Goal: Task Accomplishment & Management: Manage account settings

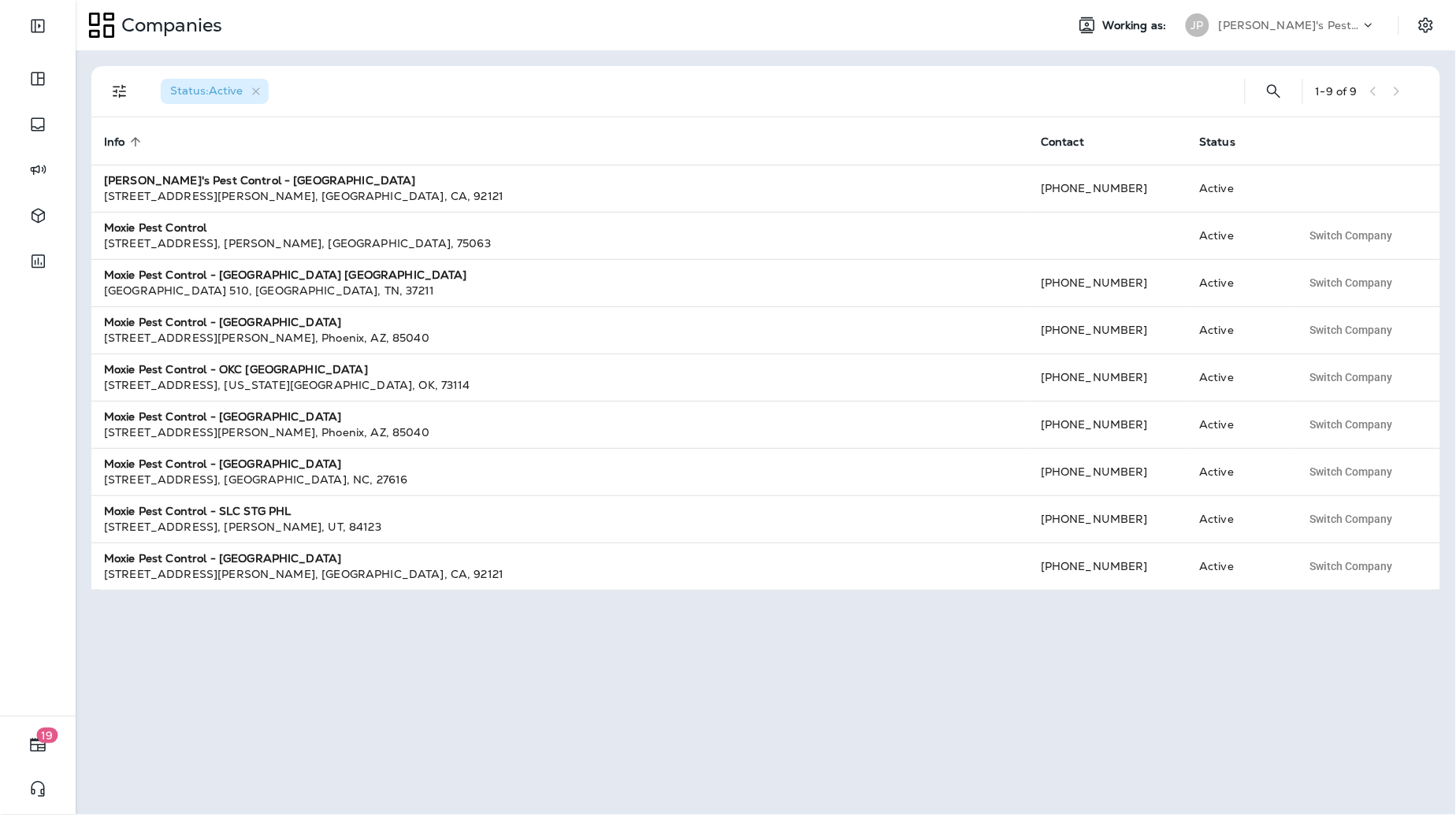
click at [1287, 49] on div "Companies Working as: JP Joshua's Pest Control - San Diego" at bounding box center [766, 25] width 1380 height 50
click at [1290, 23] on p "Joshua's Pest Control - San Diego" at bounding box center [1290, 25] width 142 height 13
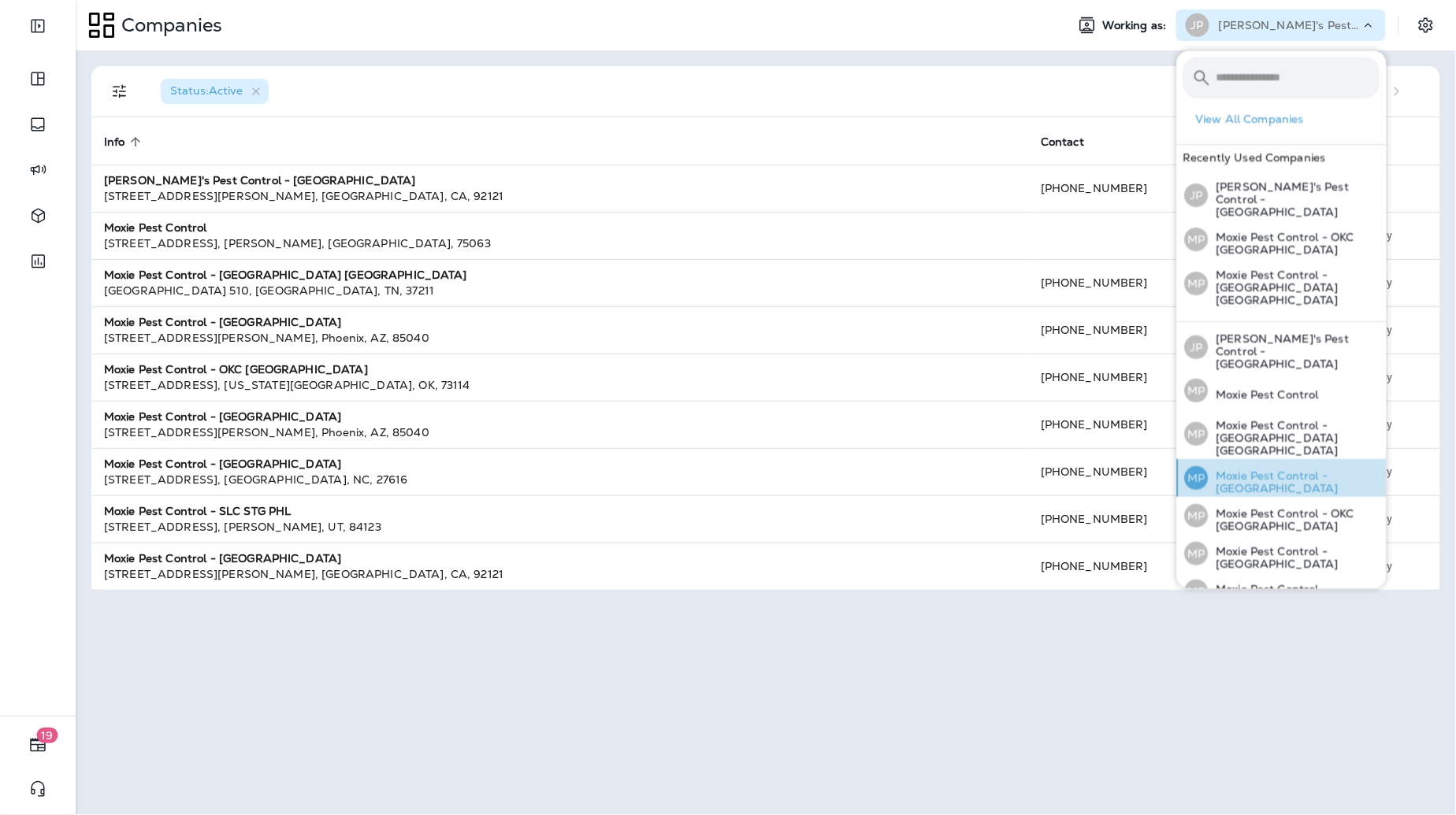
click at [1320, 470] on p "Moxie Pest Control - OC Riverside" at bounding box center [1295, 482] width 172 height 25
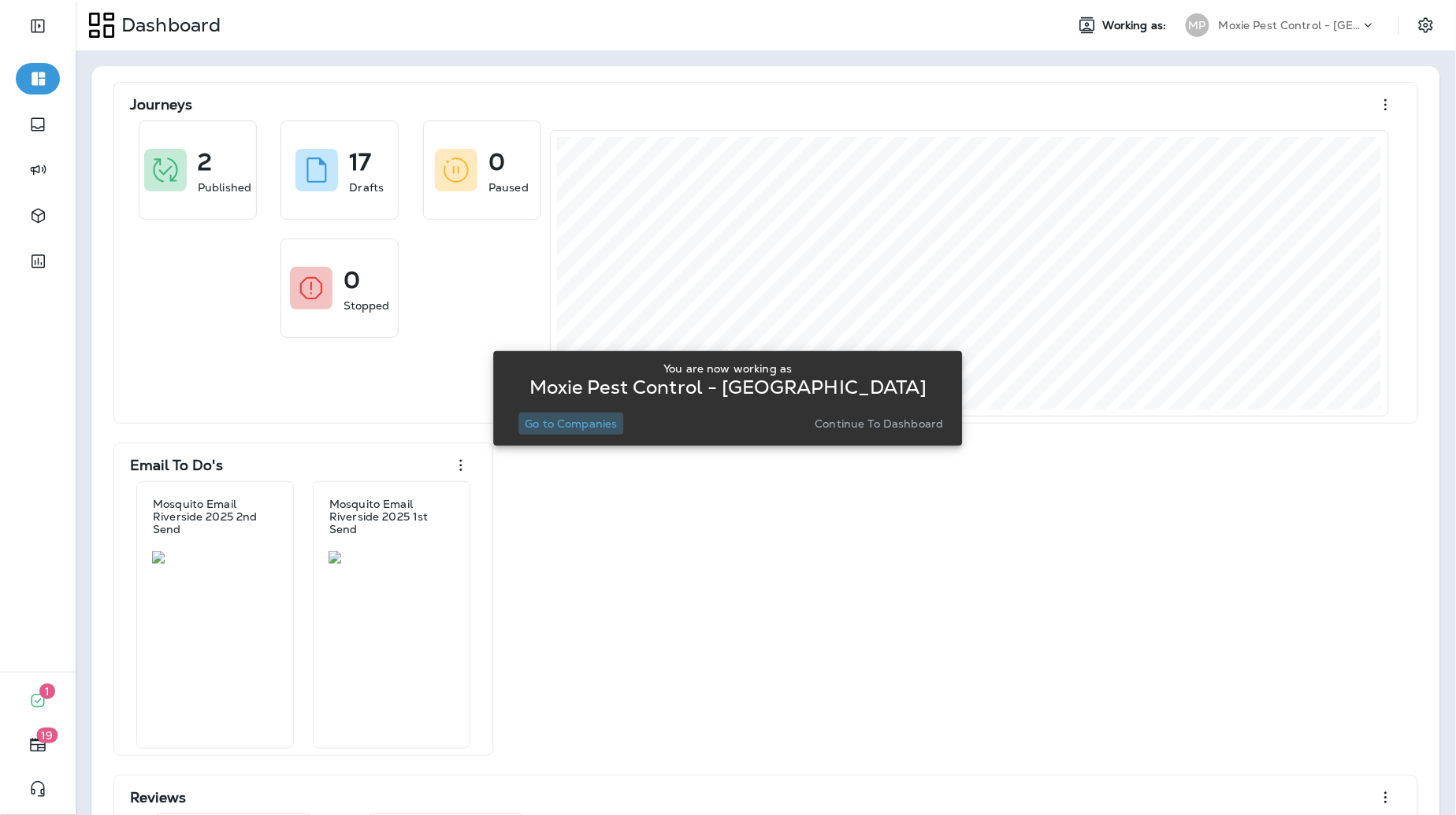
click at [596, 425] on p "Go to Companies" at bounding box center [571, 424] width 92 height 13
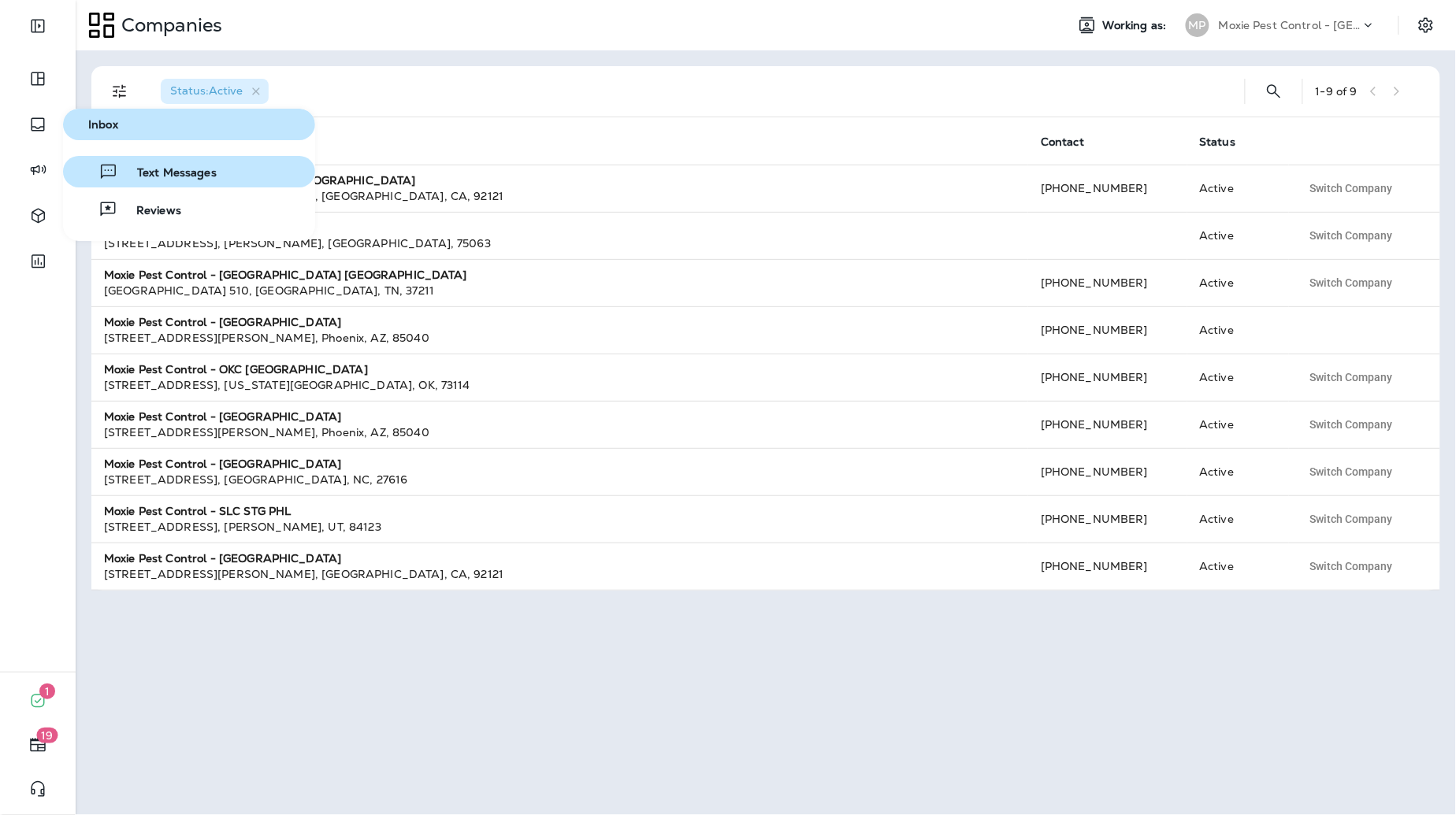
click at [154, 179] on span "Text Messages" at bounding box center [167, 173] width 98 height 15
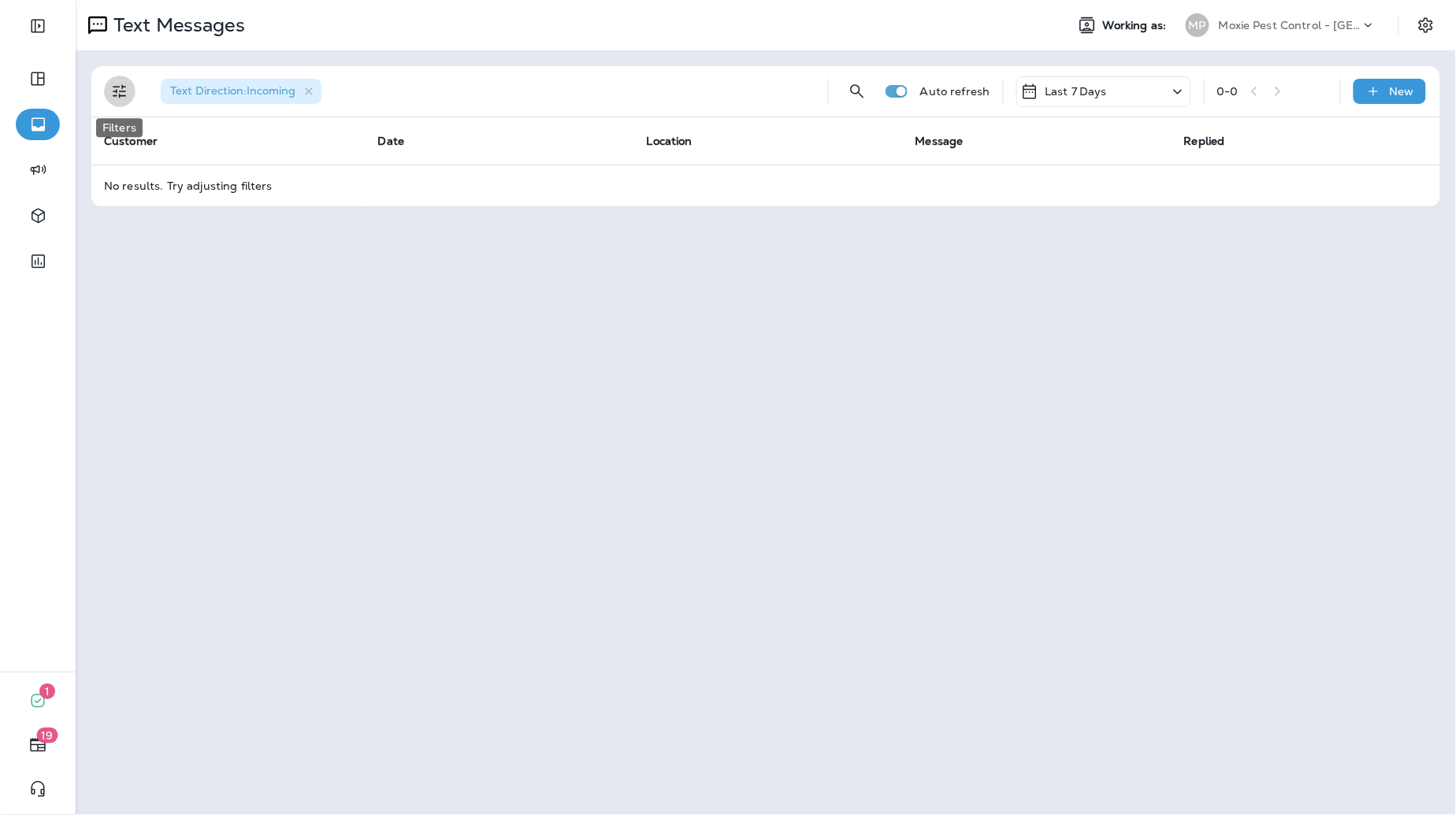
click at [124, 95] on icon "Filters" at bounding box center [119, 91] width 13 height 13
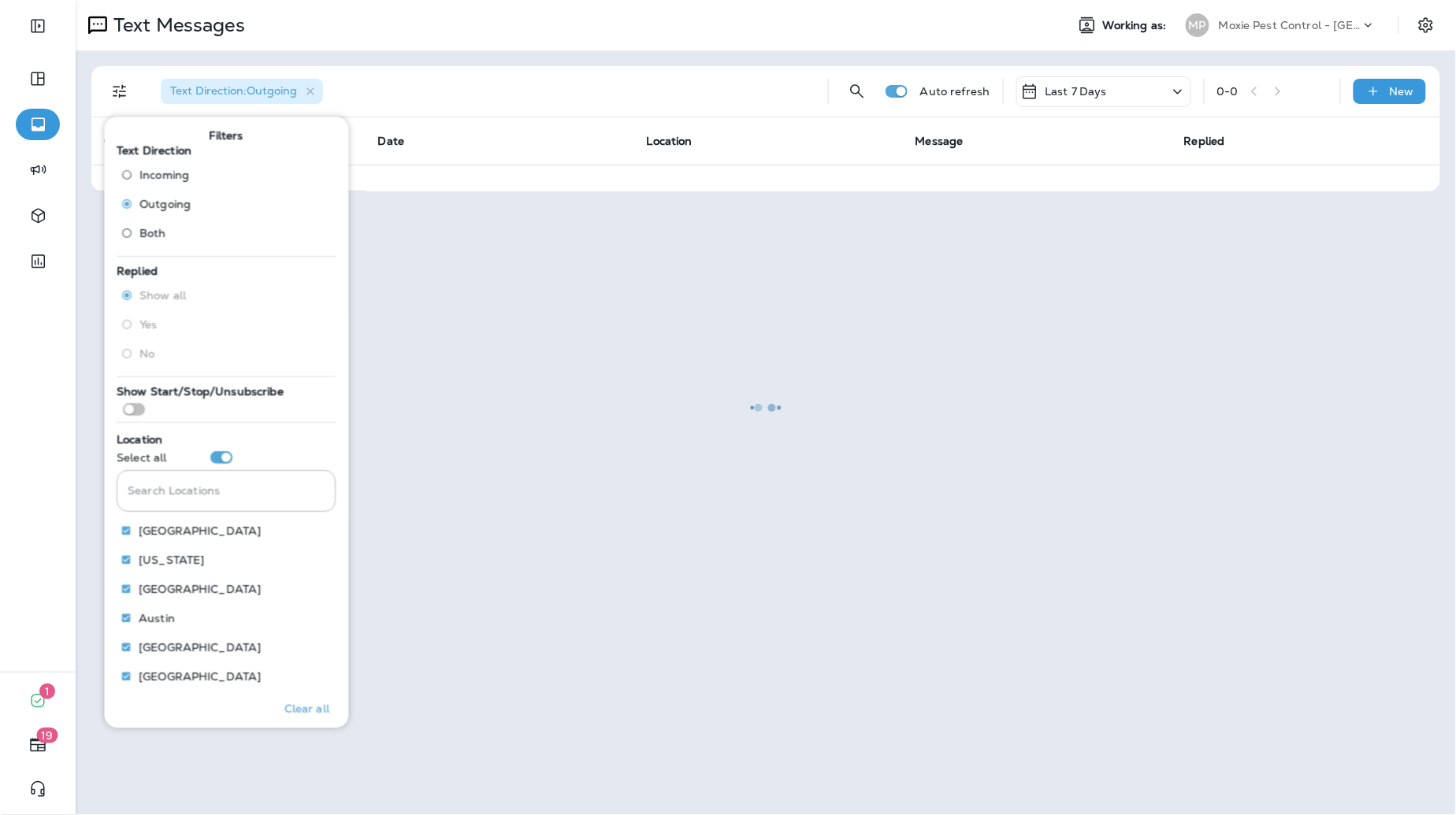
click at [403, 72] on div at bounding box center [765, 408] width 1377 height 812
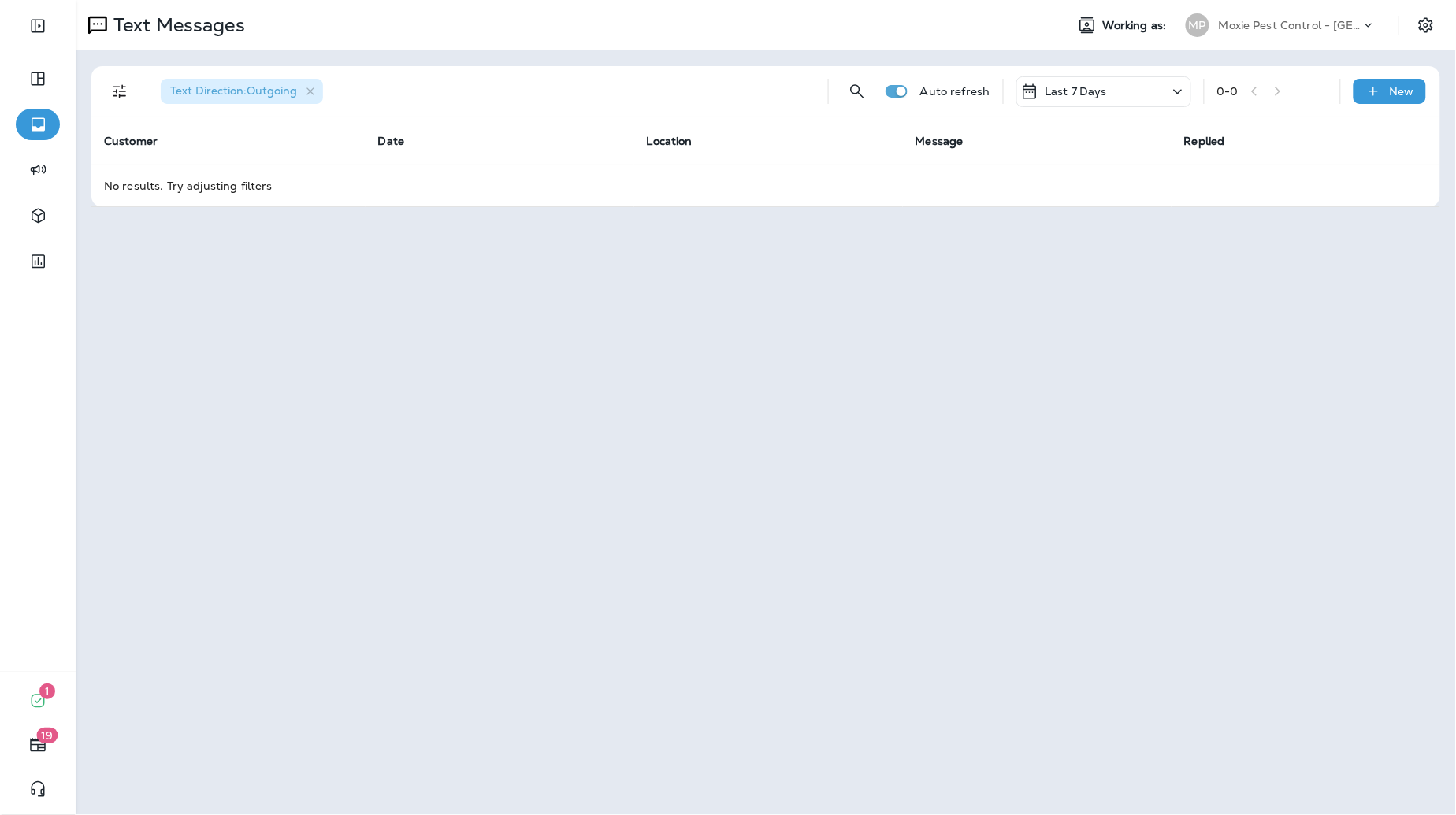
click at [1224, 19] on p "Moxie Pest Control - OC Riverside" at bounding box center [1290, 25] width 142 height 13
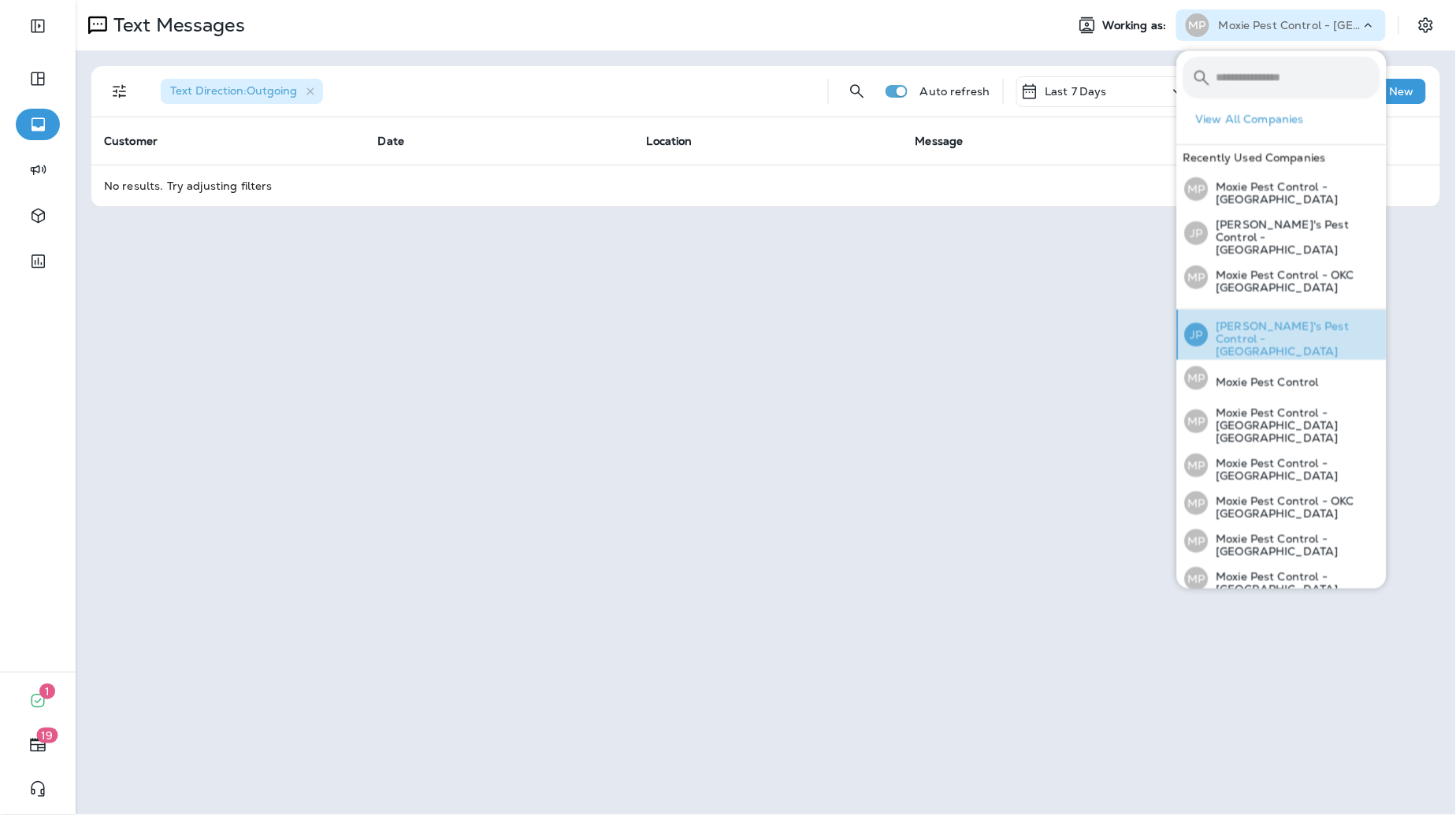
click at [1239, 323] on p "Joshua's Pest Control - San Diego" at bounding box center [1295, 340] width 172 height 38
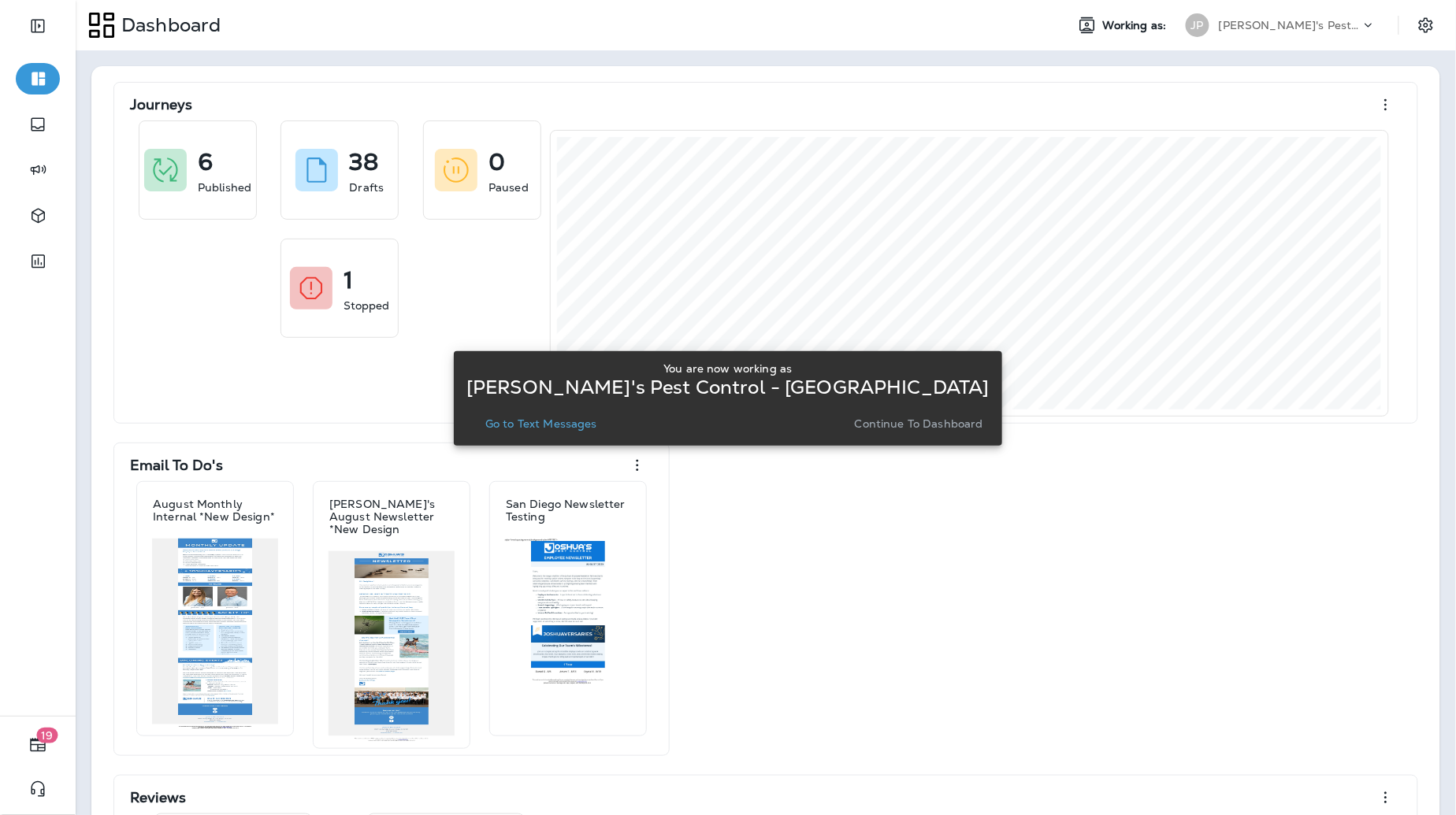
click at [604, 433] on button "Go to Text Messages" at bounding box center [541, 424] width 124 height 22
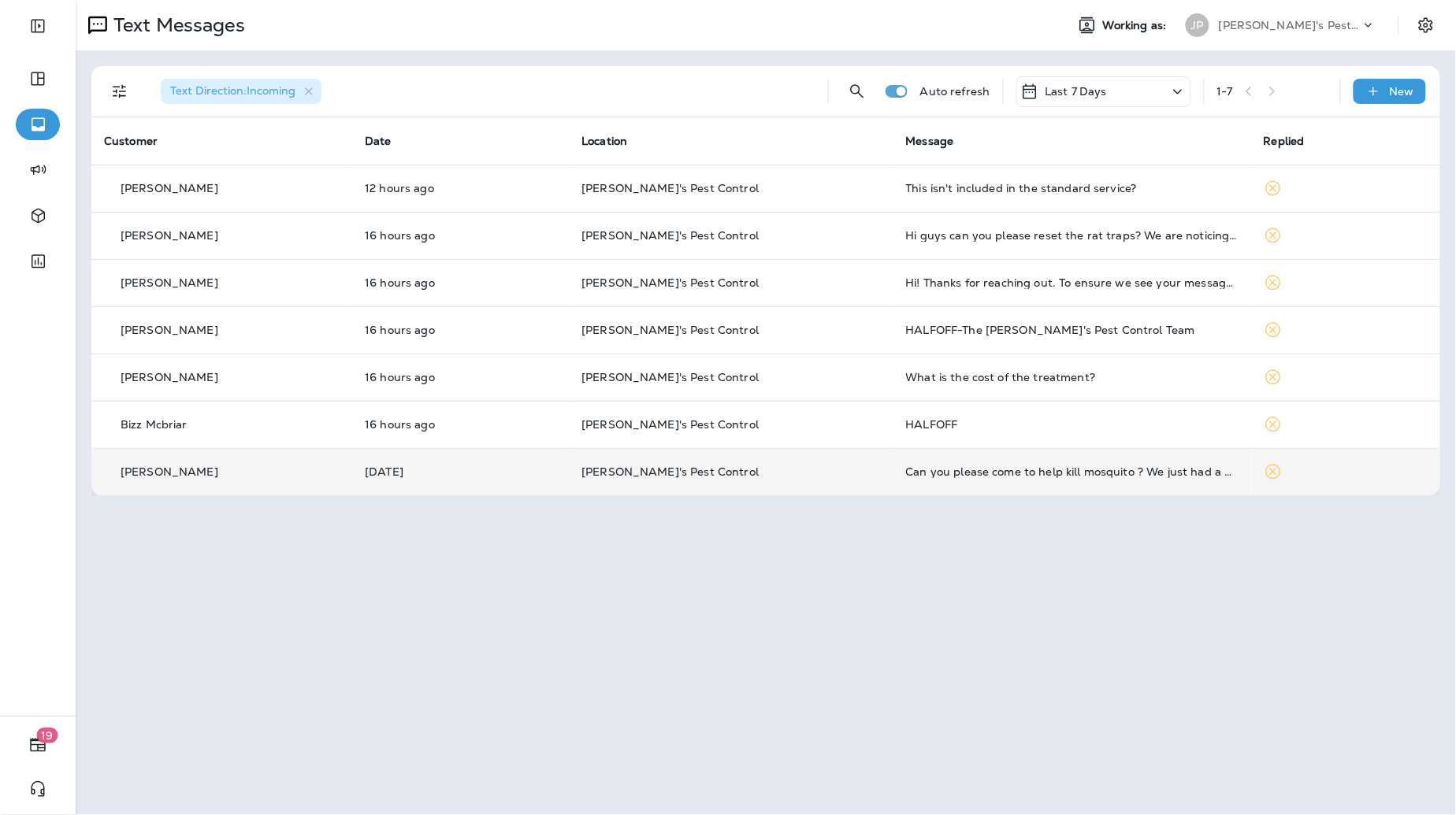
click at [952, 485] on td "Can you please come to help kill mosquito ? We just had a quarterly service 7-8…" at bounding box center [1072, 471] width 358 height 47
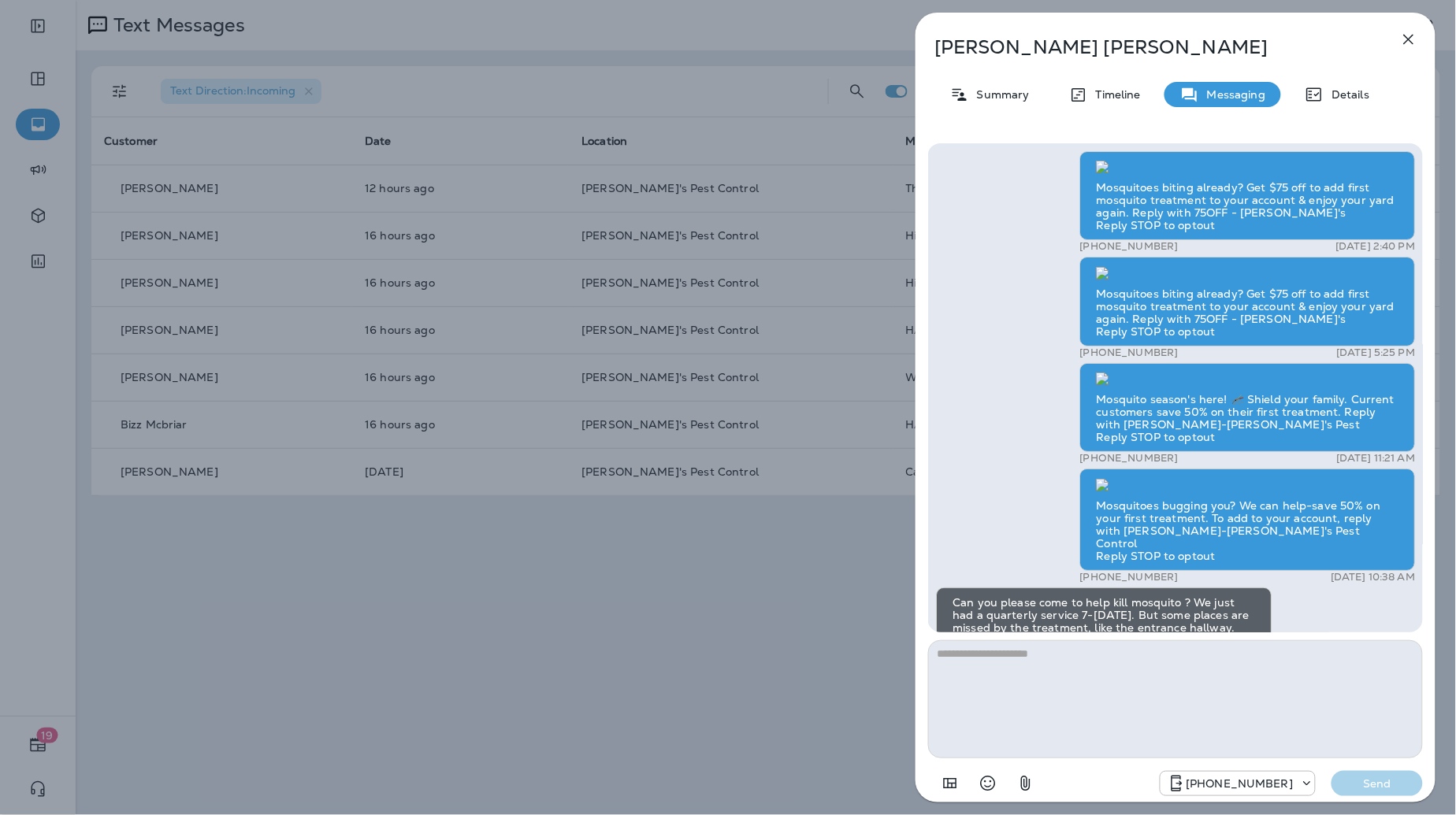
scroll to position [-544, 0]
click at [1413, 35] on icon "button" at bounding box center [1409, 40] width 10 height 10
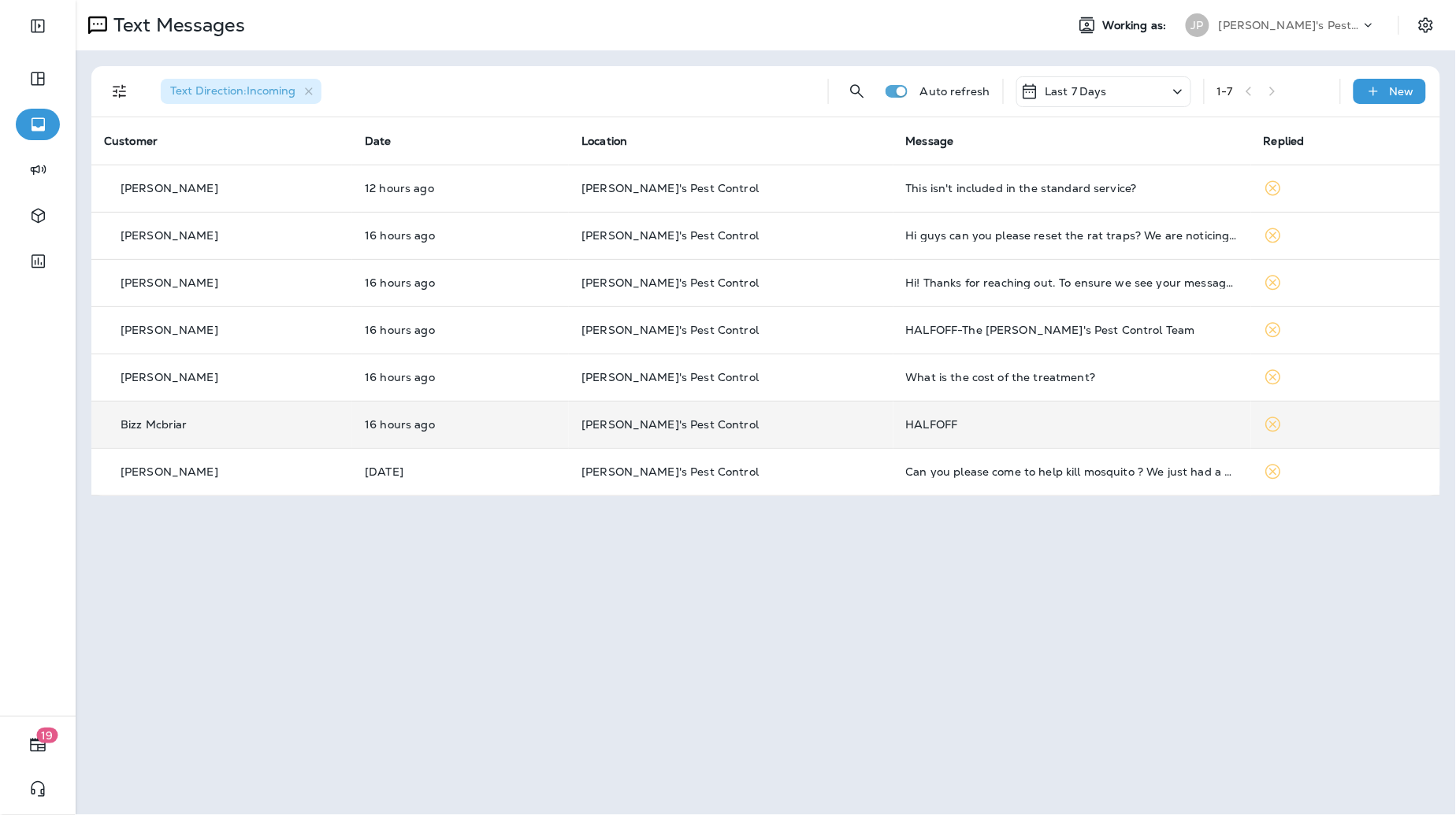
click at [816, 422] on p "Joshua's Pest Control" at bounding box center [730, 424] width 299 height 13
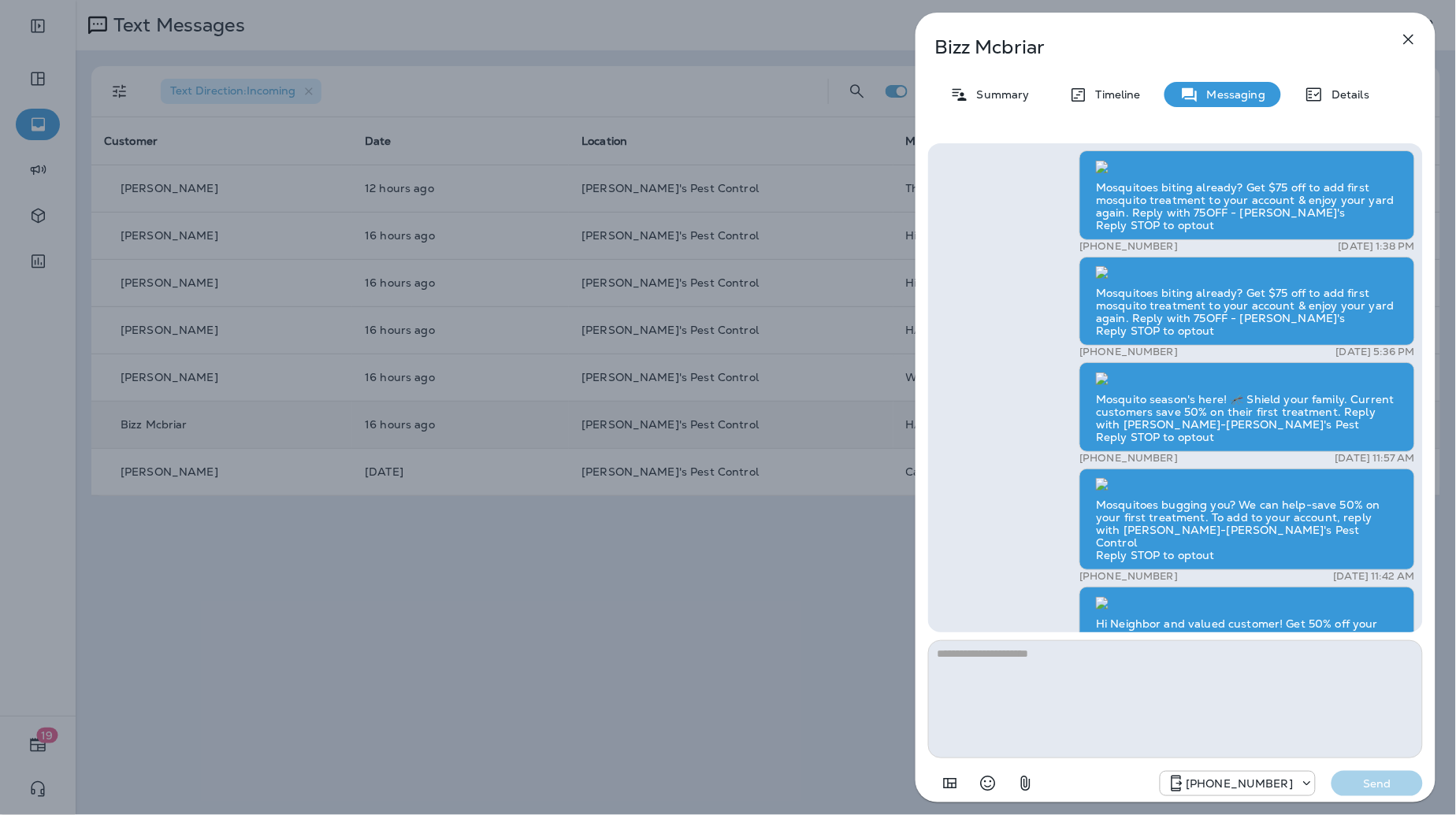
scroll to position [1, 0]
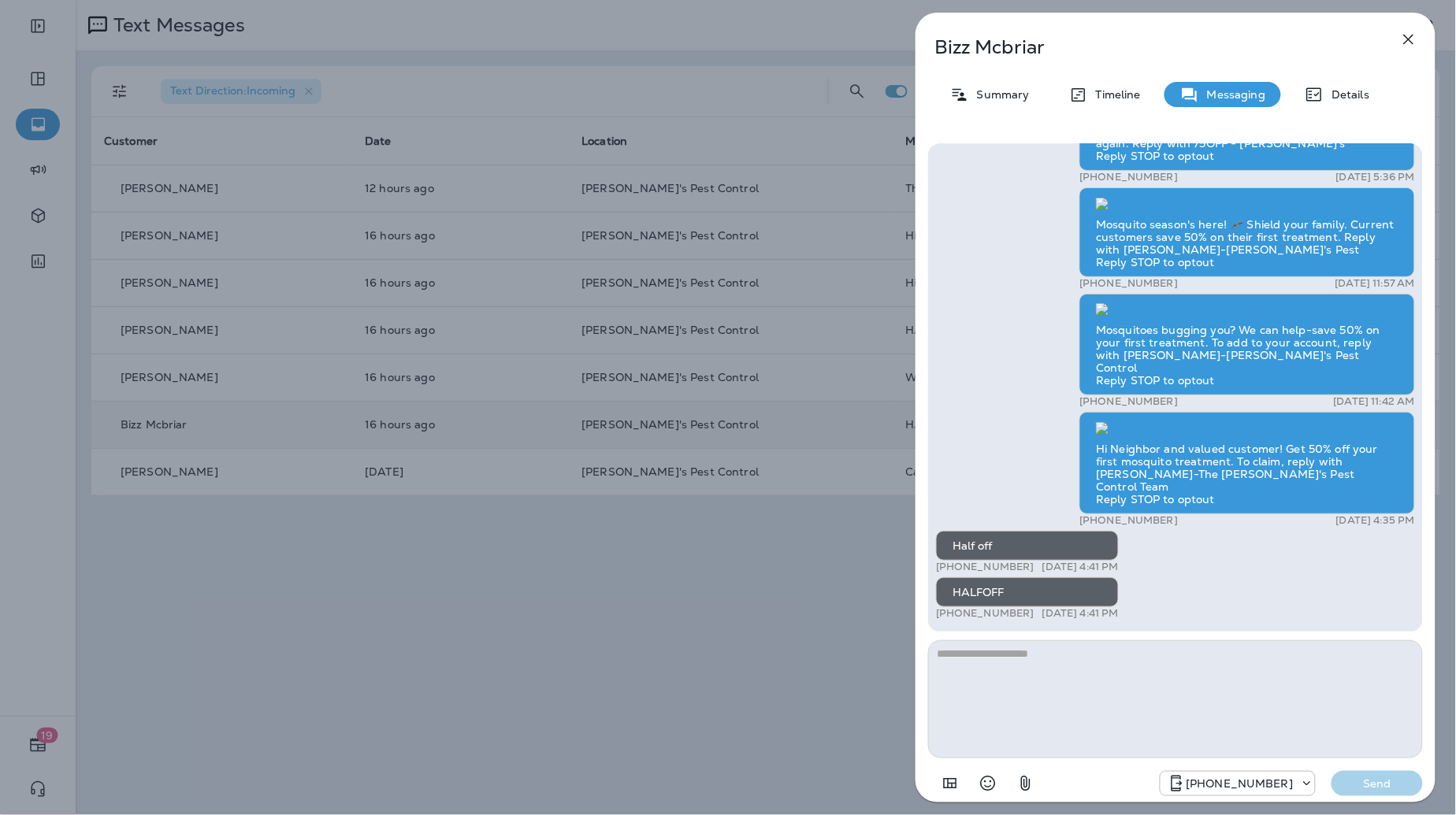
click at [1410, 38] on icon "button" at bounding box center [1409, 40] width 10 height 10
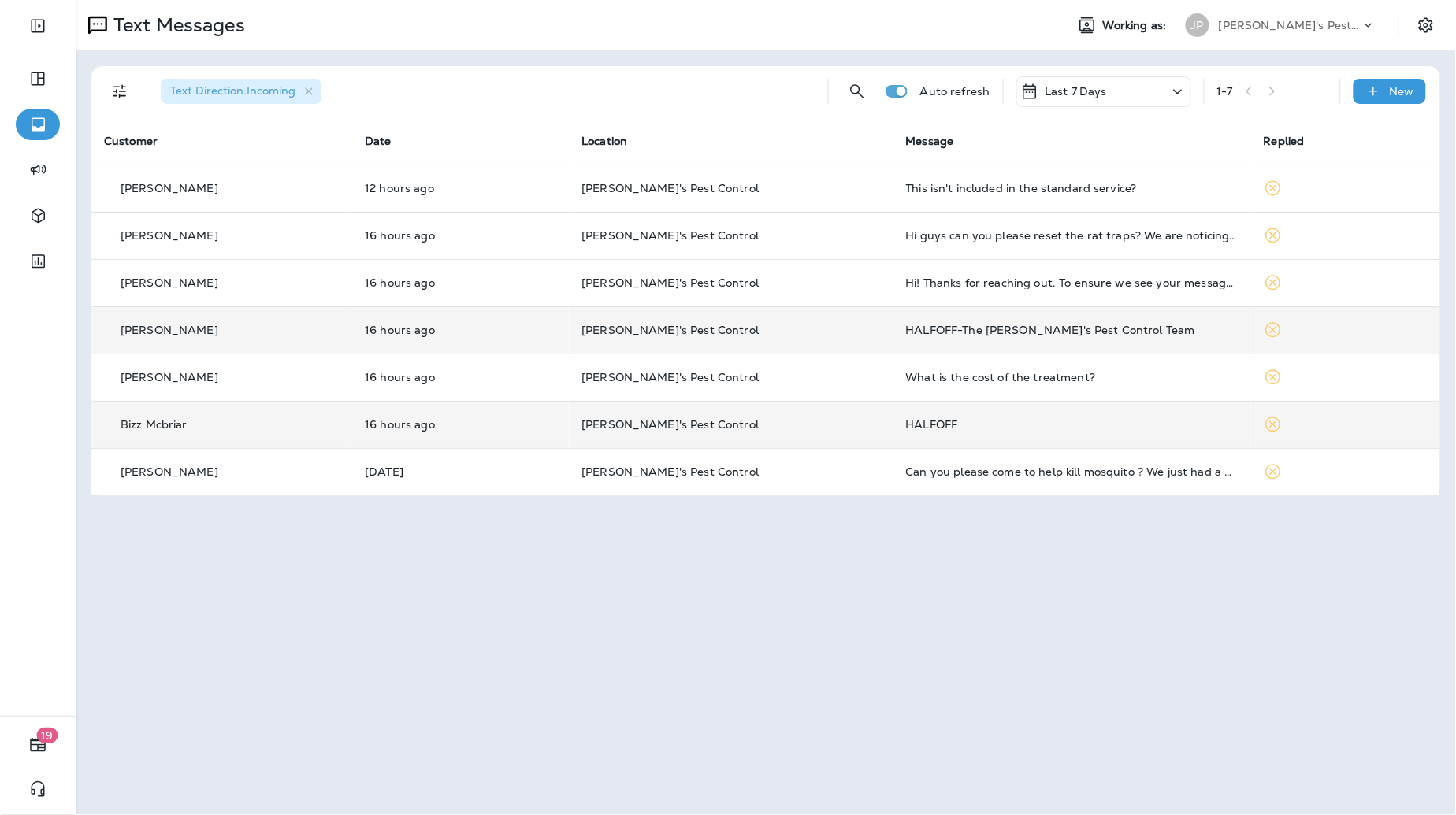
click at [906, 326] on div "HALFOFF-The Joshua's Pest Control Team" at bounding box center [1072, 330] width 332 height 13
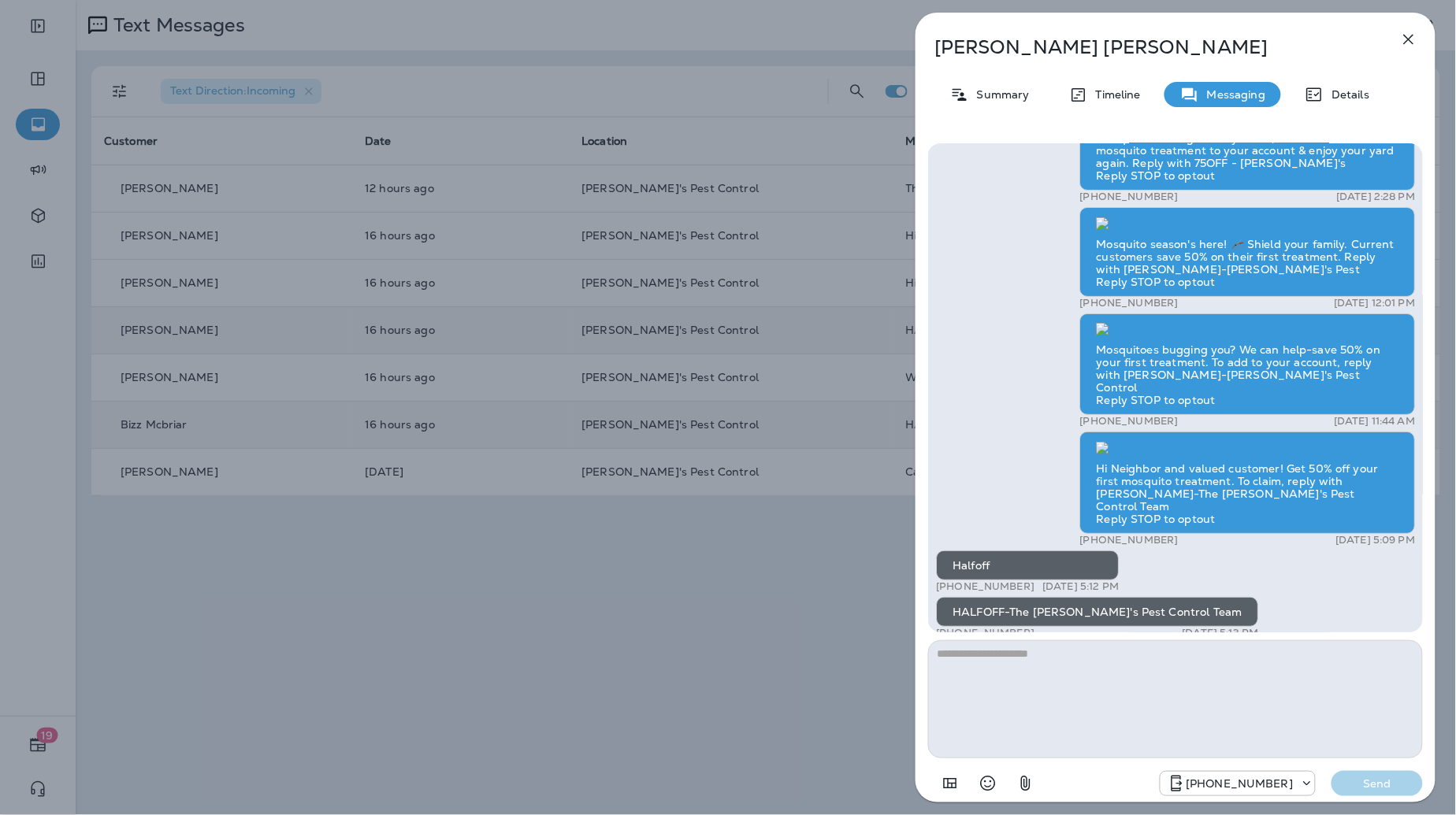
scroll to position [-17, 0]
click at [1402, 36] on icon "button" at bounding box center [1408, 39] width 19 height 19
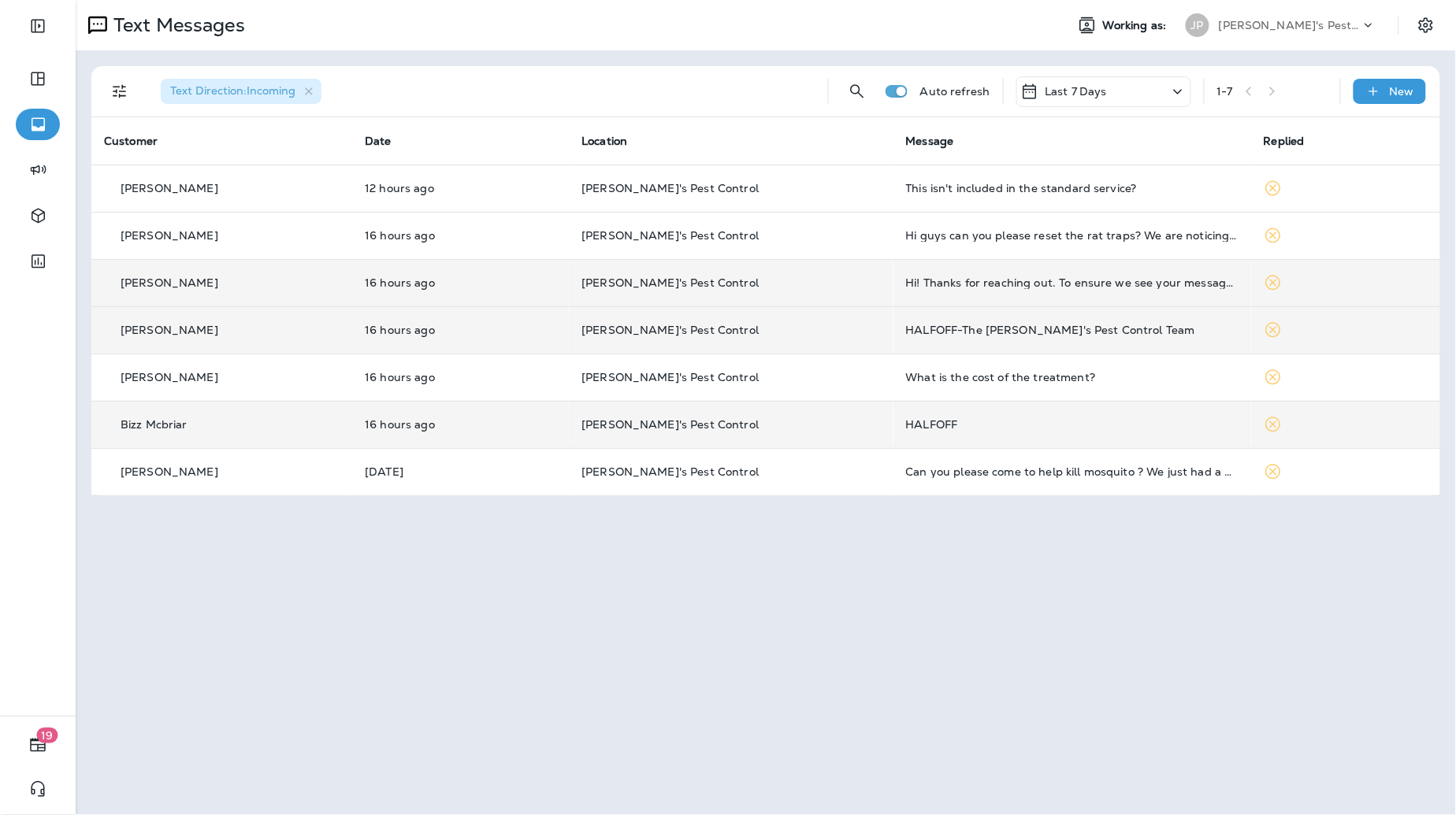
click at [997, 271] on td "Hi! Thanks for reaching out. To ensure we see your message and can respond prom…" at bounding box center [1072, 282] width 358 height 47
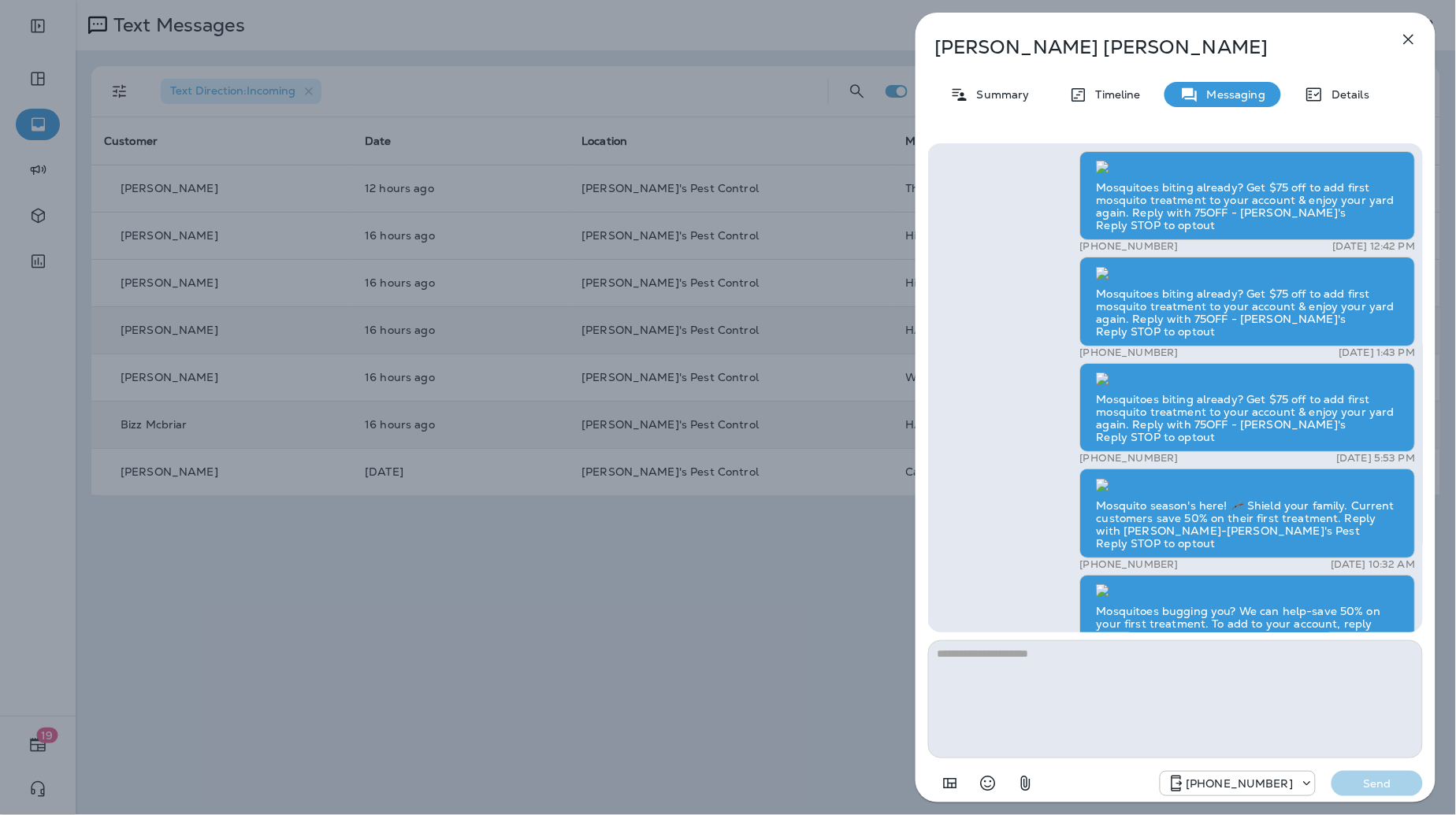
scroll to position [-841, 0]
click at [1407, 38] on icon "button" at bounding box center [1409, 40] width 10 height 10
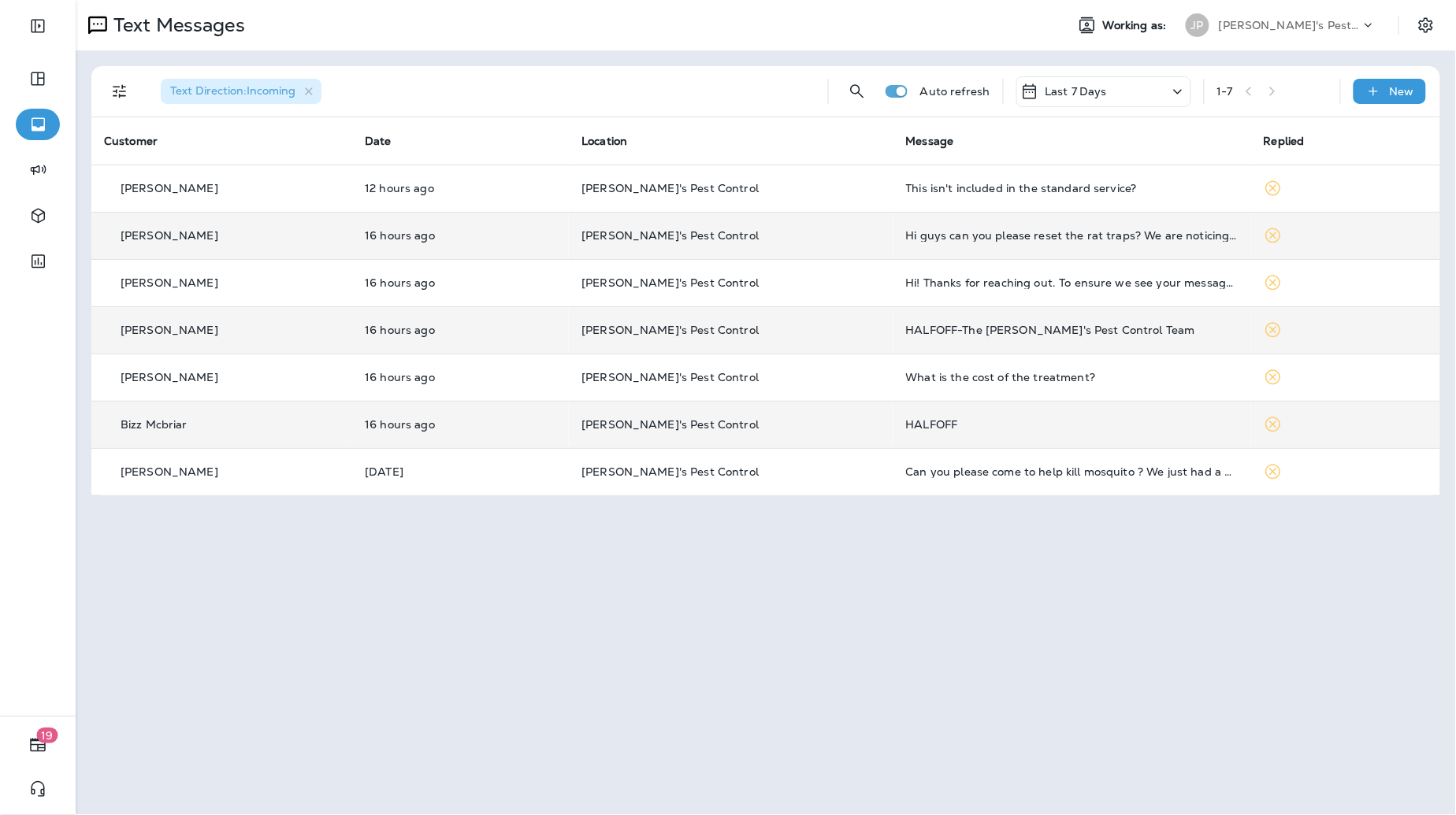
click at [942, 235] on div "Hi guys can you please reset the rat traps? We are noticing them in the evening?" at bounding box center [1072, 235] width 332 height 13
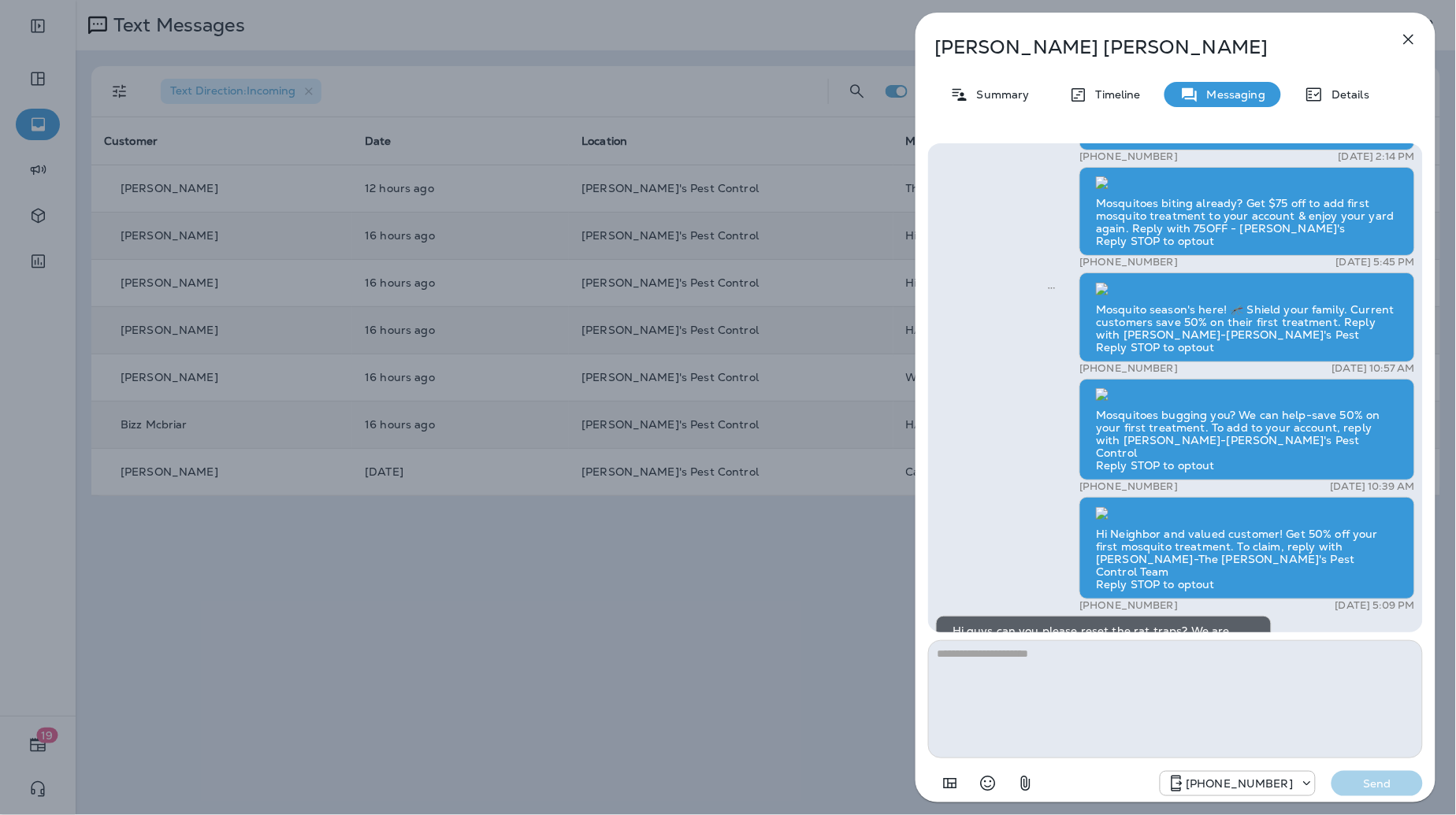
scroll to position [1, 0]
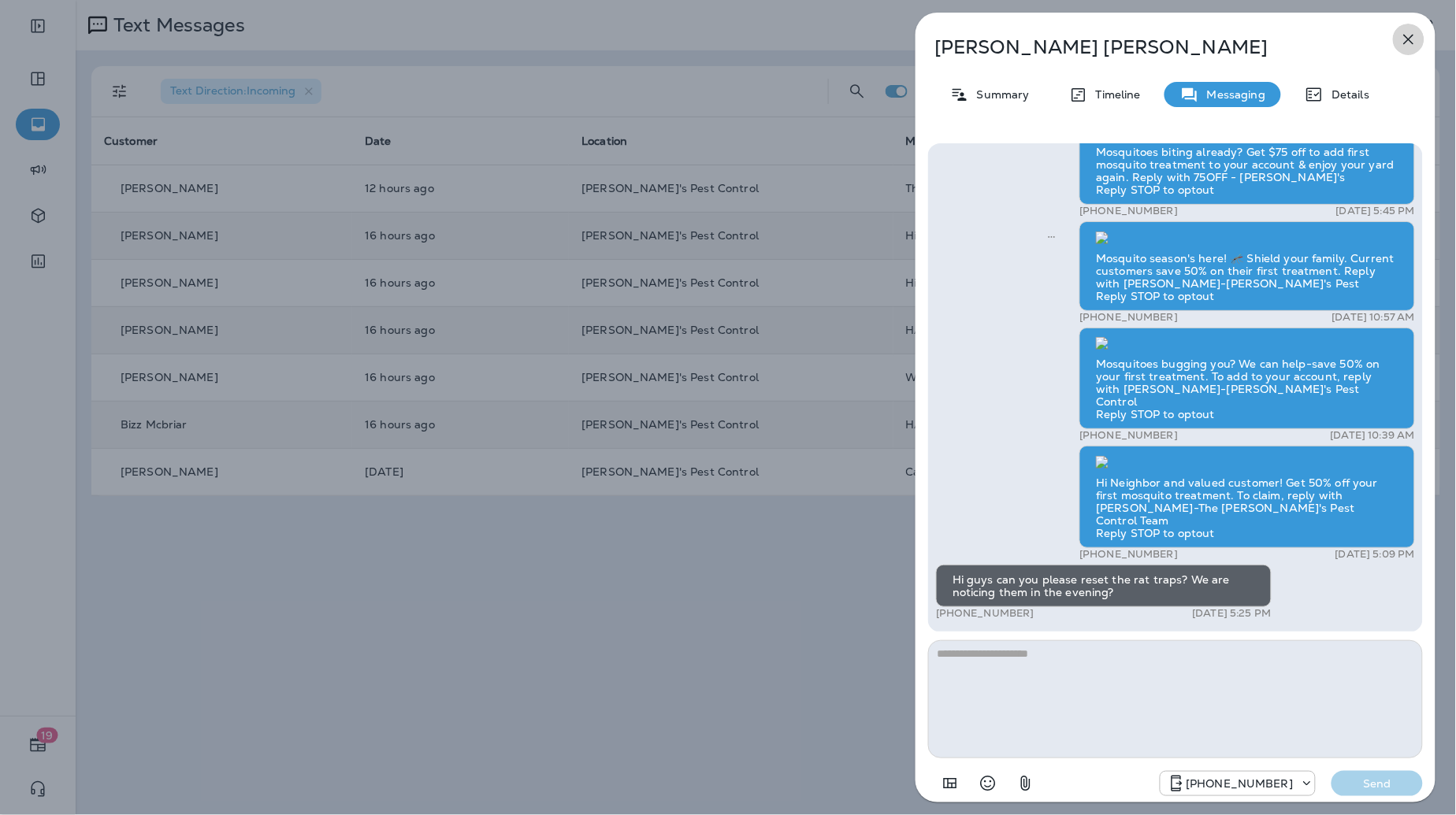
click at [1402, 44] on icon "button" at bounding box center [1408, 39] width 19 height 19
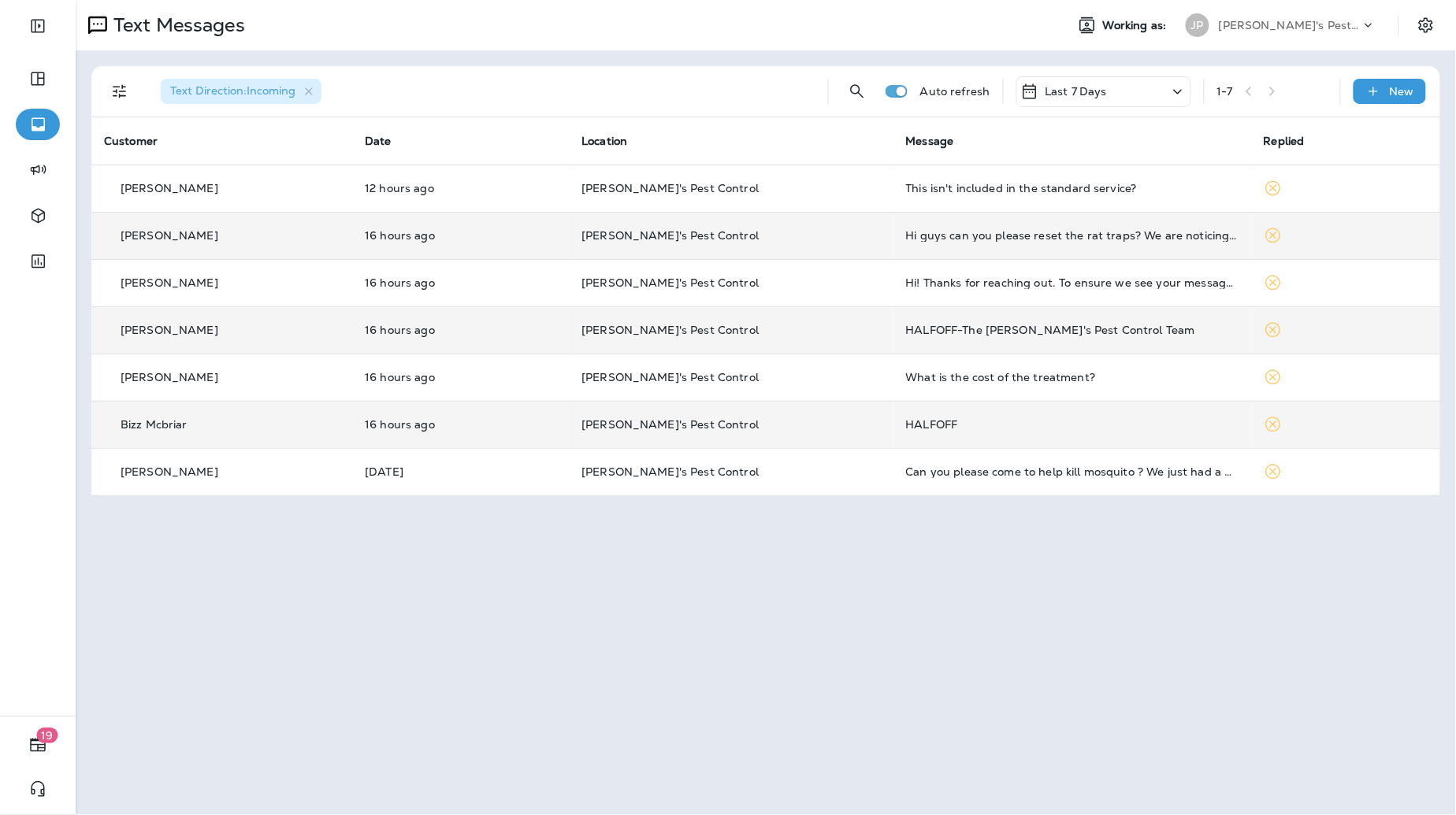
click at [980, 186] on div "This isn't included in the standard service?" at bounding box center [1072, 188] width 332 height 13
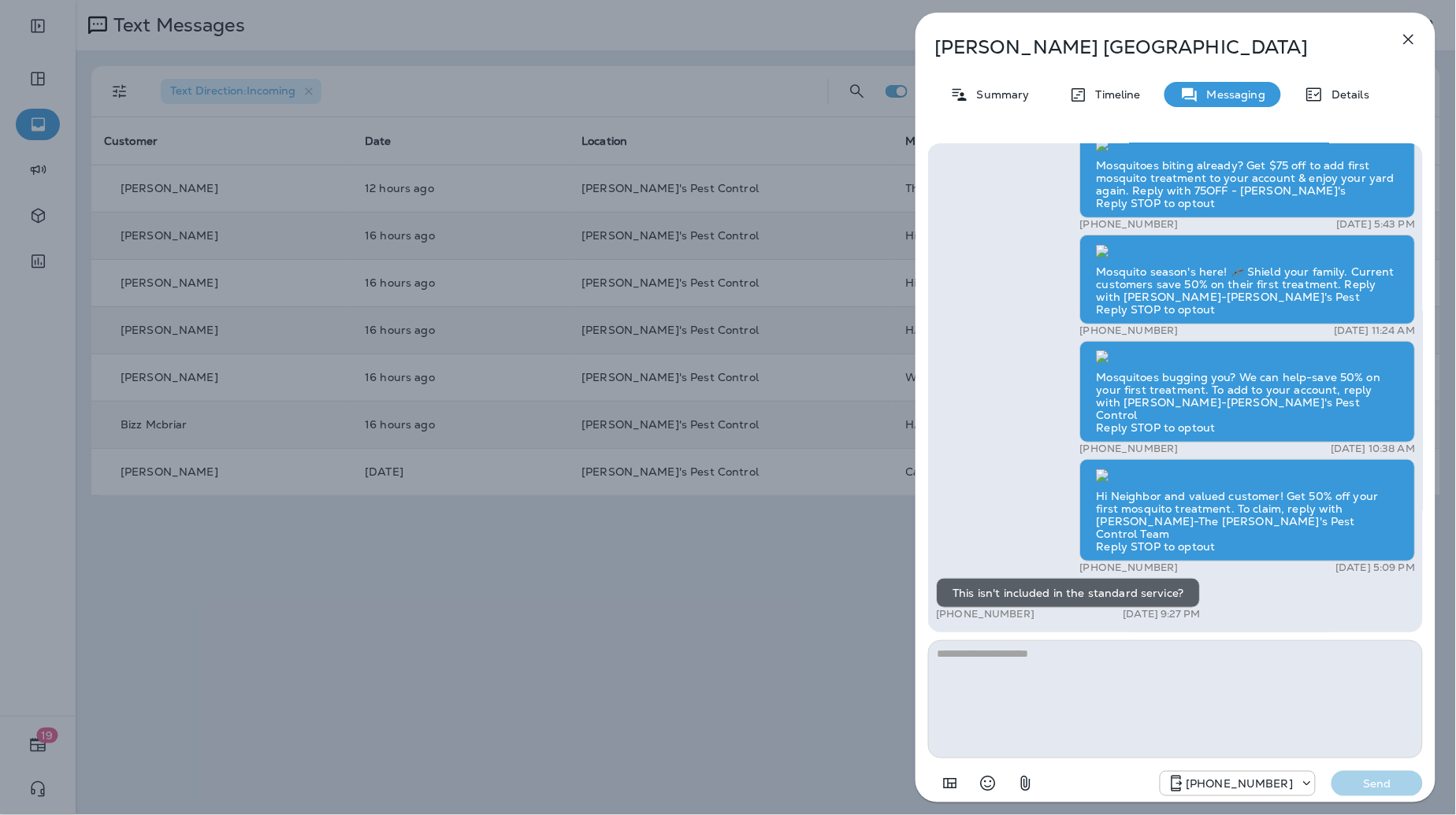
click at [1406, 35] on icon "button" at bounding box center [1409, 40] width 10 height 10
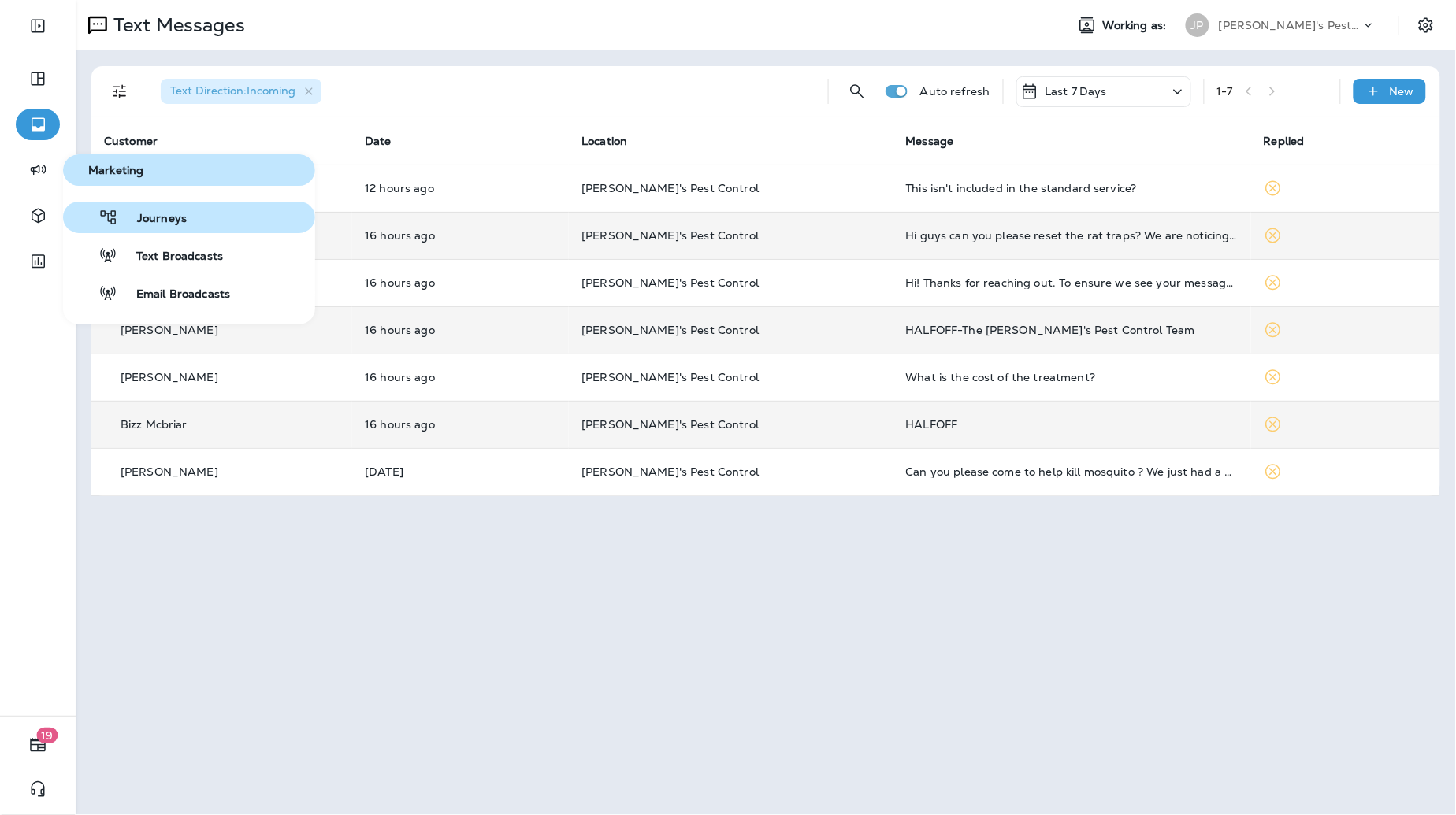
click at [176, 217] on span "Journeys" at bounding box center [152, 219] width 69 height 15
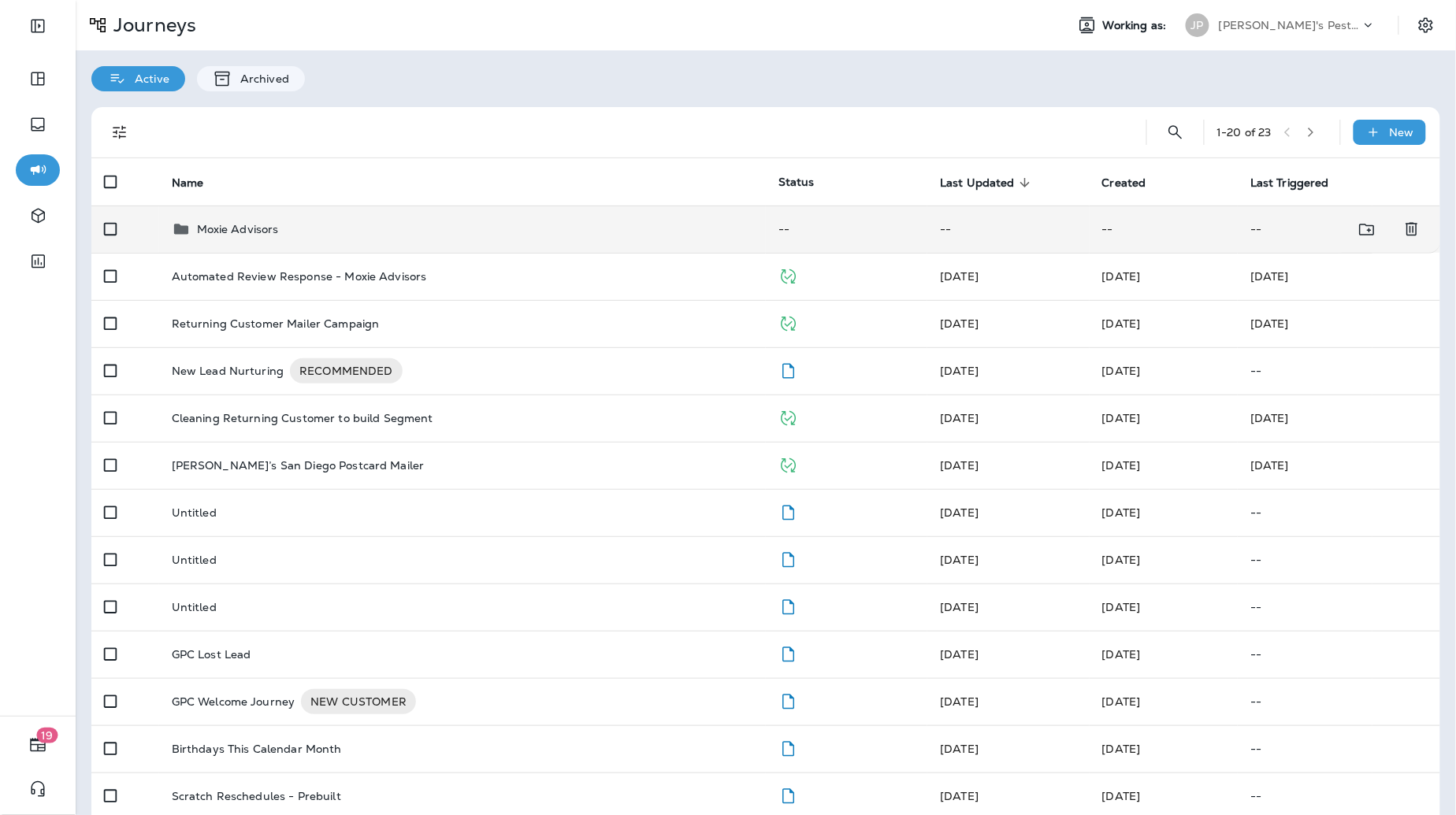
click at [199, 230] on p "Moxie Advisors" at bounding box center [238, 229] width 82 height 13
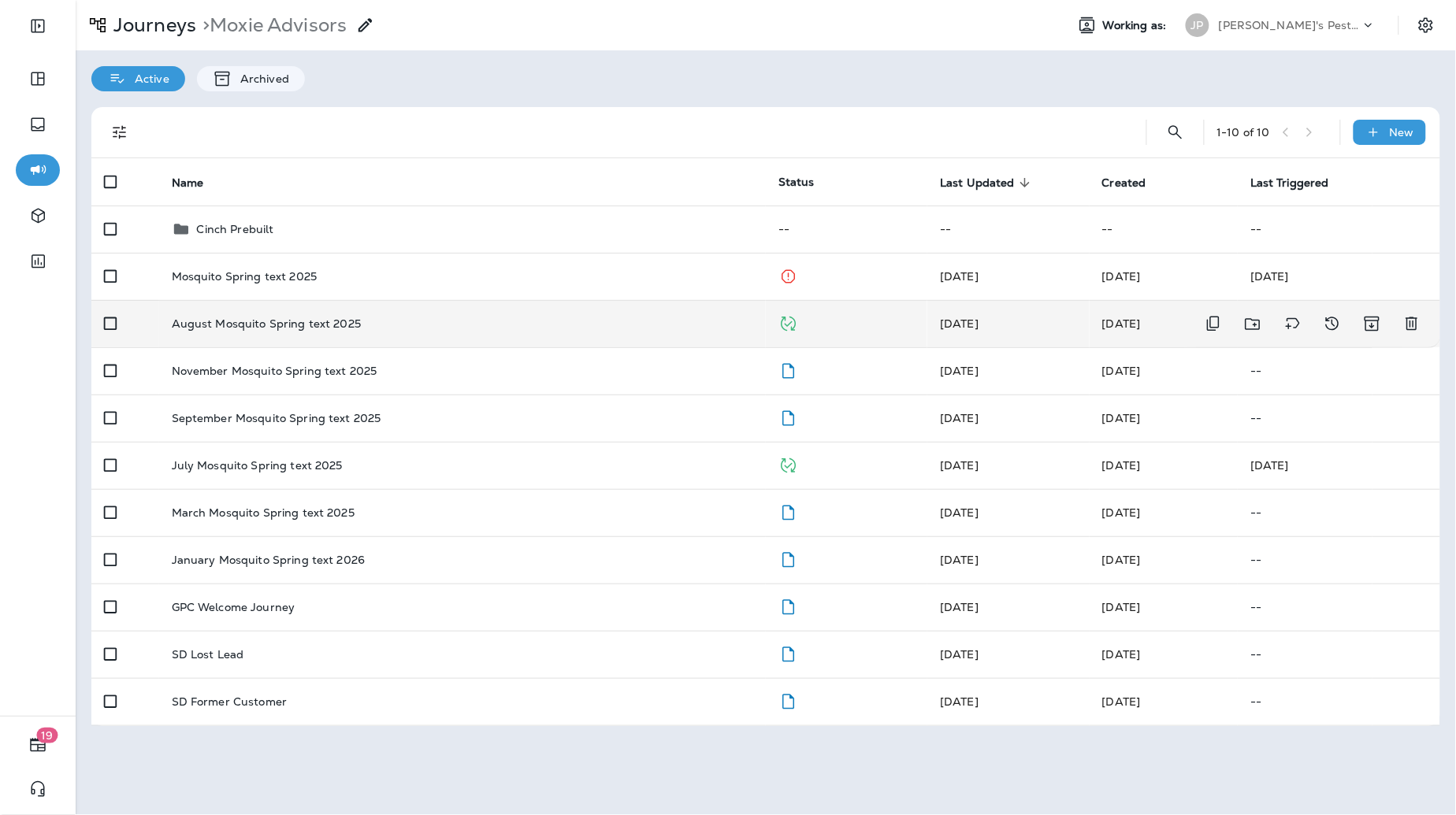
click at [425, 322] on div "August Mosquito Spring text 2025" at bounding box center [462, 324] width 581 height 13
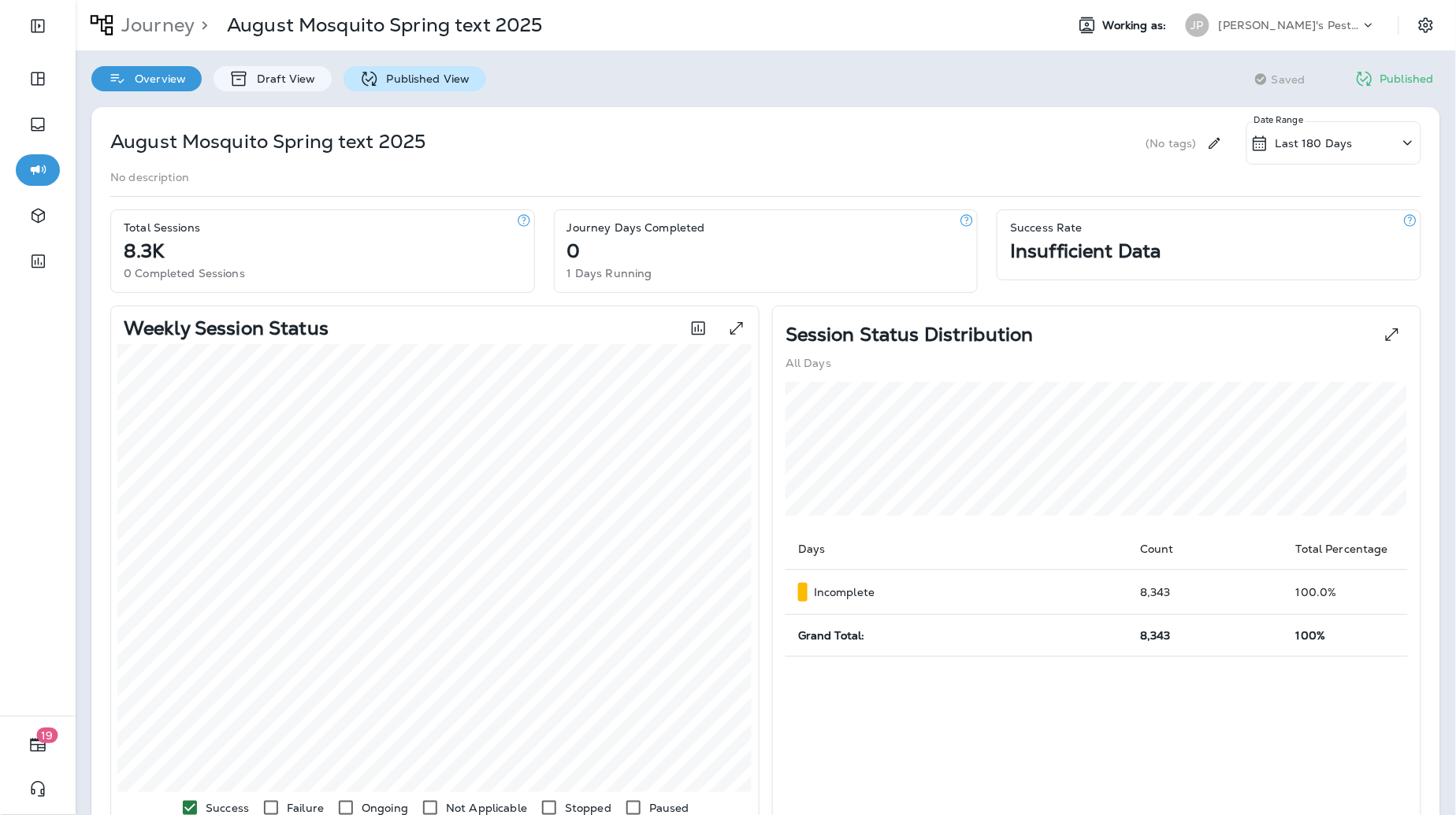
click at [401, 72] on p "Published View" at bounding box center [424, 78] width 91 height 13
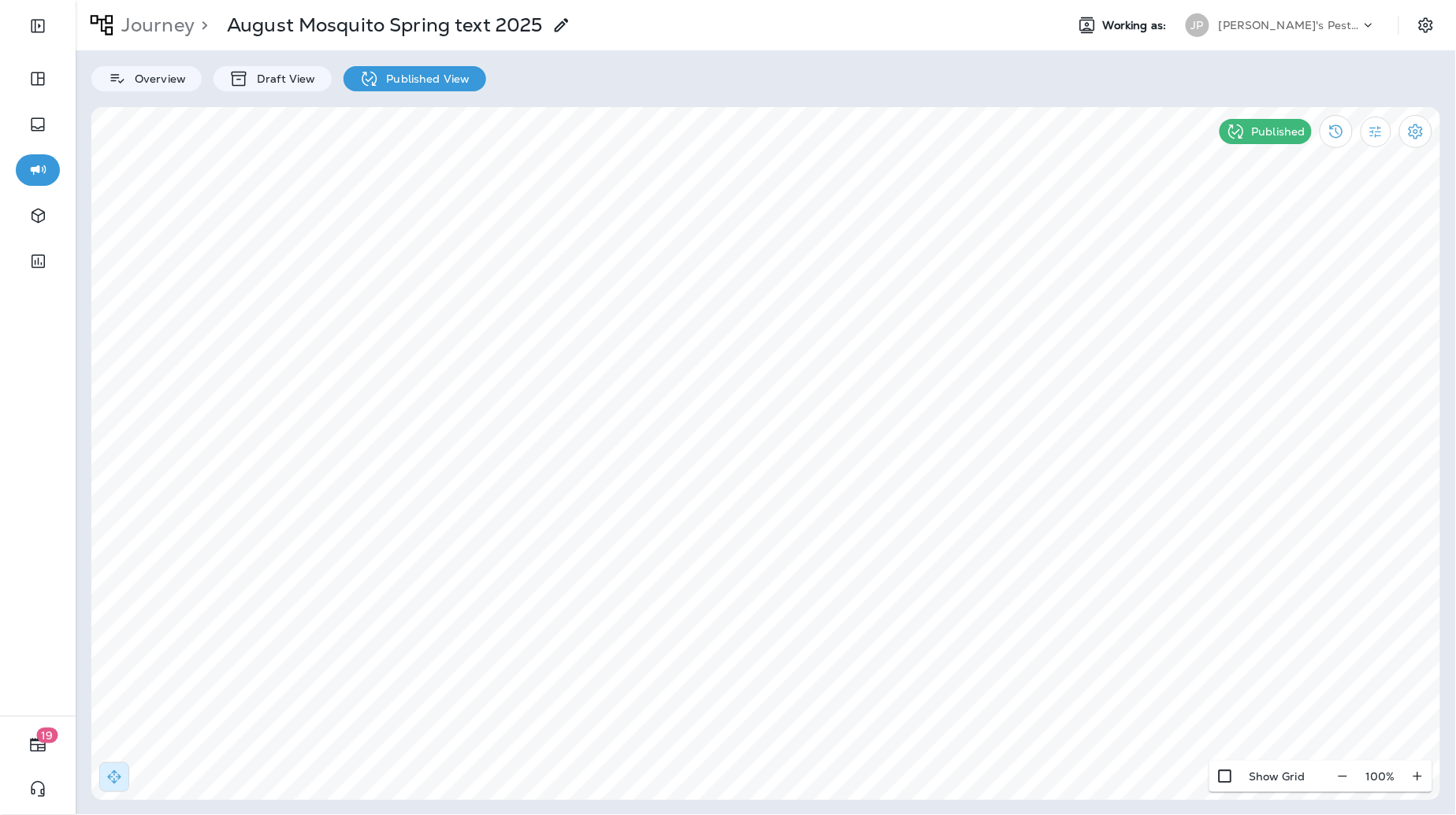
select select "****"
select select "*"
select select "**"
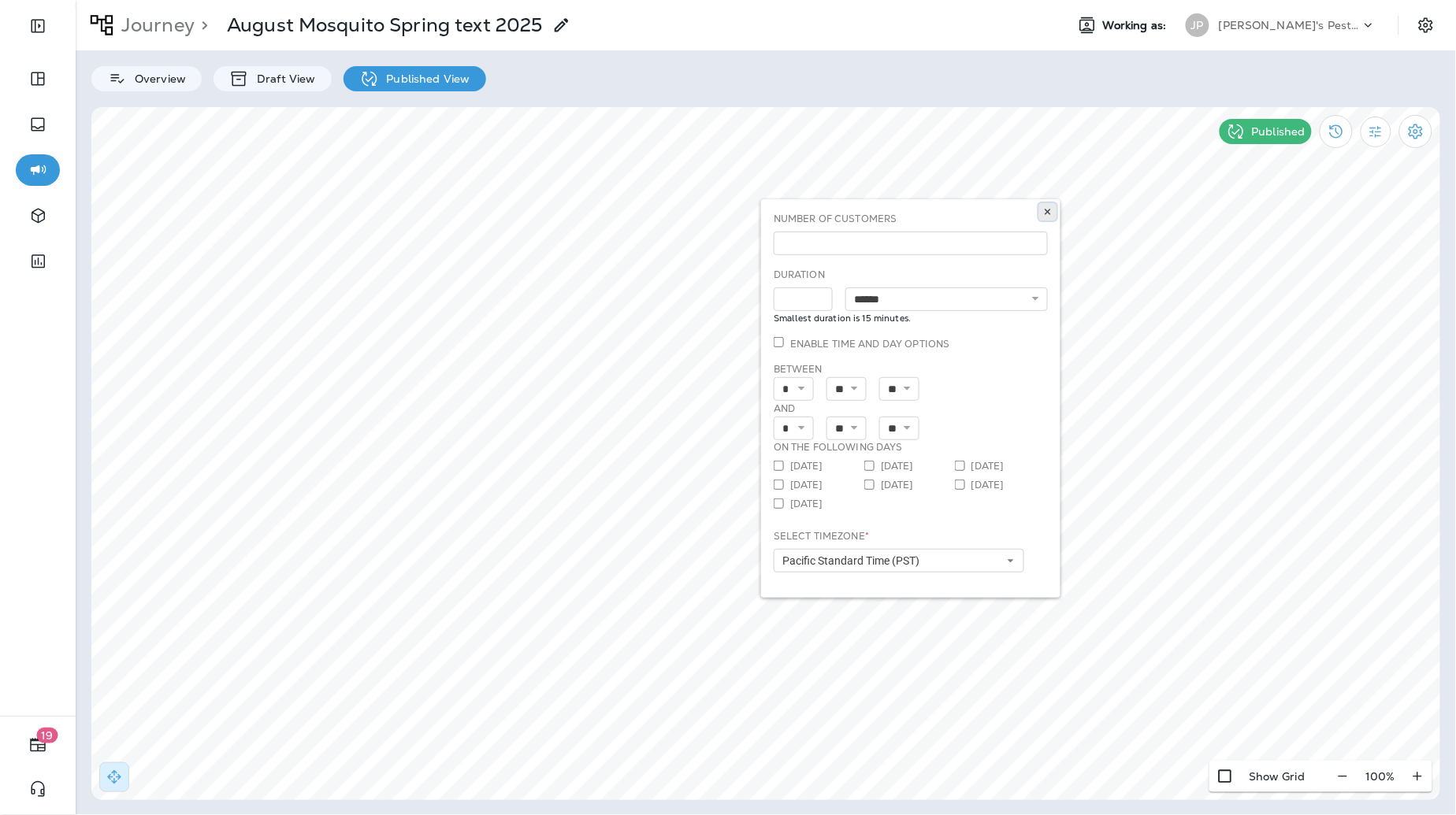
click at [1046, 206] on button at bounding box center [1047, 211] width 17 height 17
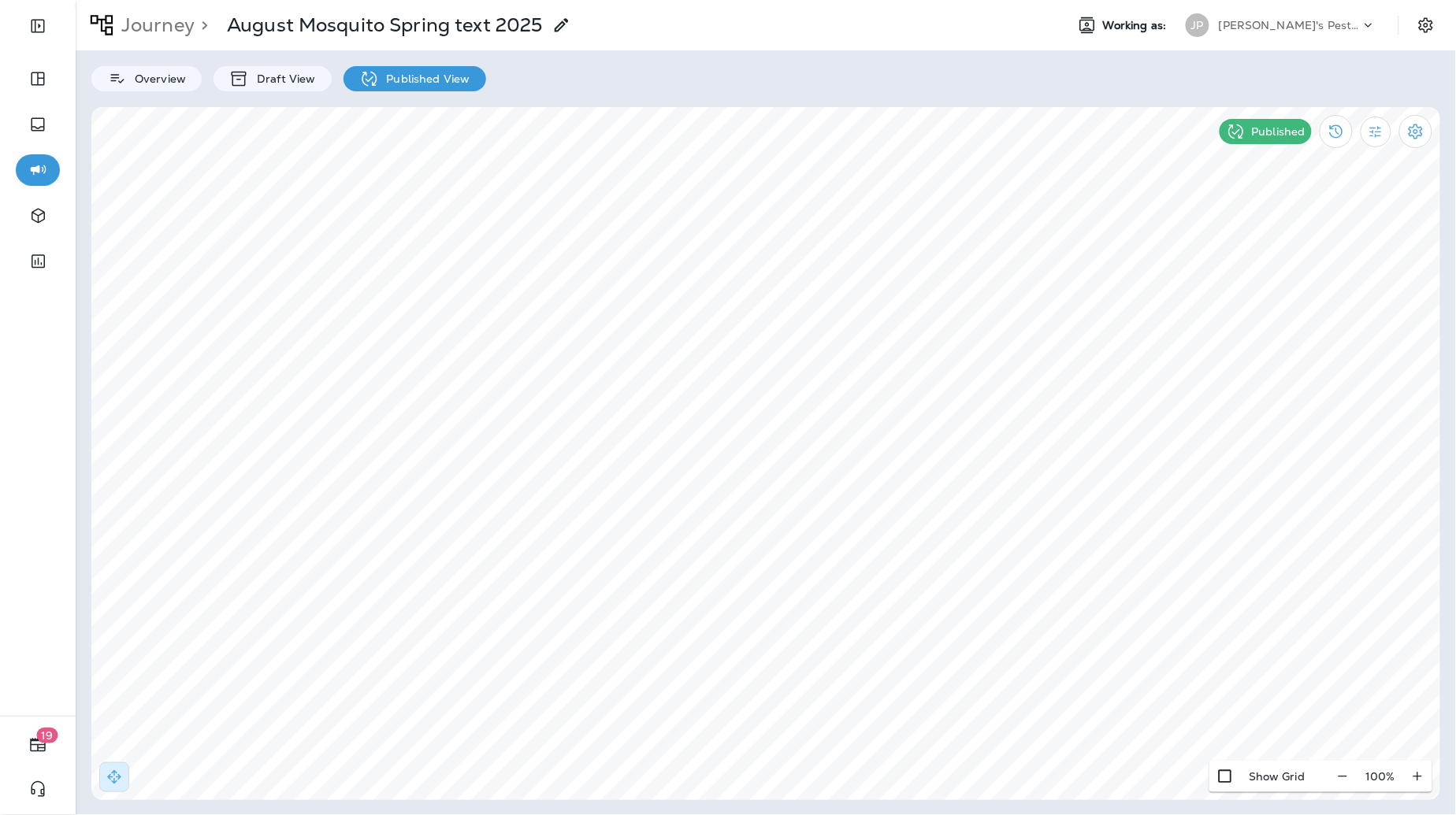
click at [1314, 32] on div "Joshua's Pest Control - San Diego" at bounding box center [1290, 25] width 142 height 24
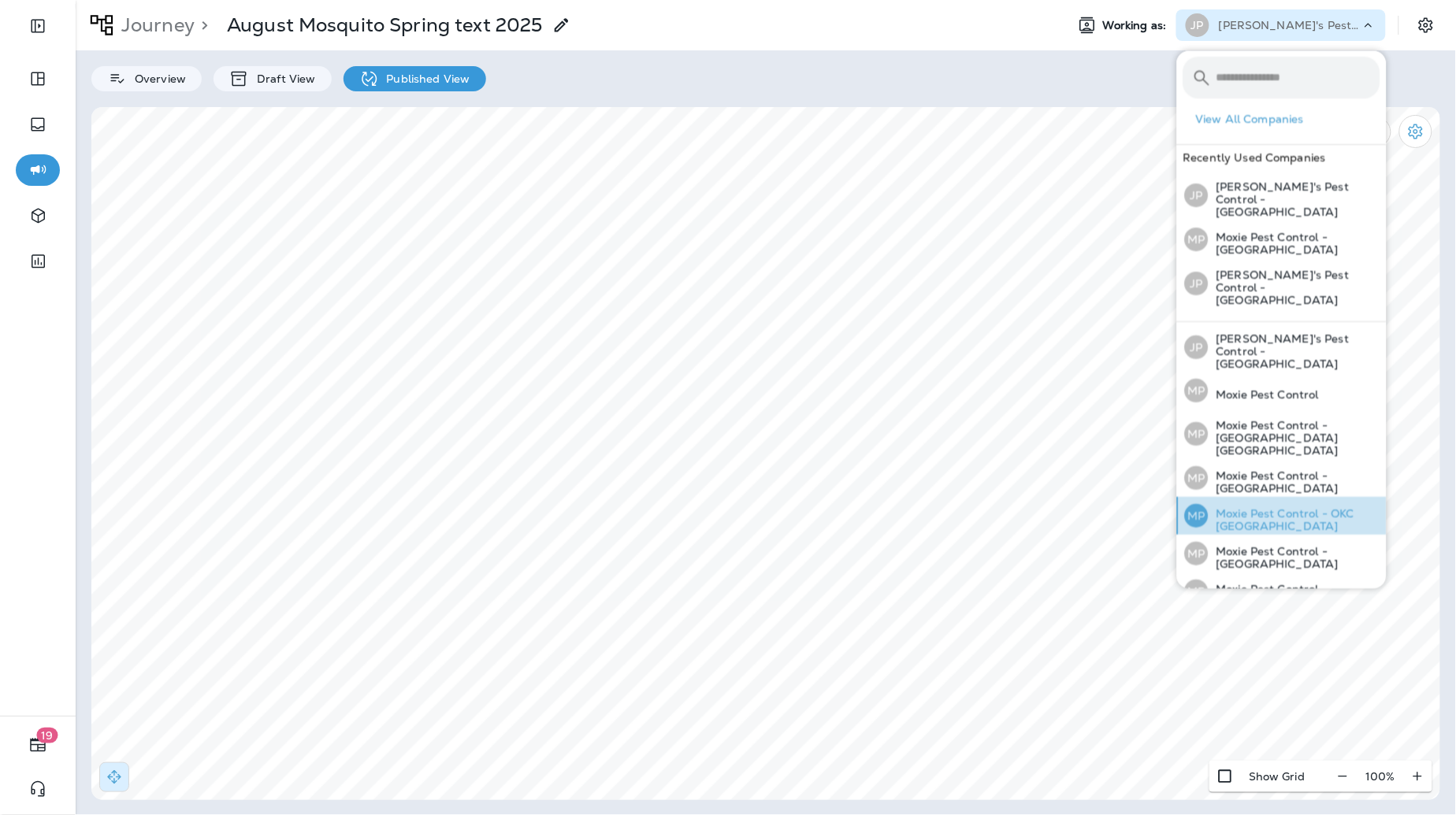
click at [1288, 508] on p "Moxie Pest Control - OKC Tulsa" at bounding box center [1295, 520] width 172 height 25
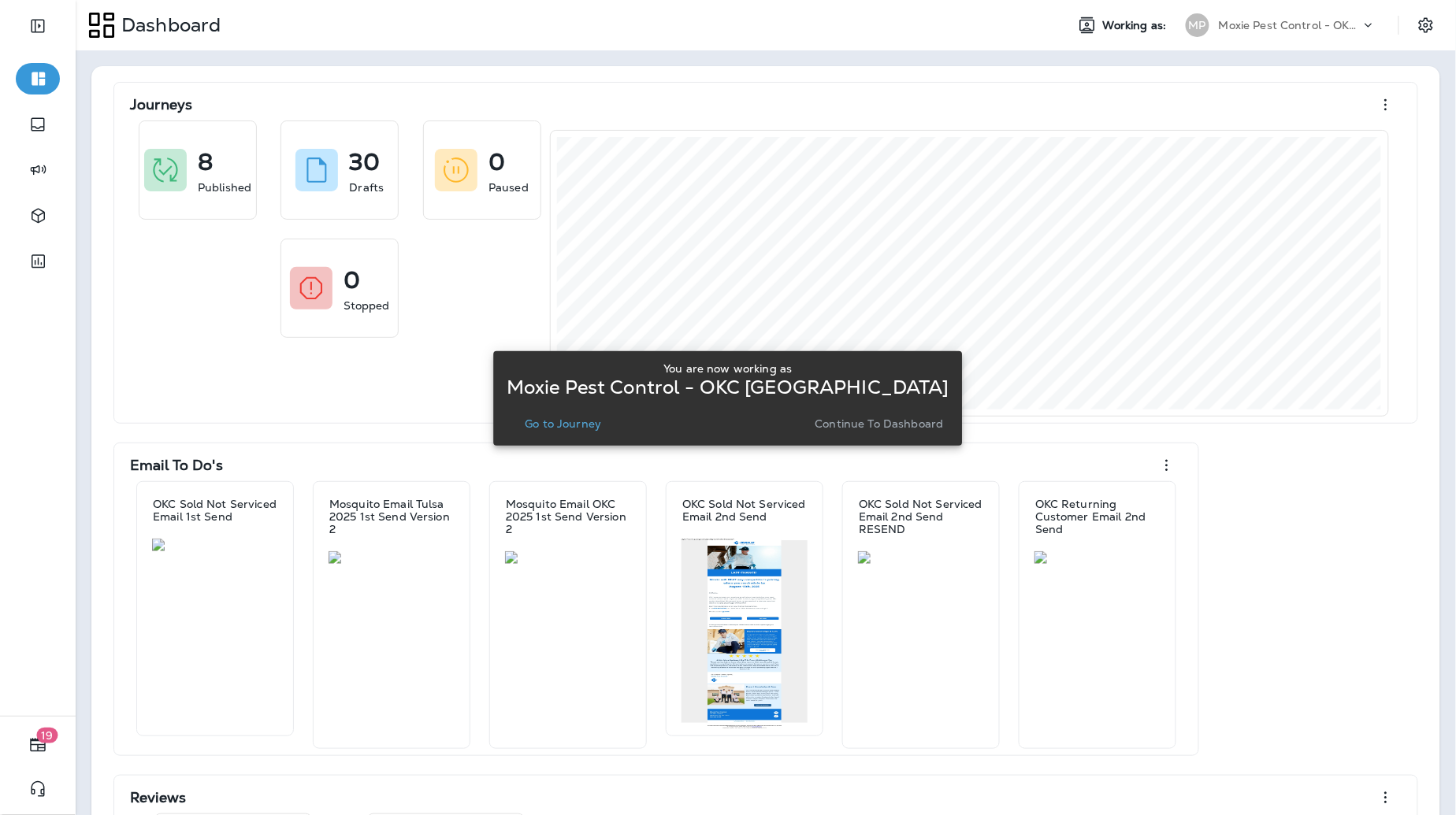
click at [864, 424] on p "Continue to Dashboard" at bounding box center [879, 424] width 128 height 13
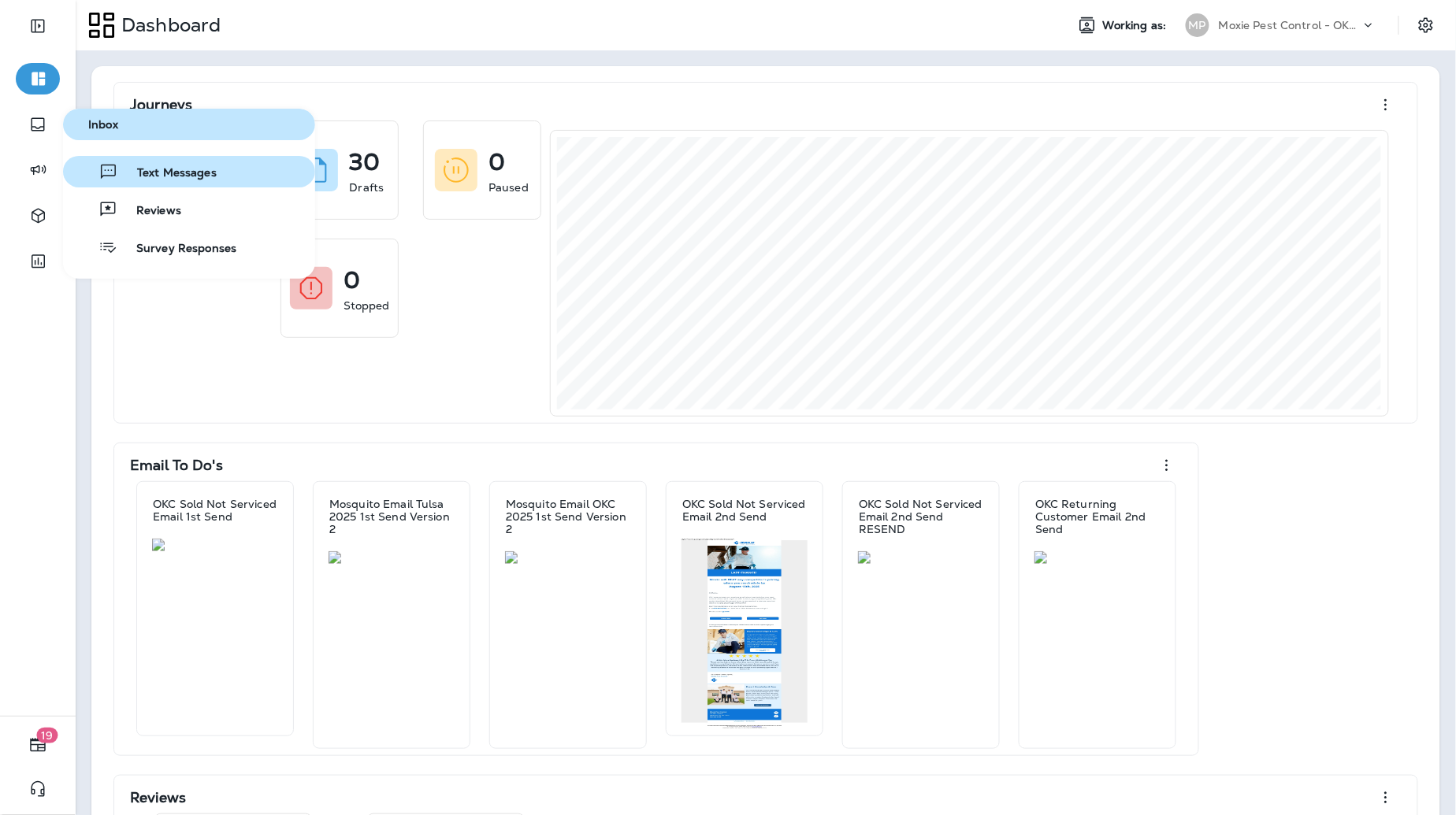
click at [147, 178] on span "Text Messages" at bounding box center [167, 173] width 98 height 15
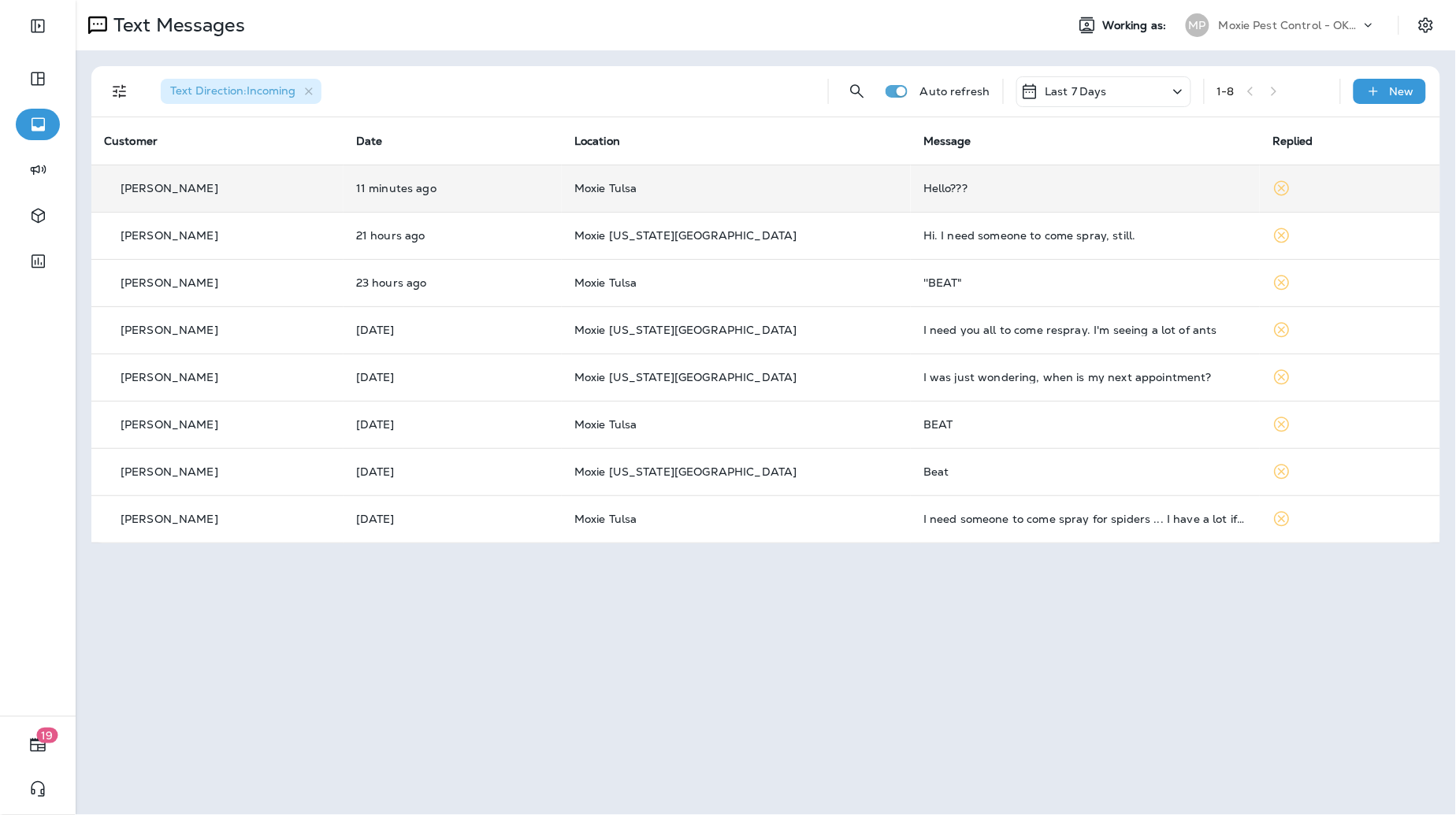
click at [980, 195] on td "Hello???" at bounding box center [1085, 188] width 349 height 47
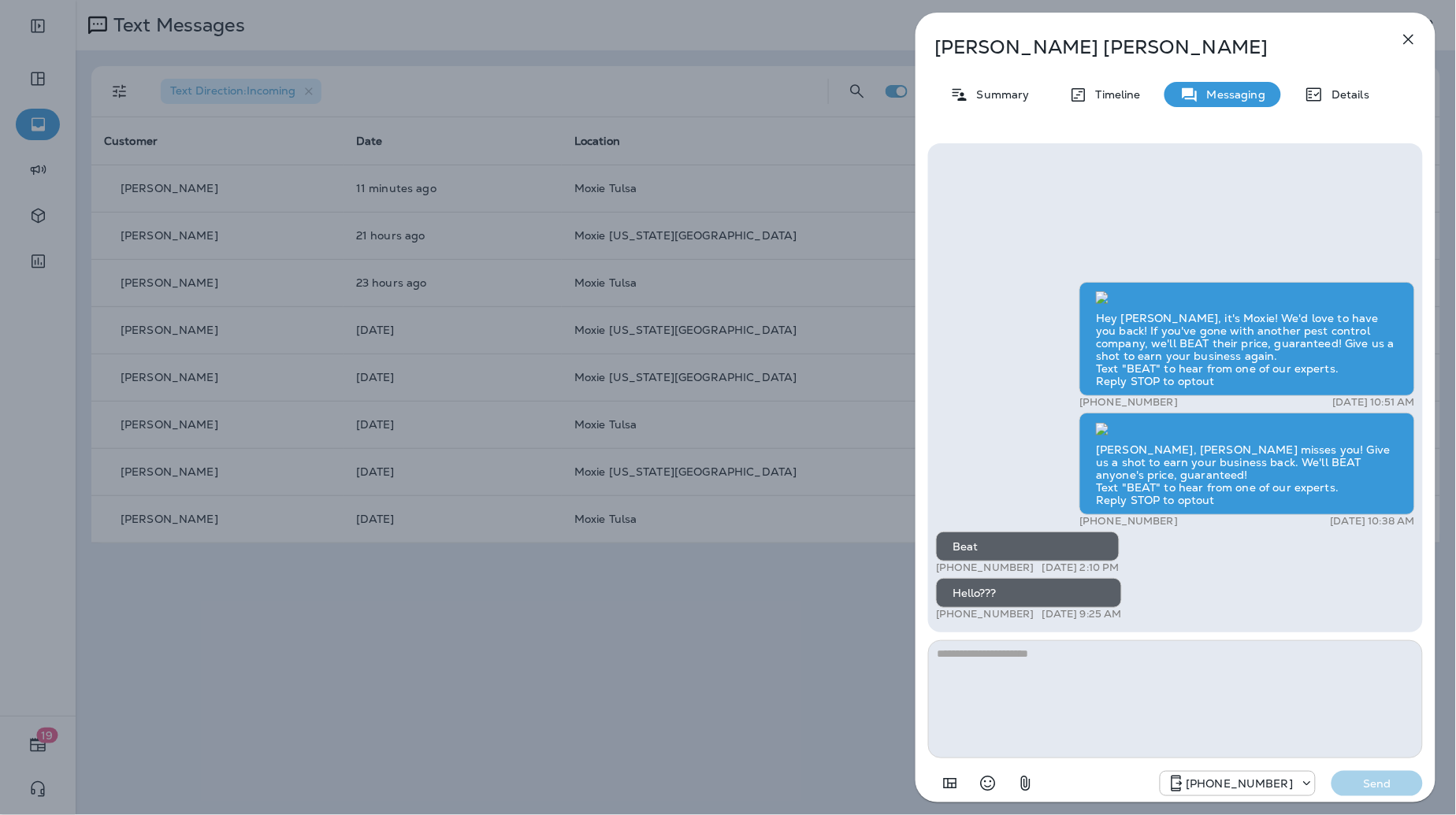
click at [1410, 39] on icon "button" at bounding box center [1408, 39] width 19 height 19
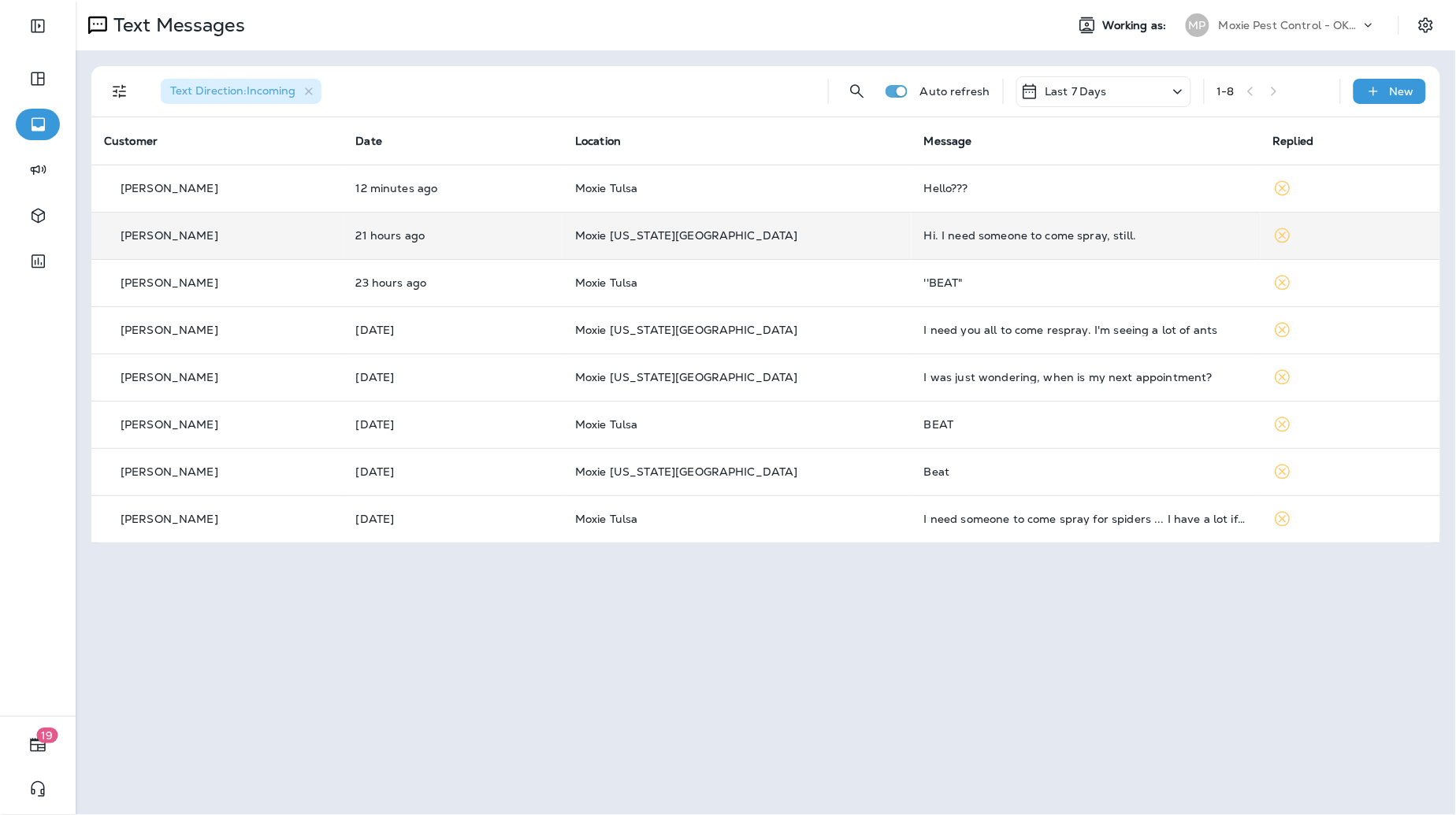
click at [766, 245] on td "Moxie Oklahoma City" at bounding box center [737, 235] width 349 height 47
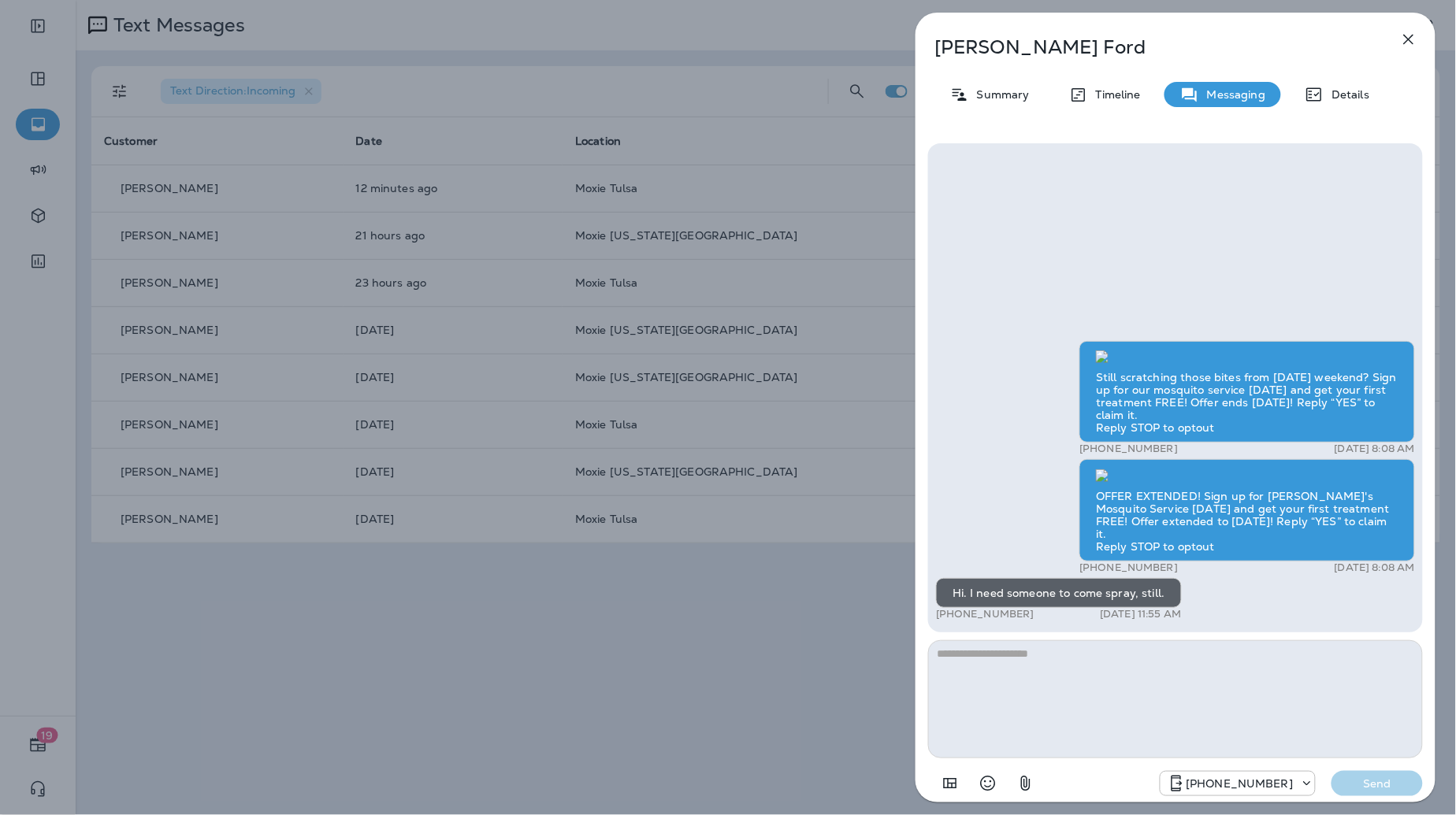
click at [1417, 39] on icon "button" at bounding box center [1408, 39] width 19 height 19
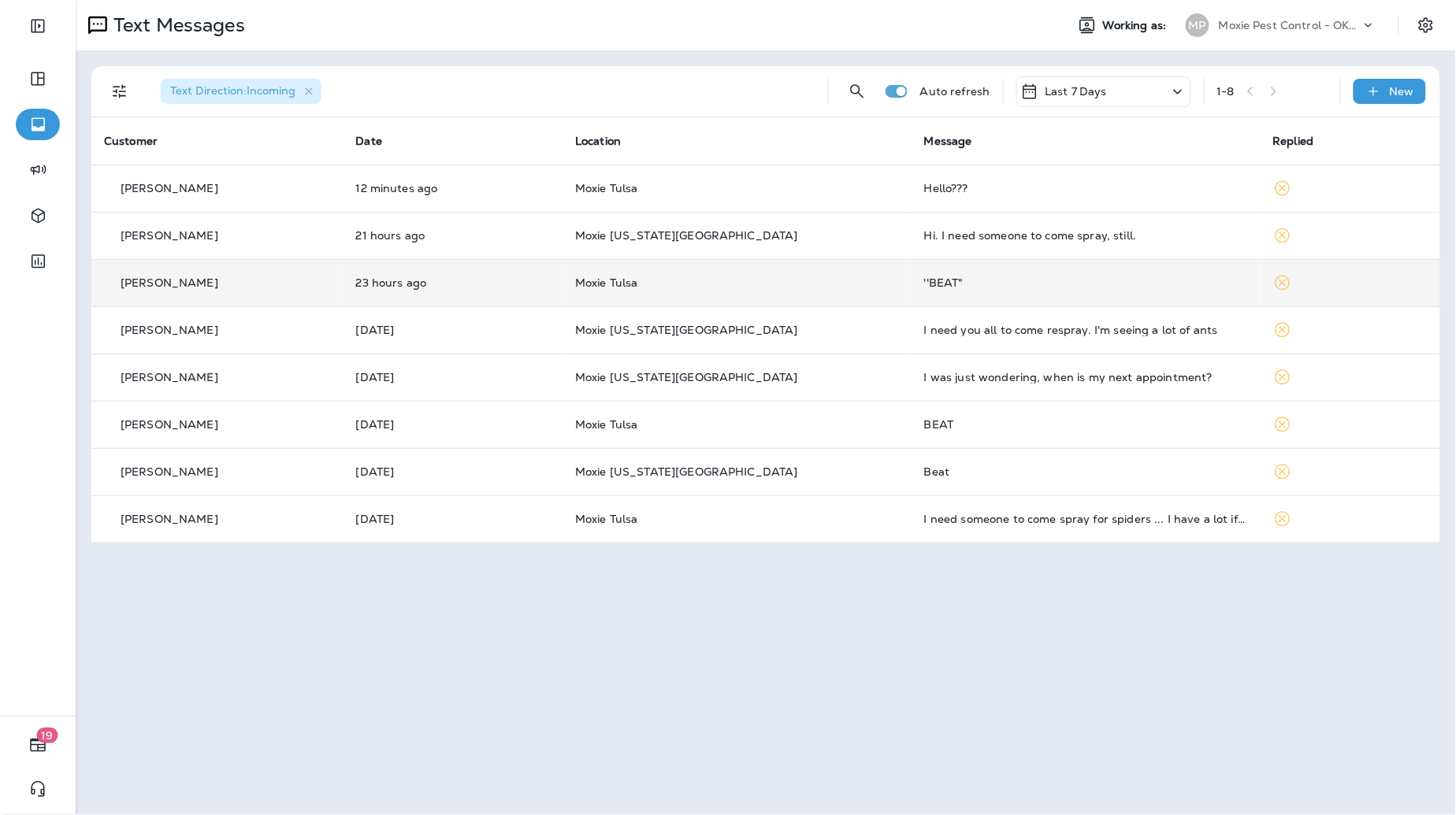
click at [1001, 270] on td "''BEAT"" at bounding box center [1086, 282] width 349 height 47
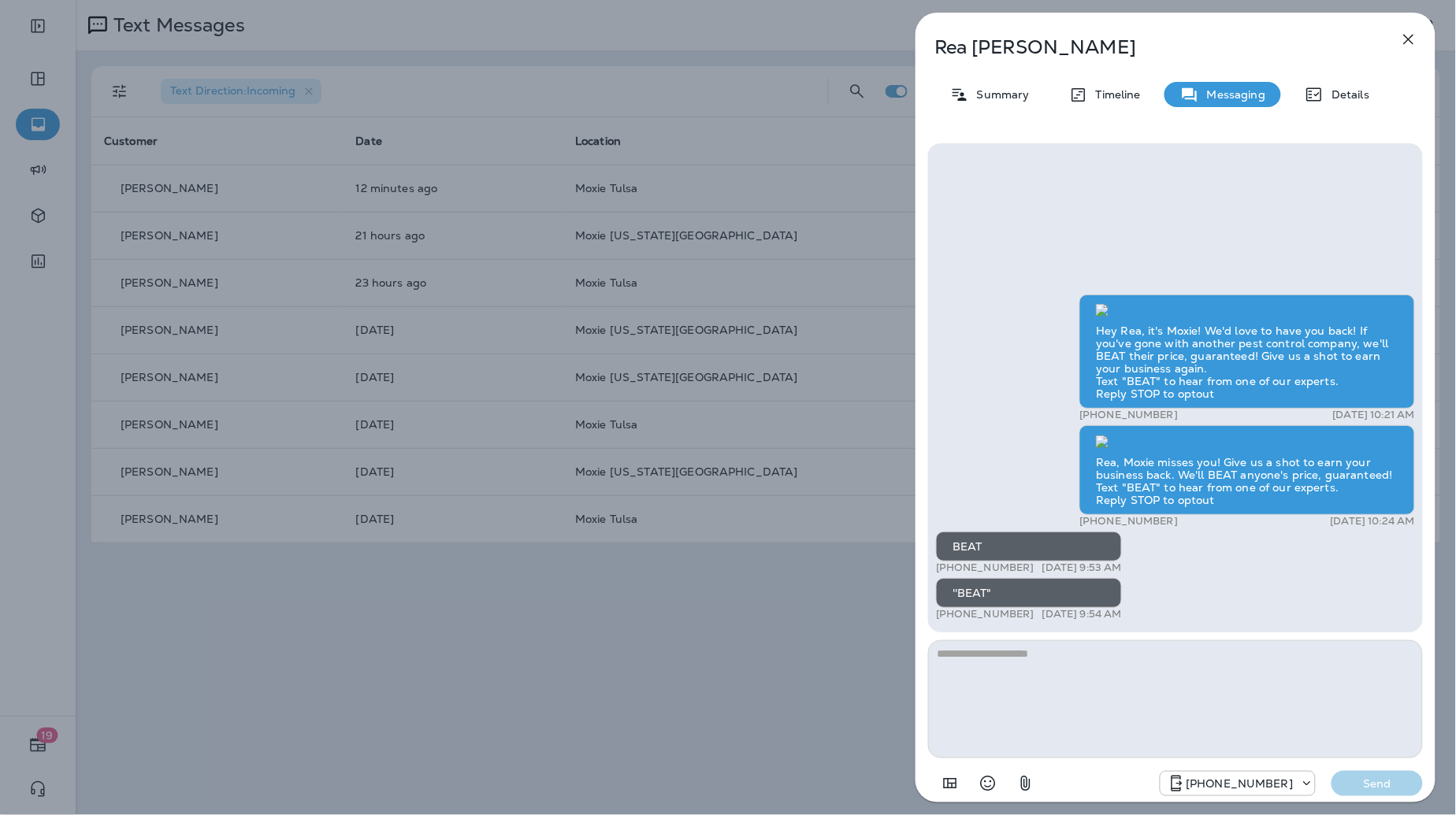
scroll to position [-903, 0]
click at [1417, 42] on icon "button" at bounding box center [1408, 39] width 19 height 19
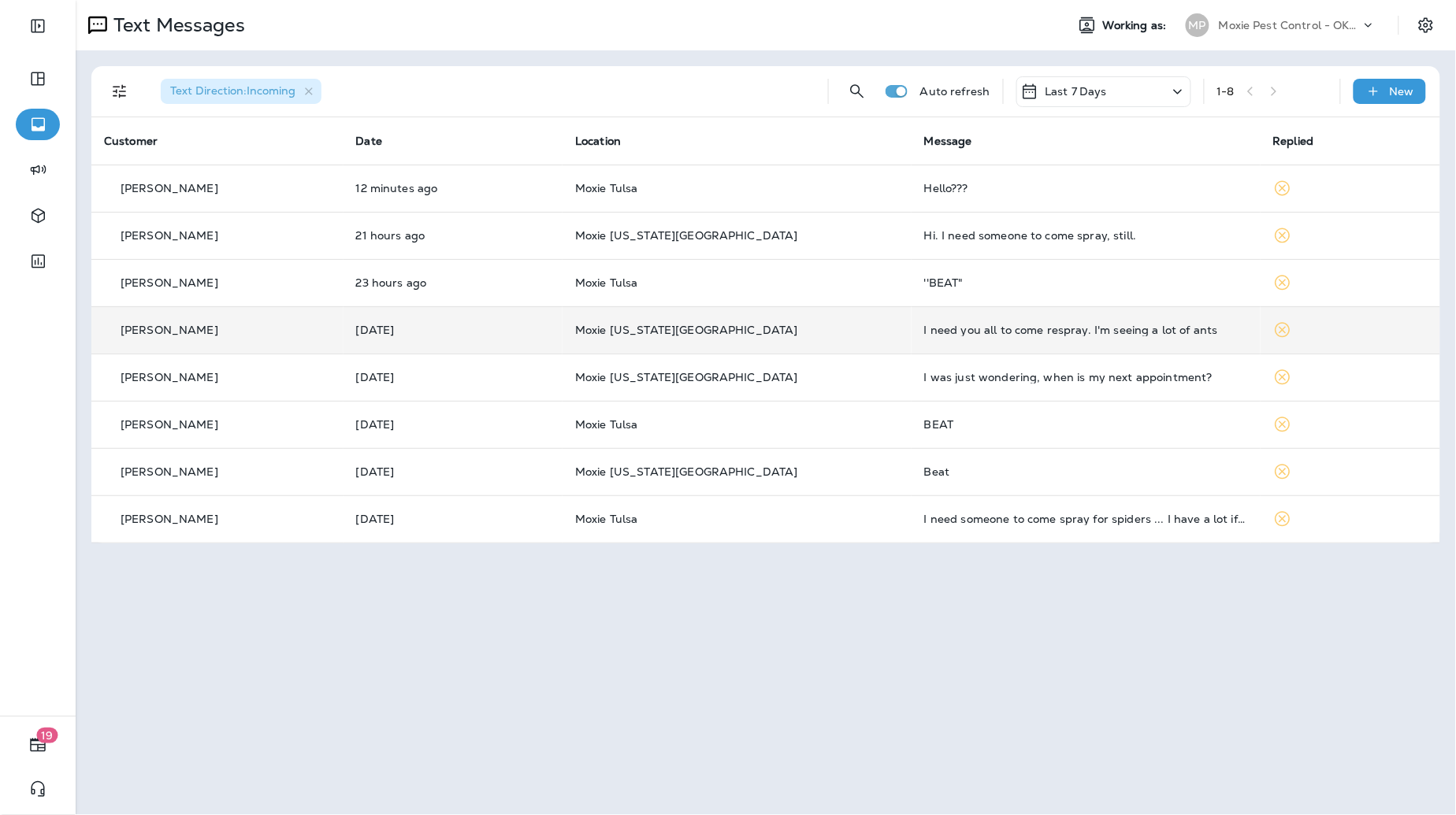
click at [1005, 327] on div "I need you all to come respray. I'm seeing a lot of ants" at bounding box center [1086, 330] width 324 height 13
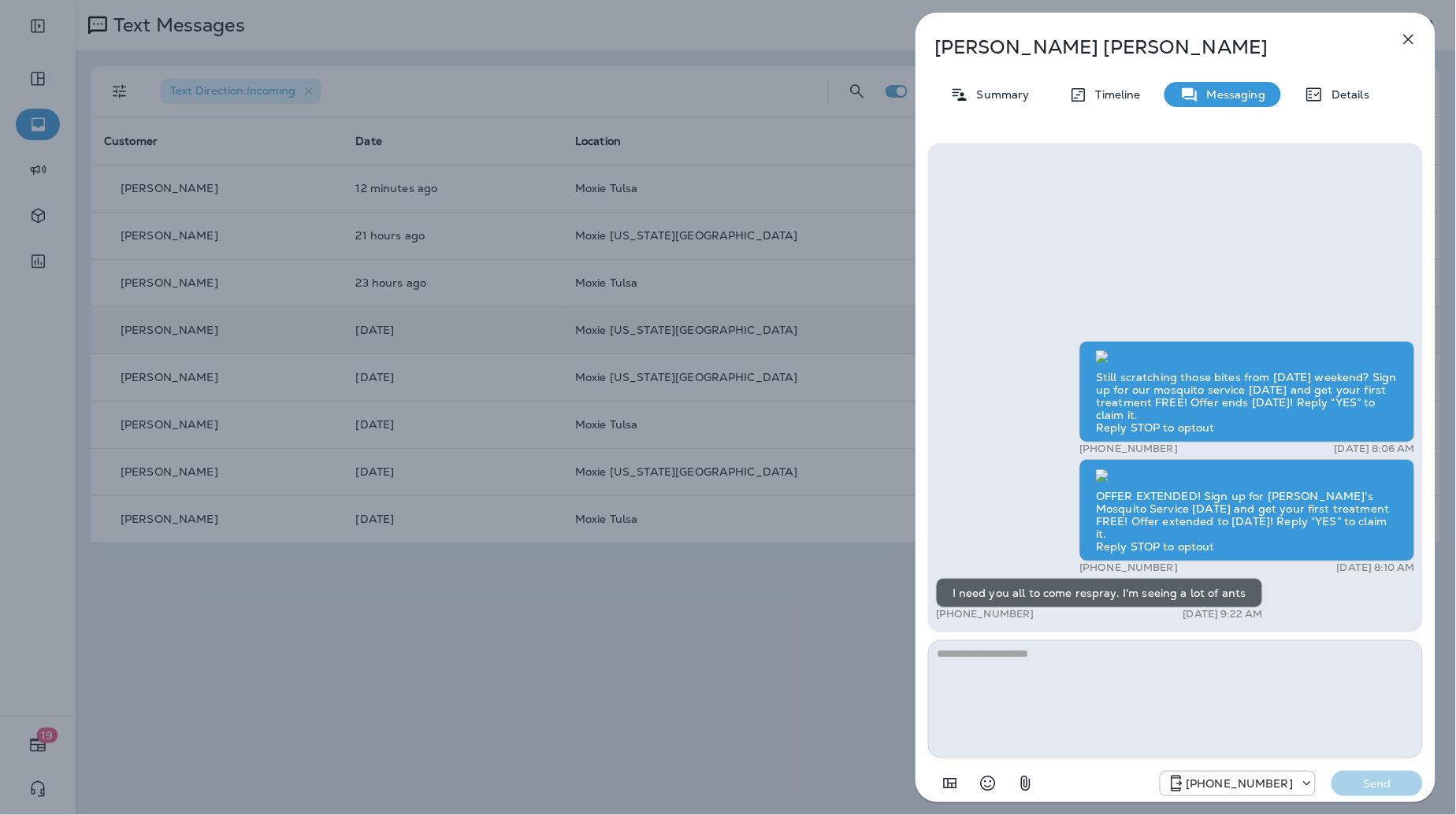
scroll to position [1, 0]
click at [1406, 36] on icon "button" at bounding box center [1408, 39] width 19 height 19
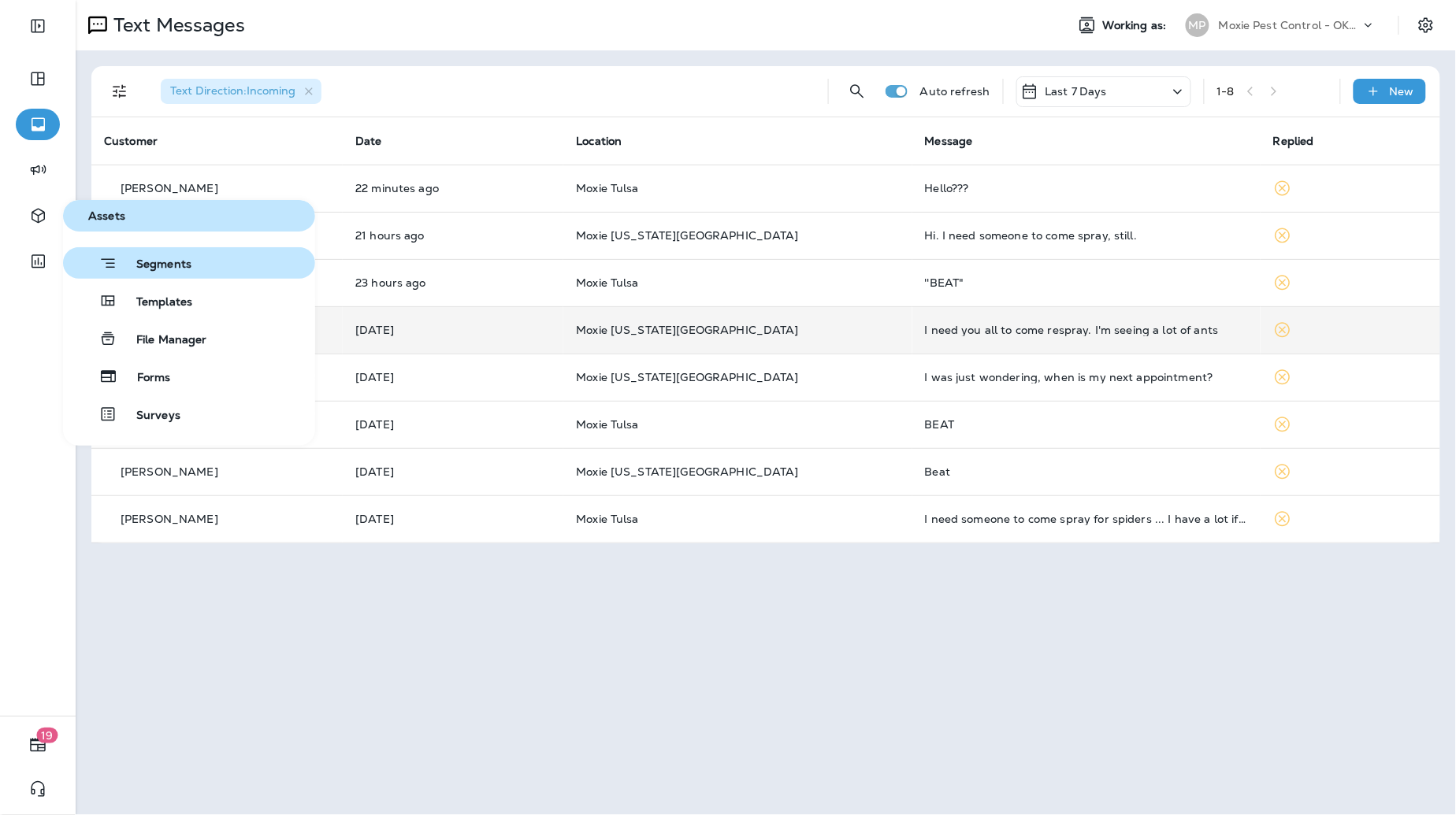
click at [124, 263] on span "Segments" at bounding box center [154, 266] width 74 height 16
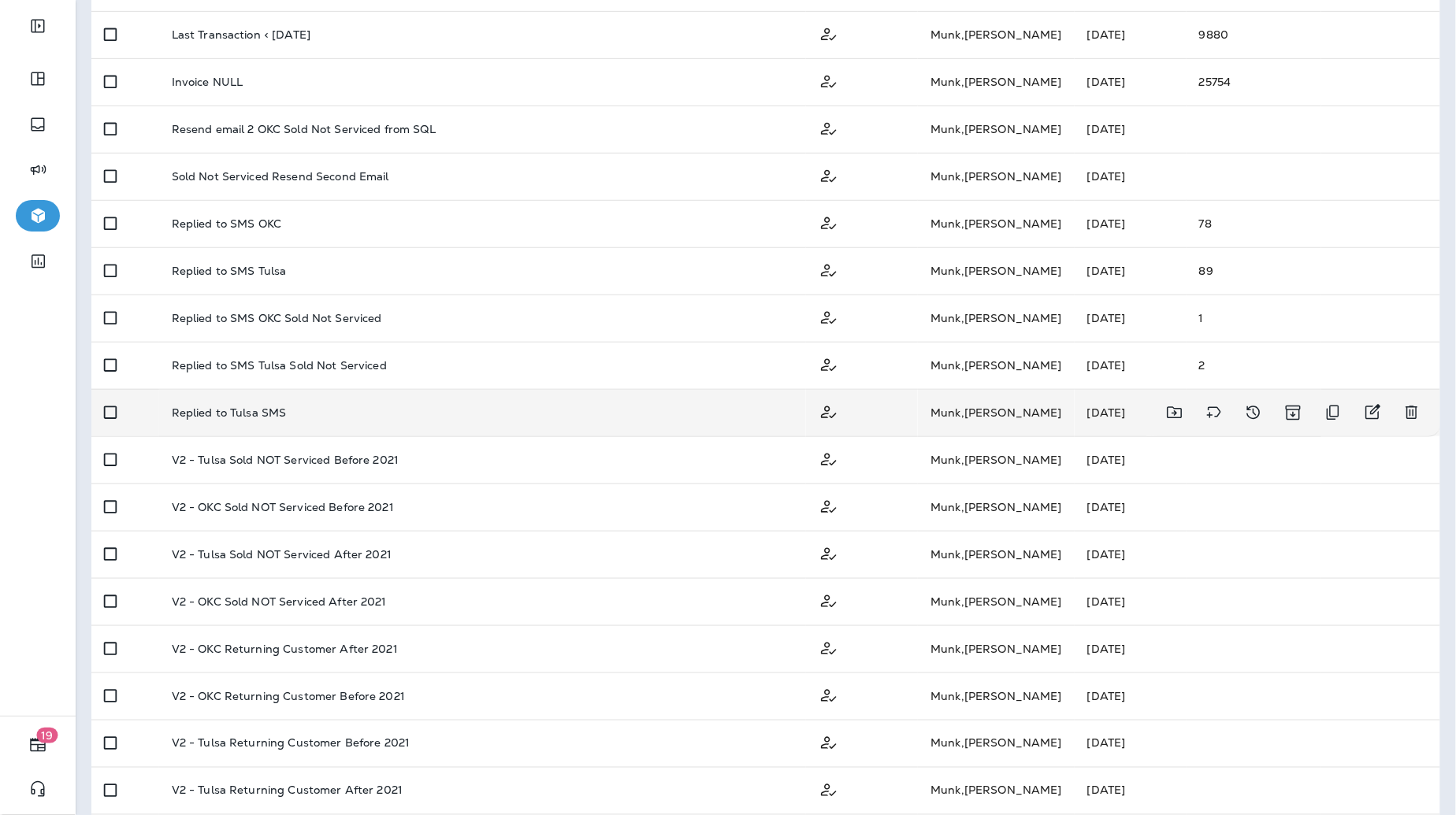
scroll to position [250, 0]
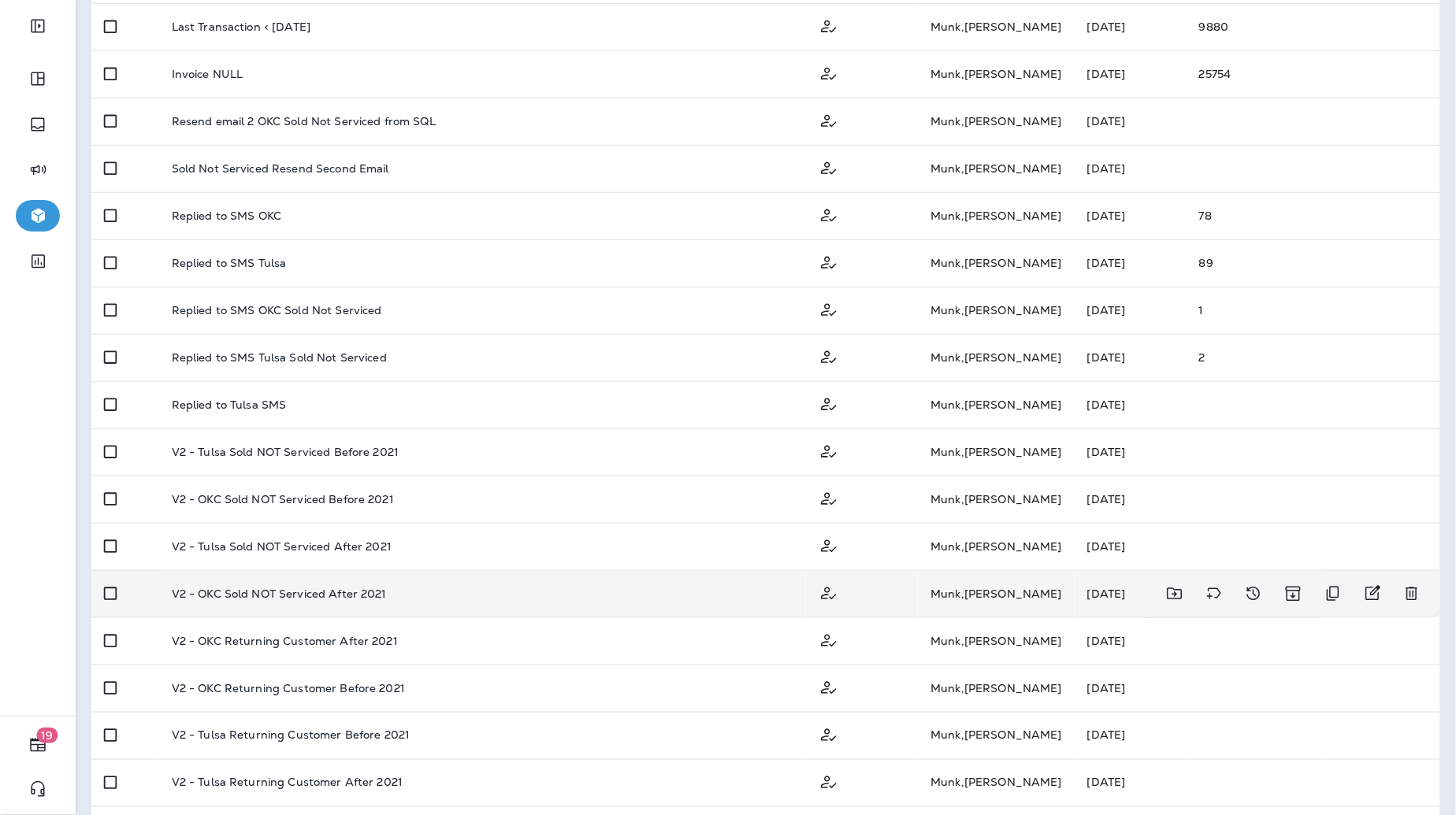
click at [368, 589] on p "V2 - OKC Sold NOT Serviced After 2021" at bounding box center [279, 594] width 215 height 13
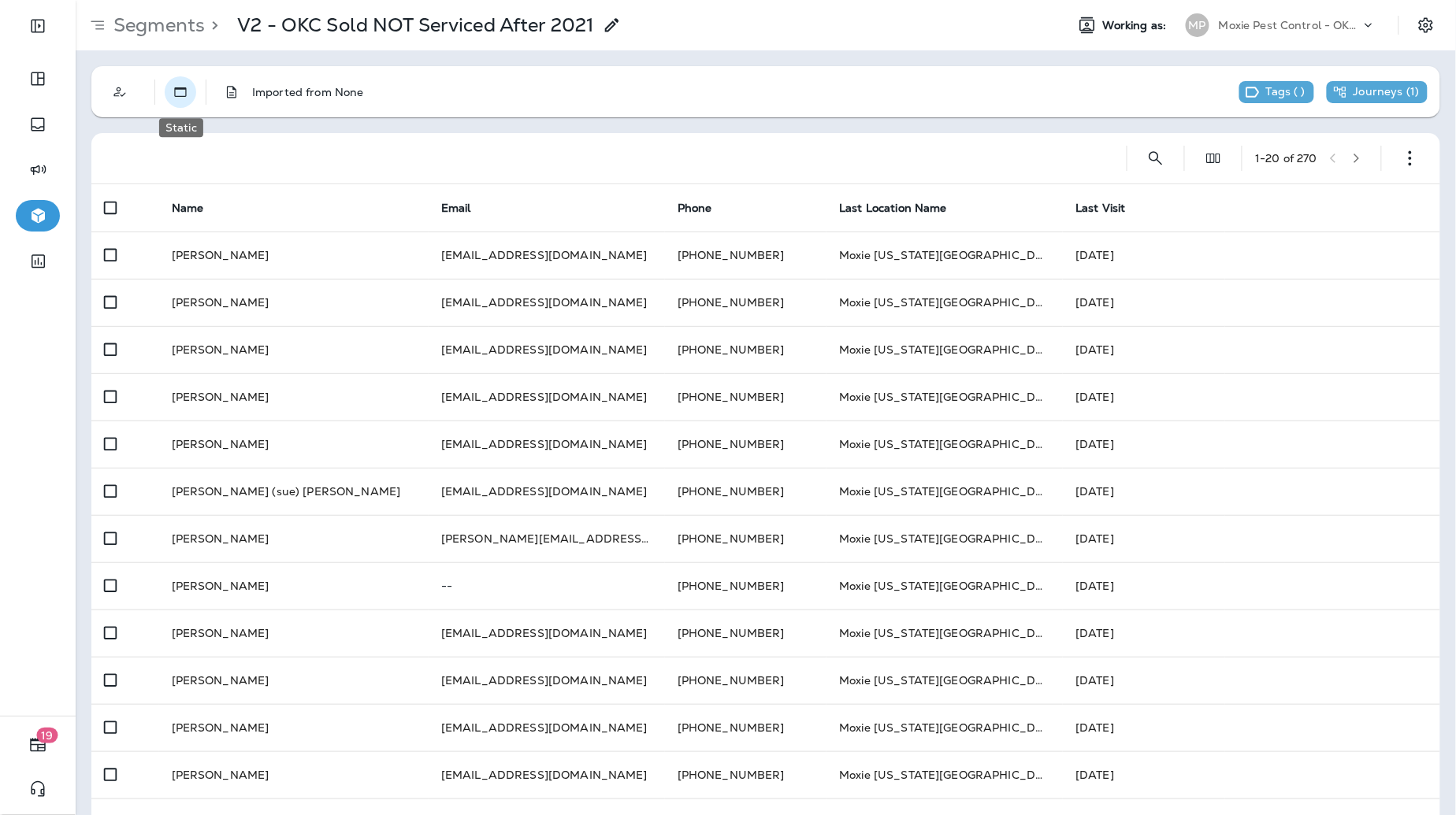
click at [175, 90] on icon "Static" at bounding box center [181, 92] width 16 height 16
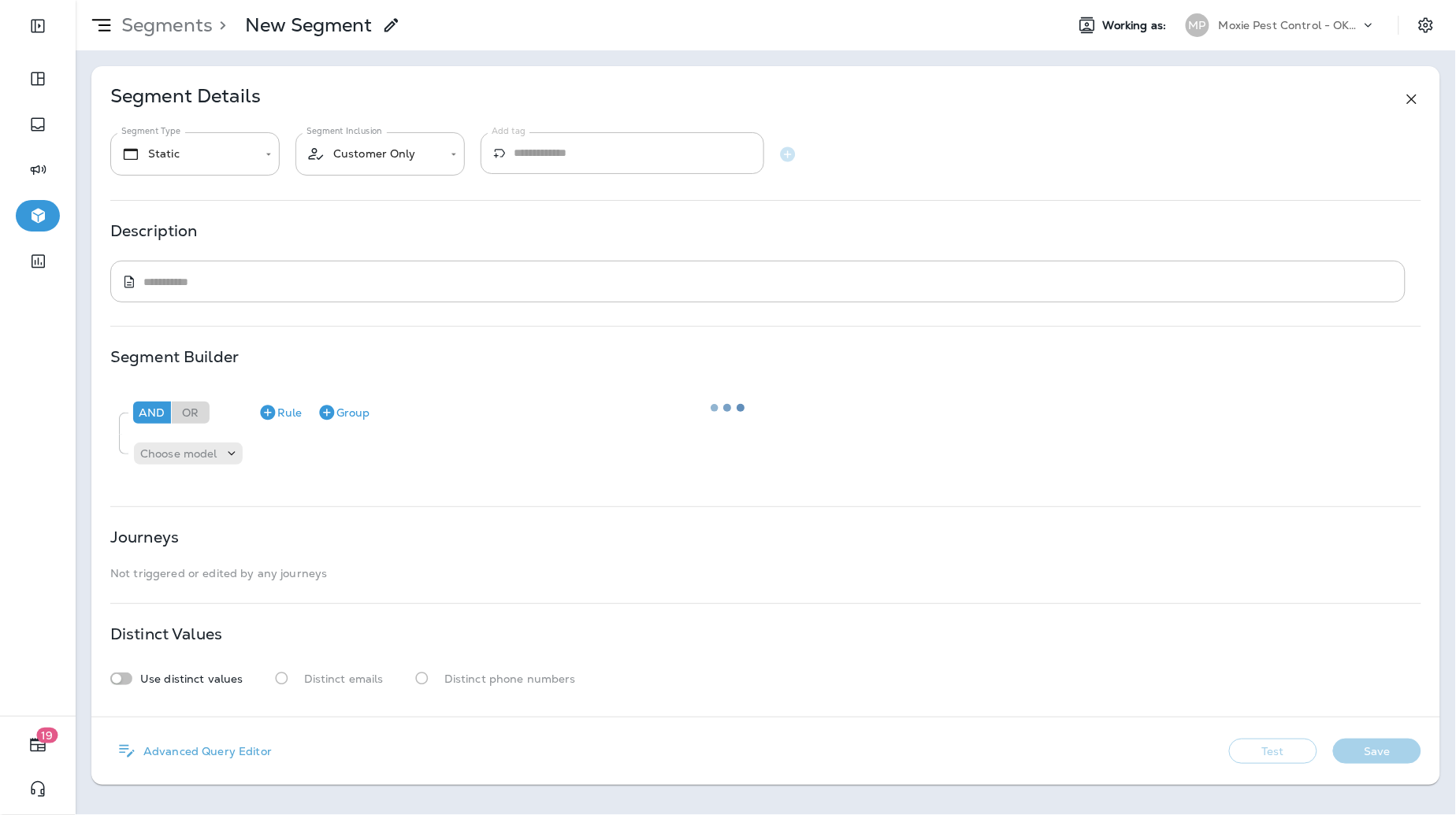
type textarea "**********"
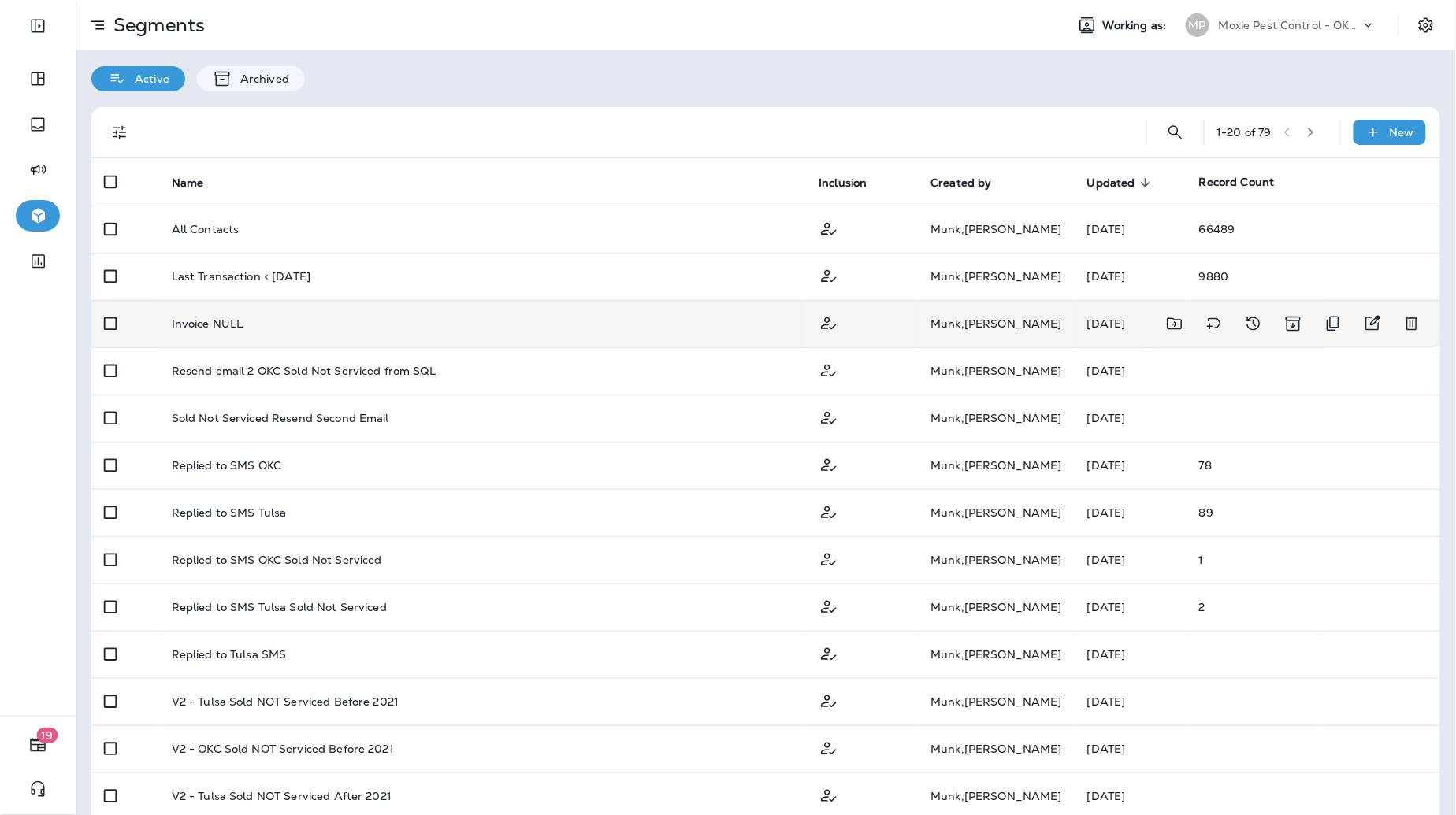
scroll to position [351, 0]
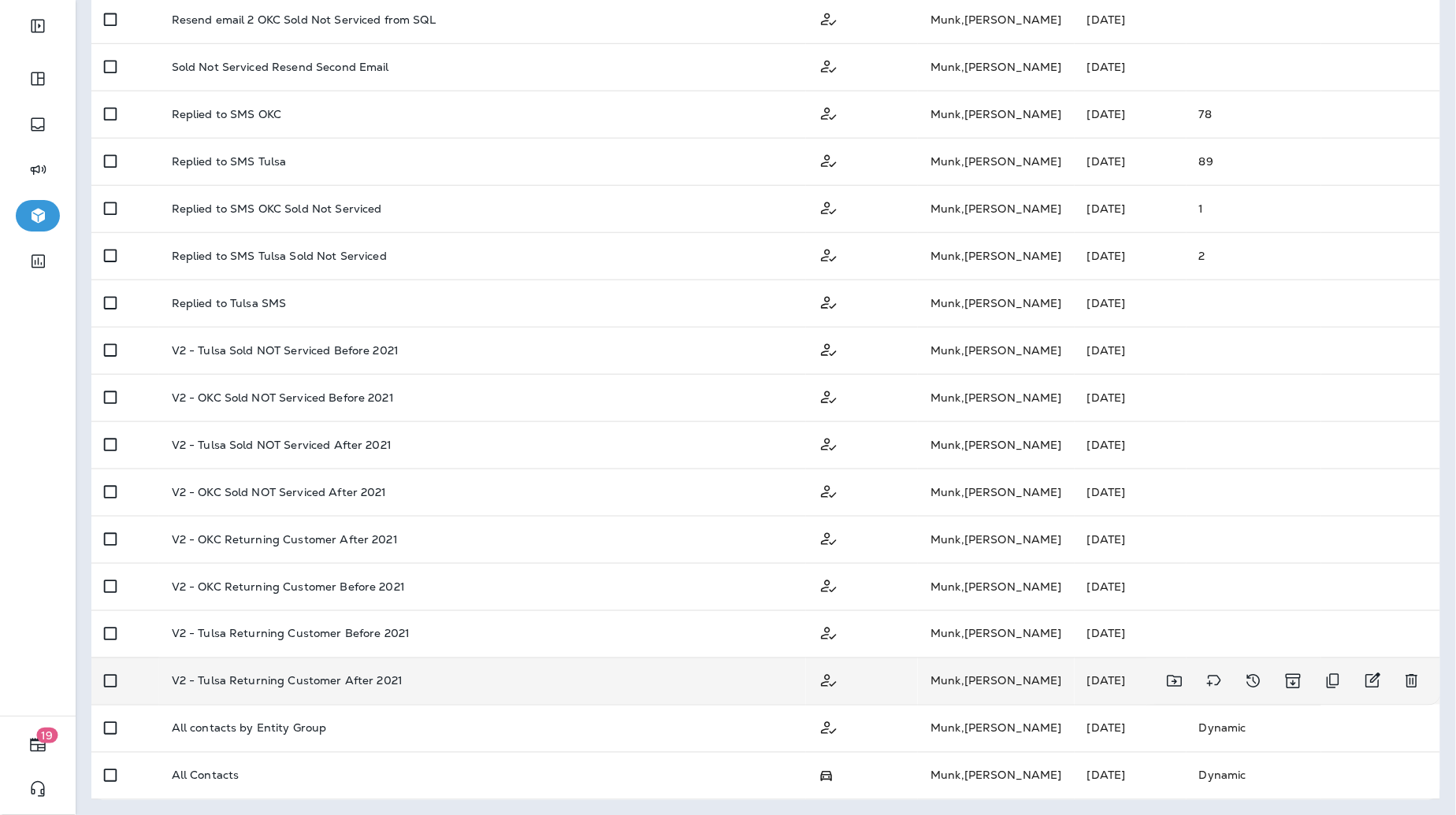
click at [428, 671] on td "V2 - Tulsa Returning Customer After 2021" at bounding box center [483, 681] width 648 height 47
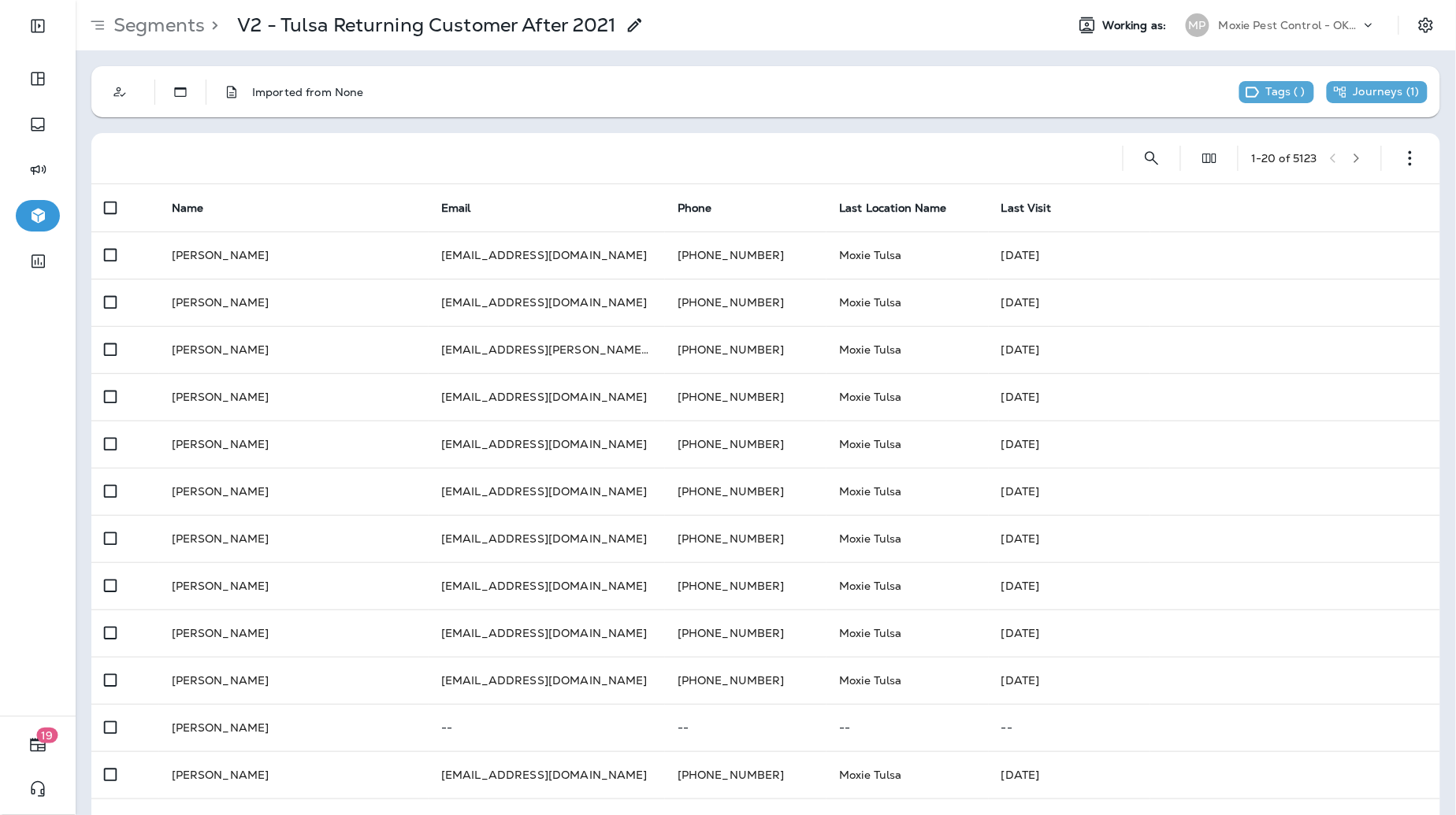
click at [274, 92] on p "Imported from None" at bounding box center [308, 92] width 112 height 13
click at [235, 92] on icon "Description" at bounding box center [232, 92] width 16 height 16
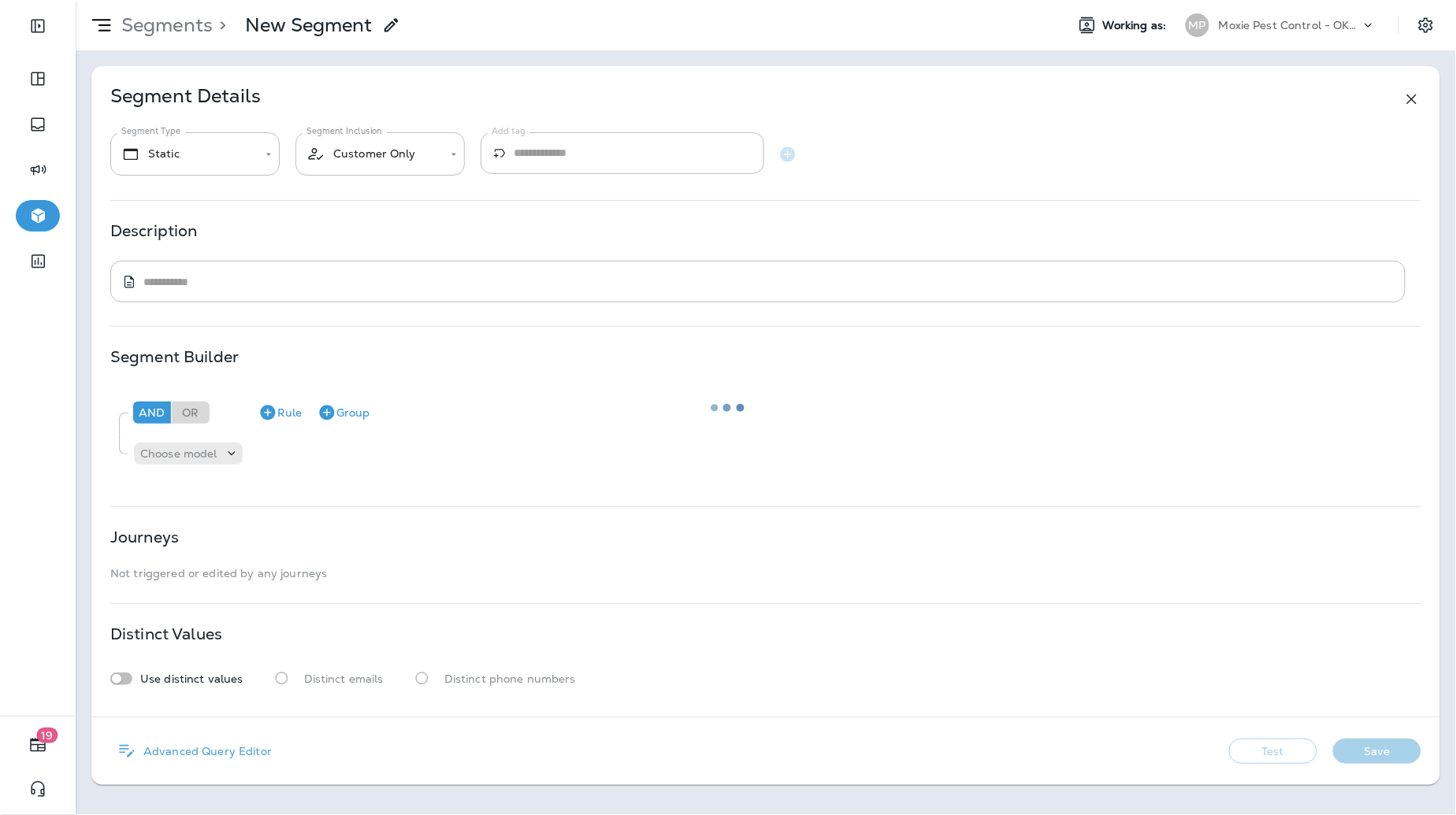
type textarea "**********"
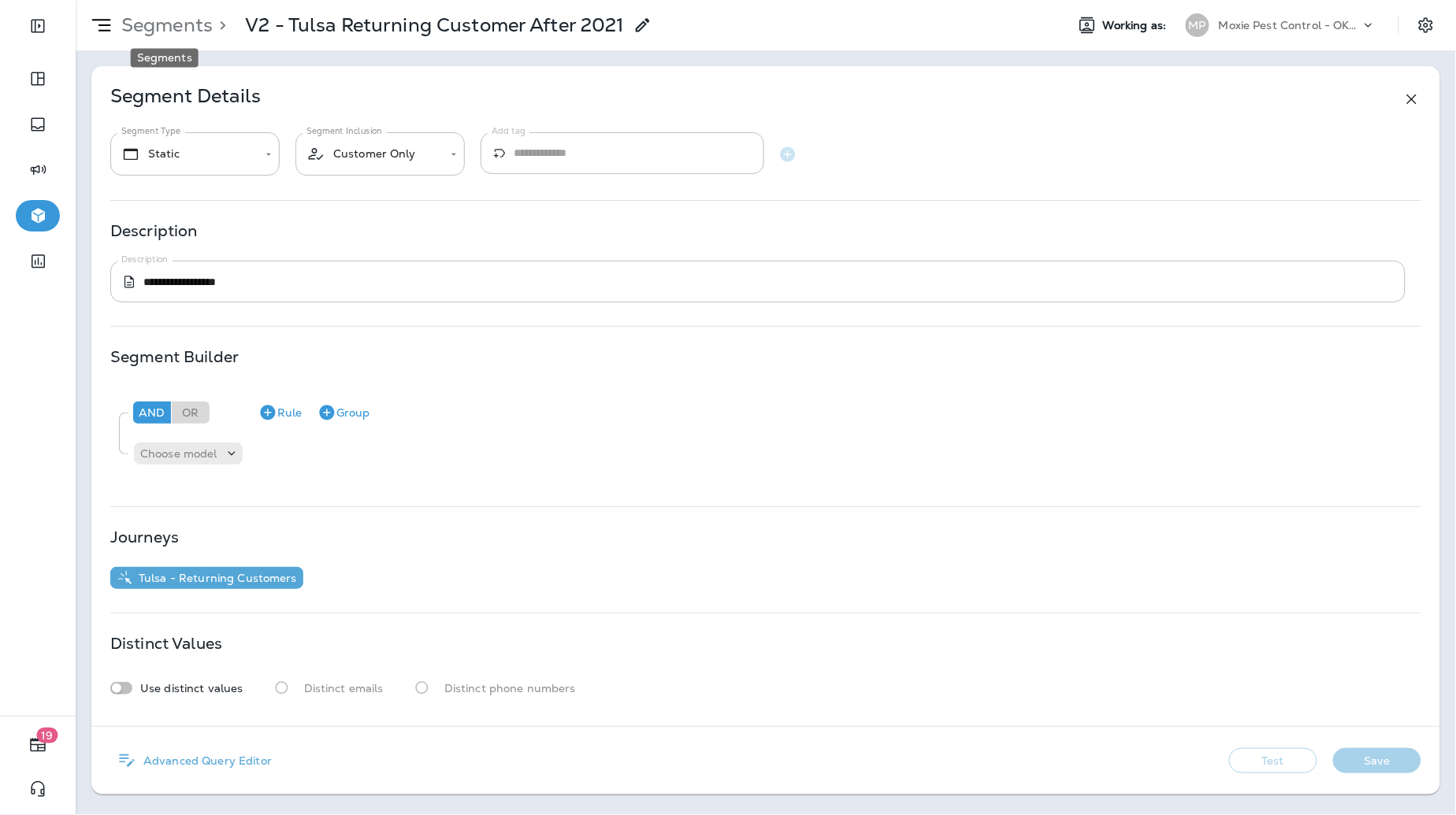
click at [193, 24] on p "Segments" at bounding box center [164, 25] width 98 height 24
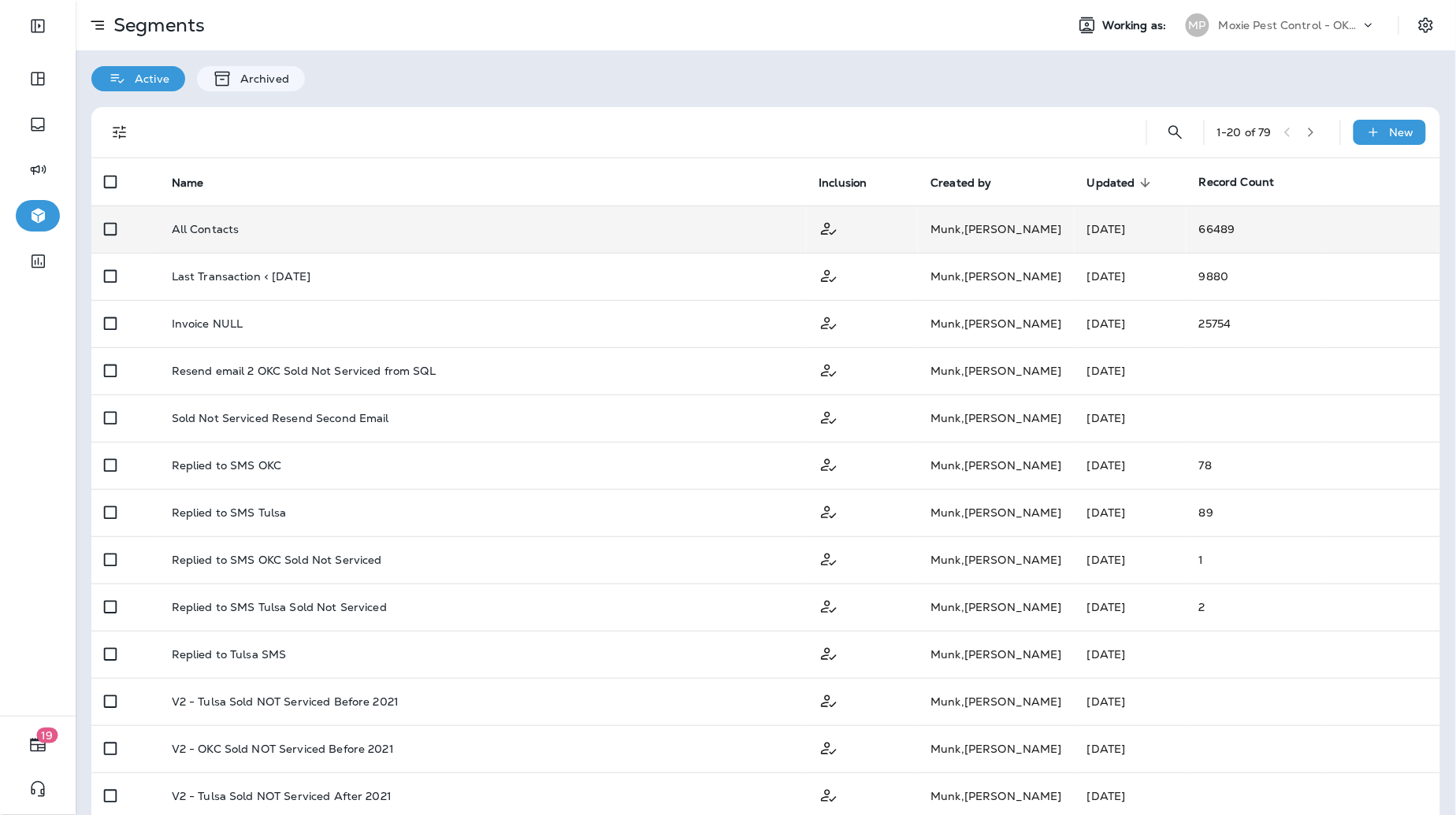
click at [1309, 20] on p "Moxie Pest Control - OKC Tulsa" at bounding box center [1290, 25] width 142 height 13
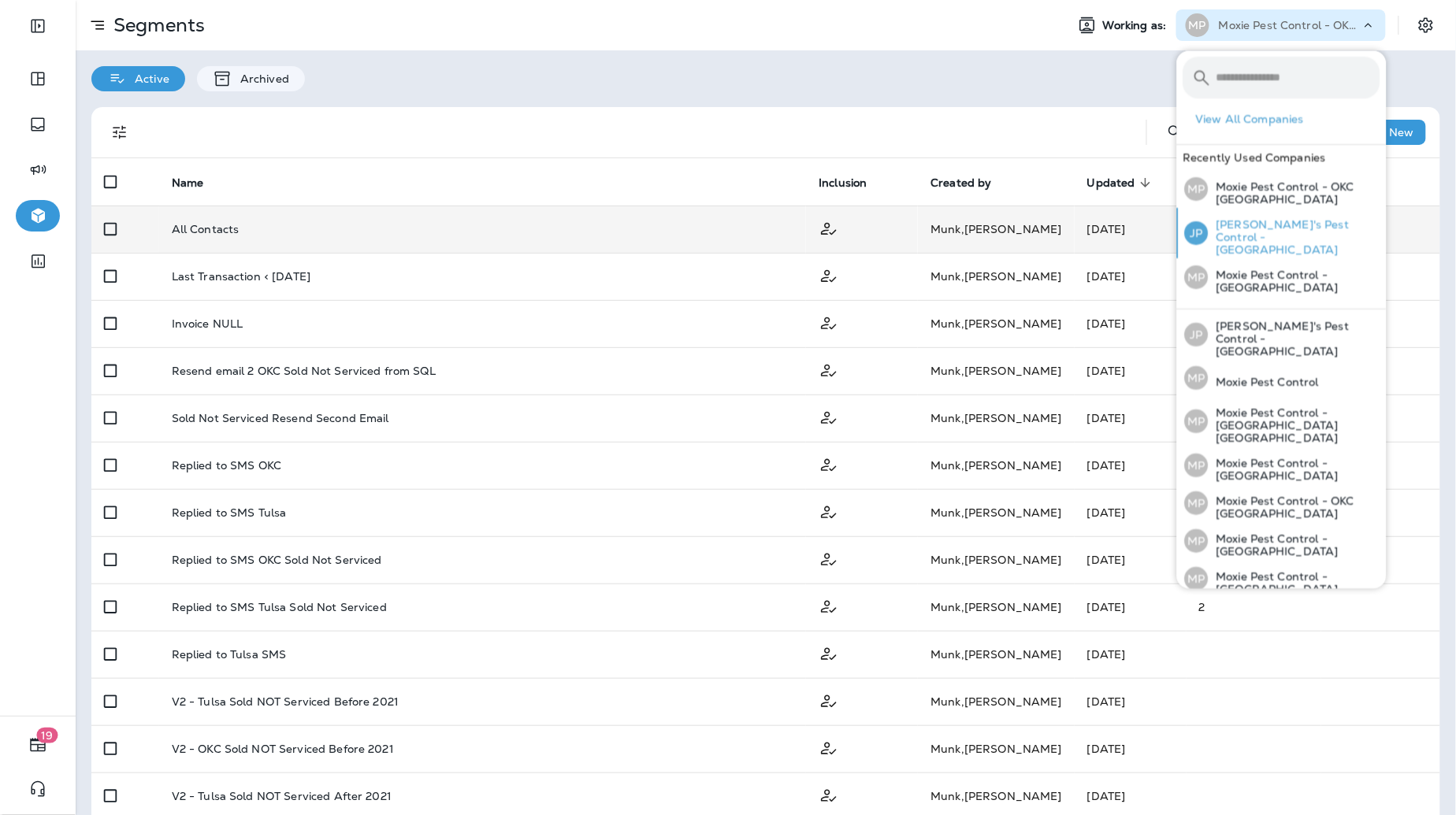
click at [1281, 231] on p "Joshua's Pest Control - San Diego" at bounding box center [1295, 238] width 172 height 38
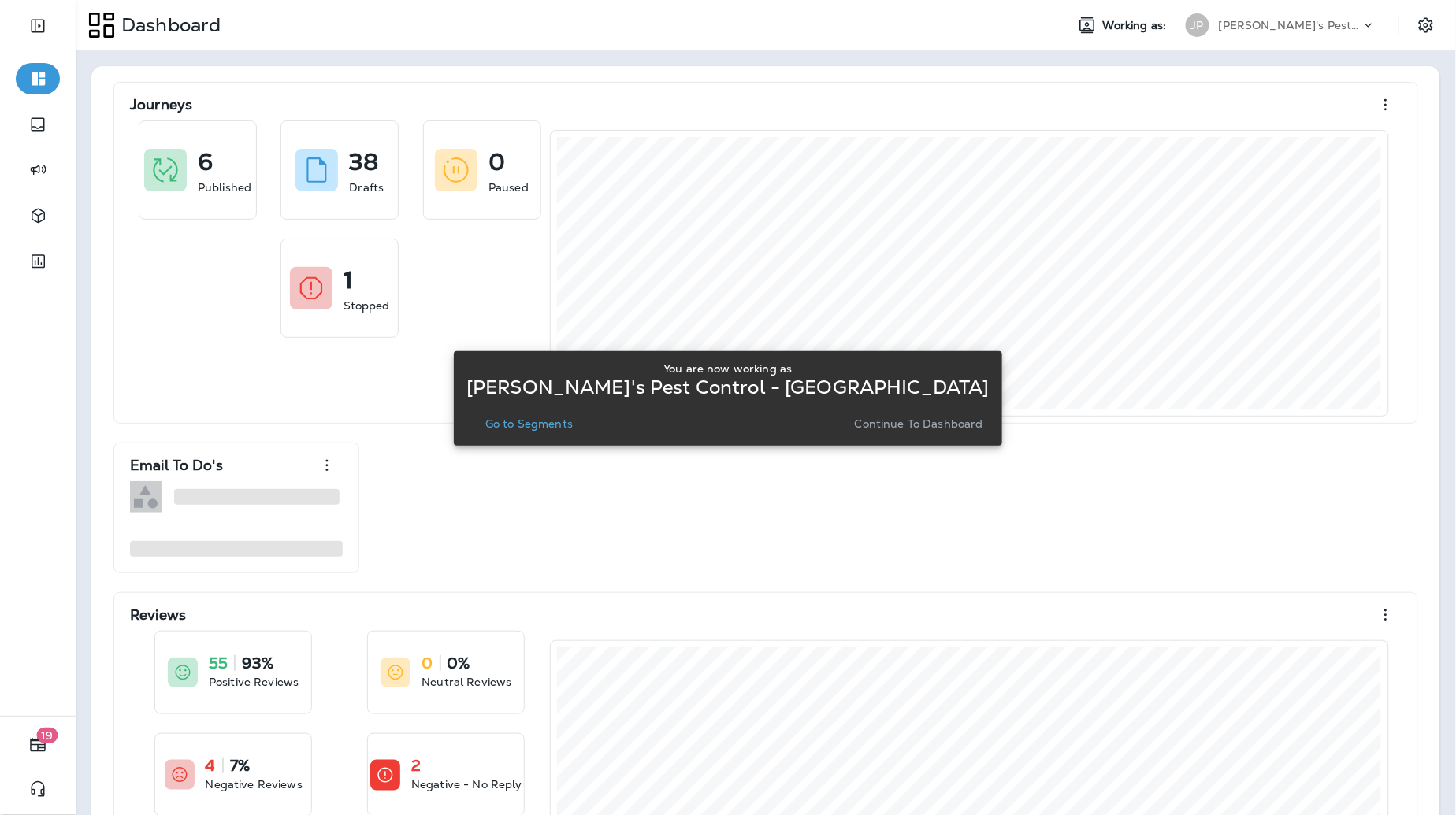
click at [579, 425] on button "Go to Segments" at bounding box center [529, 424] width 100 height 22
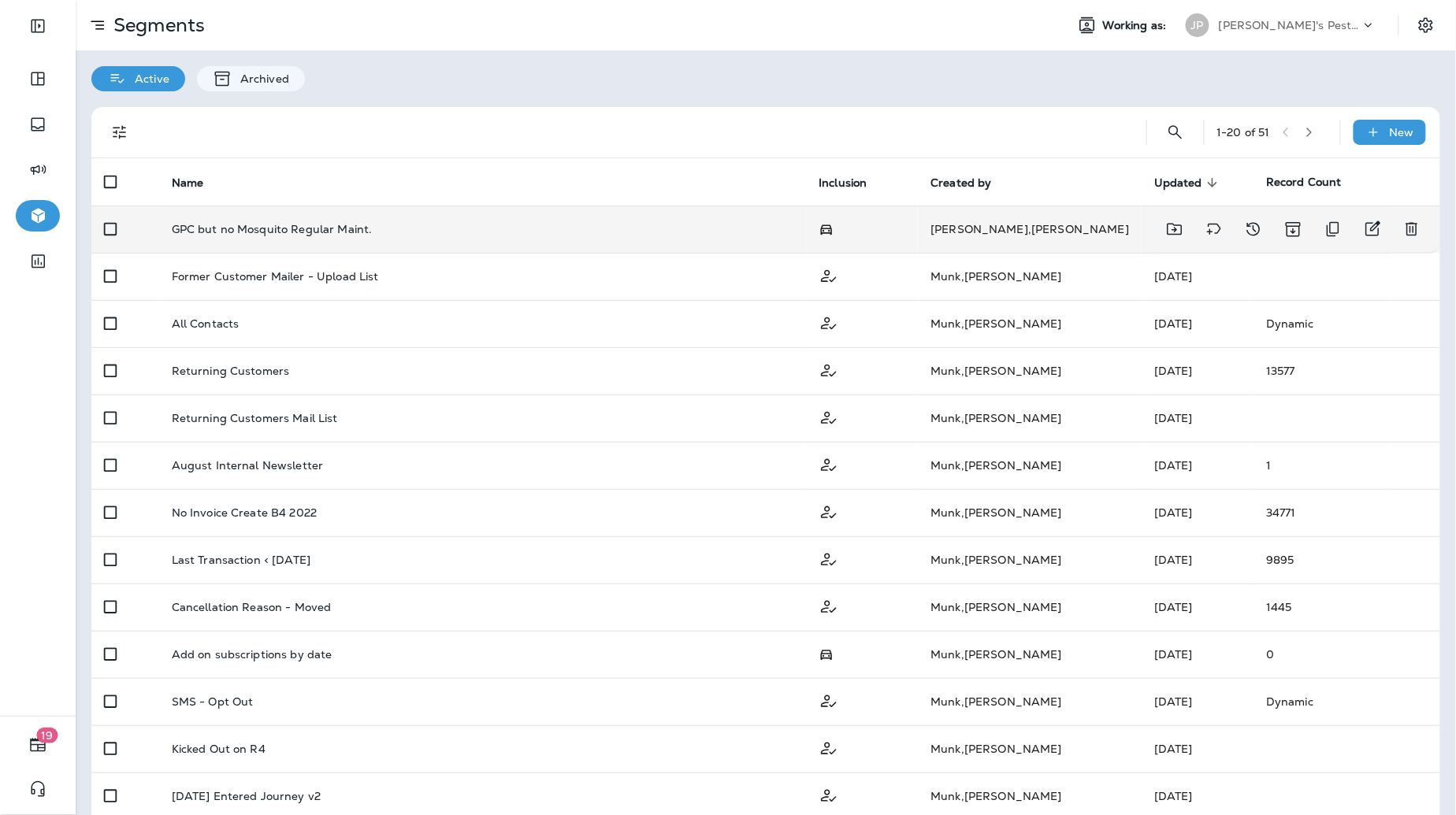
click at [420, 224] on div "GPC but no Mosquito Regular Maint." at bounding box center [483, 229] width 622 height 13
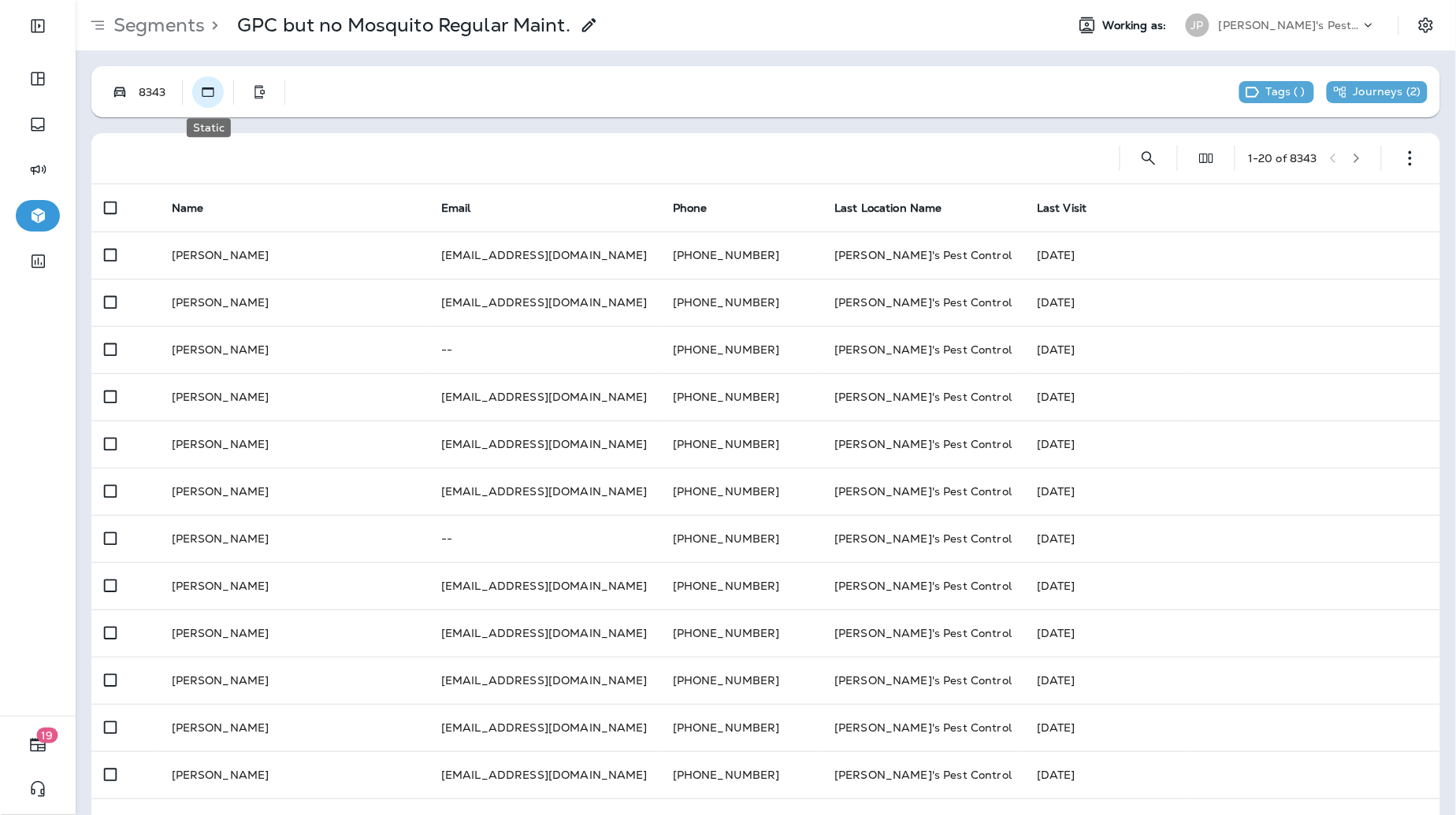
click at [212, 91] on icon "Static" at bounding box center [208, 92] width 16 height 16
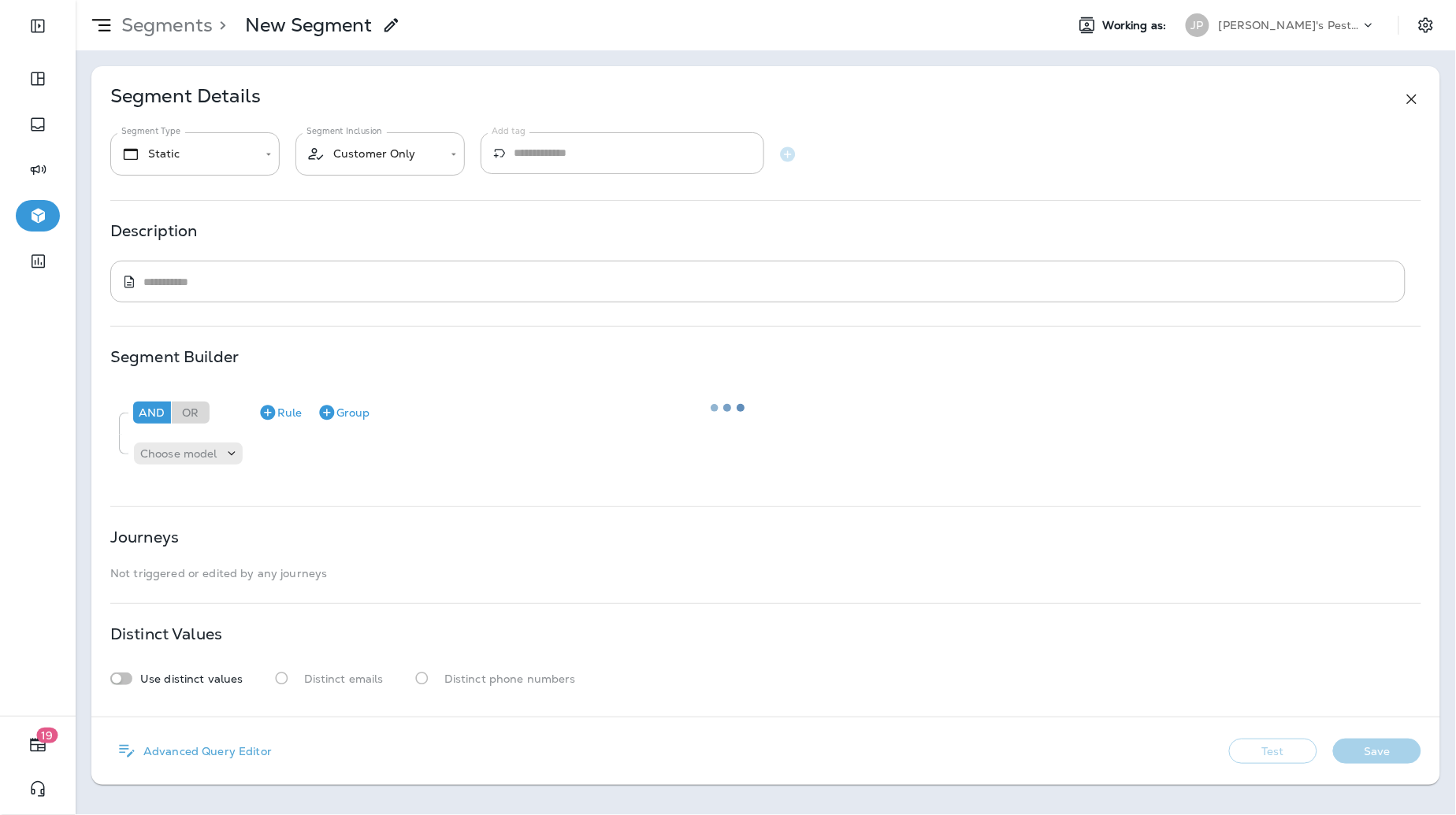
type input "**********"
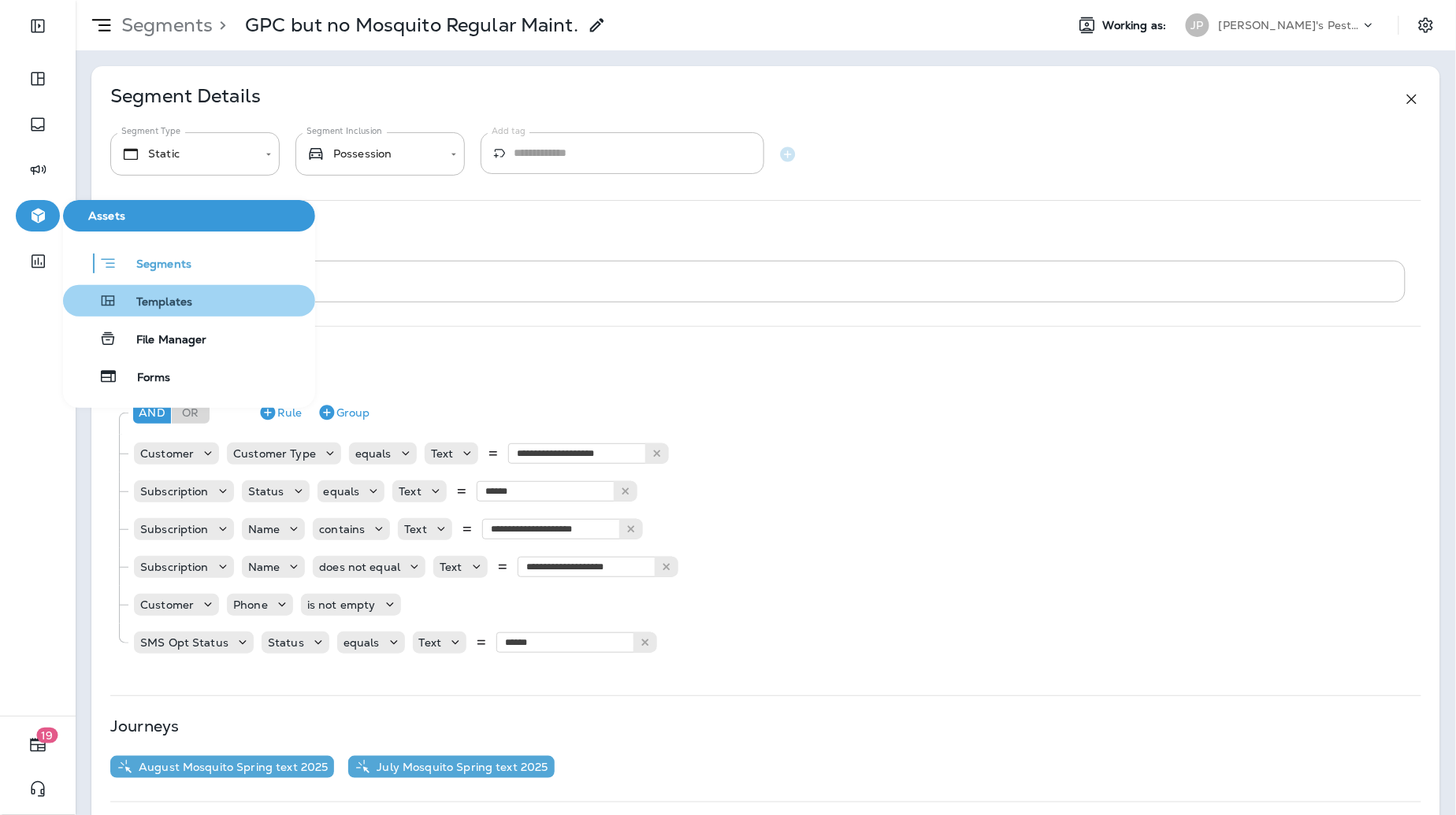
click at [169, 299] on span "Templates" at bounding box center [154, 302] width 75 height 15
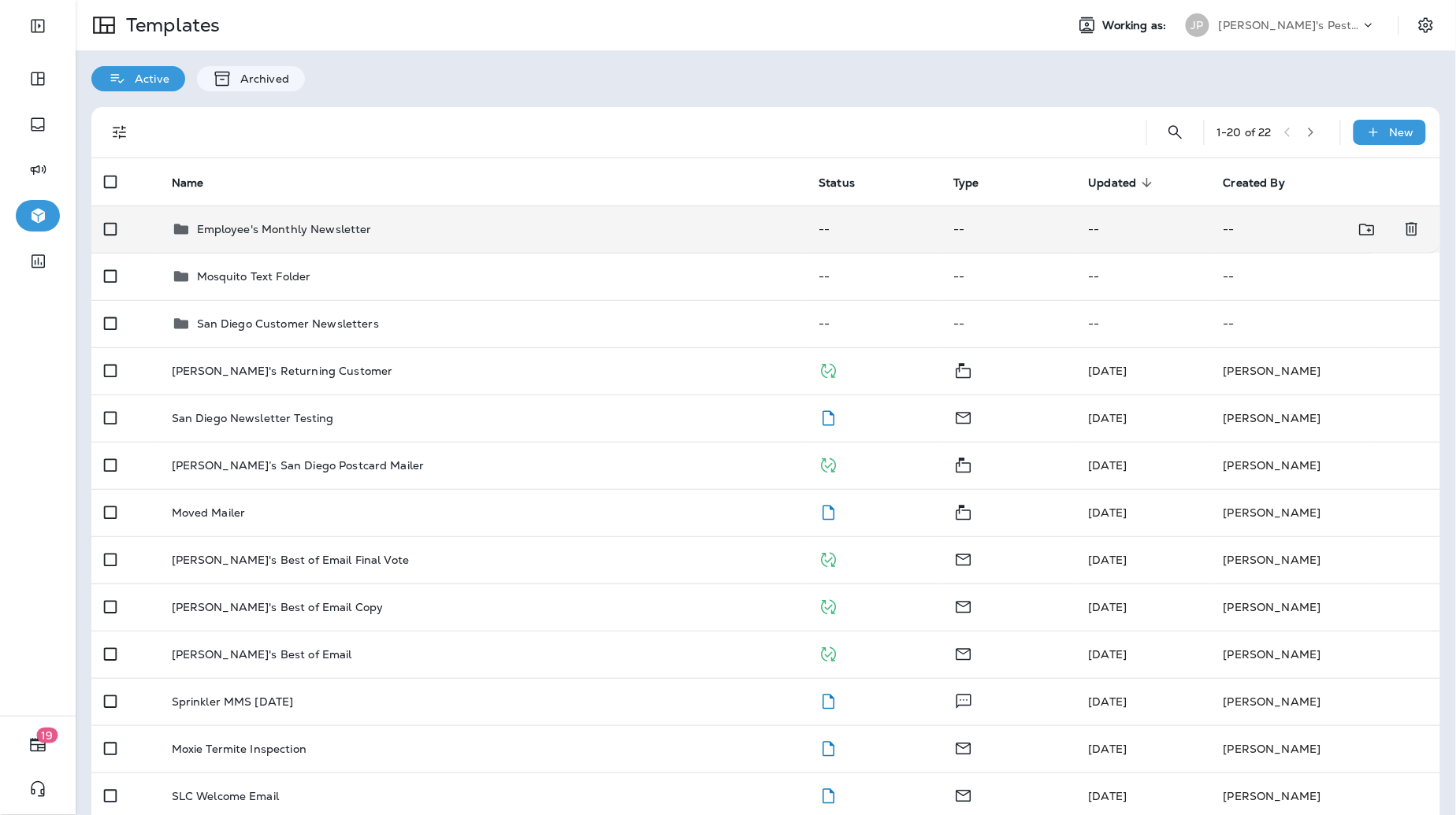
click at [412, 233] on div "Employee's Monthly Newsletter" at bounding box center [483, 229] width 622 height 19
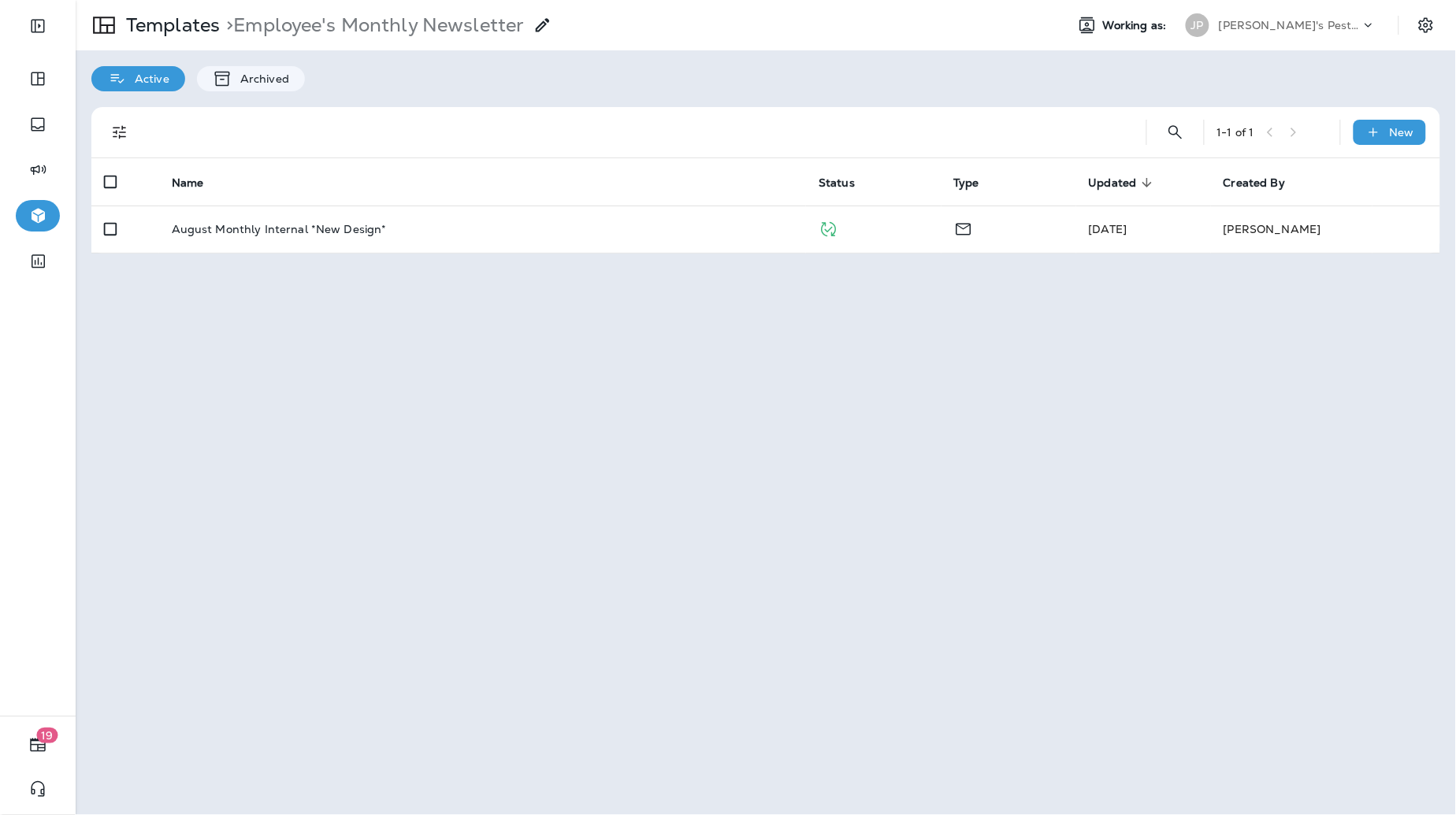
click at [411, 233] on div "August Monthly Internal *New Design*" at bounding box center [483, 229] width 622 height 13
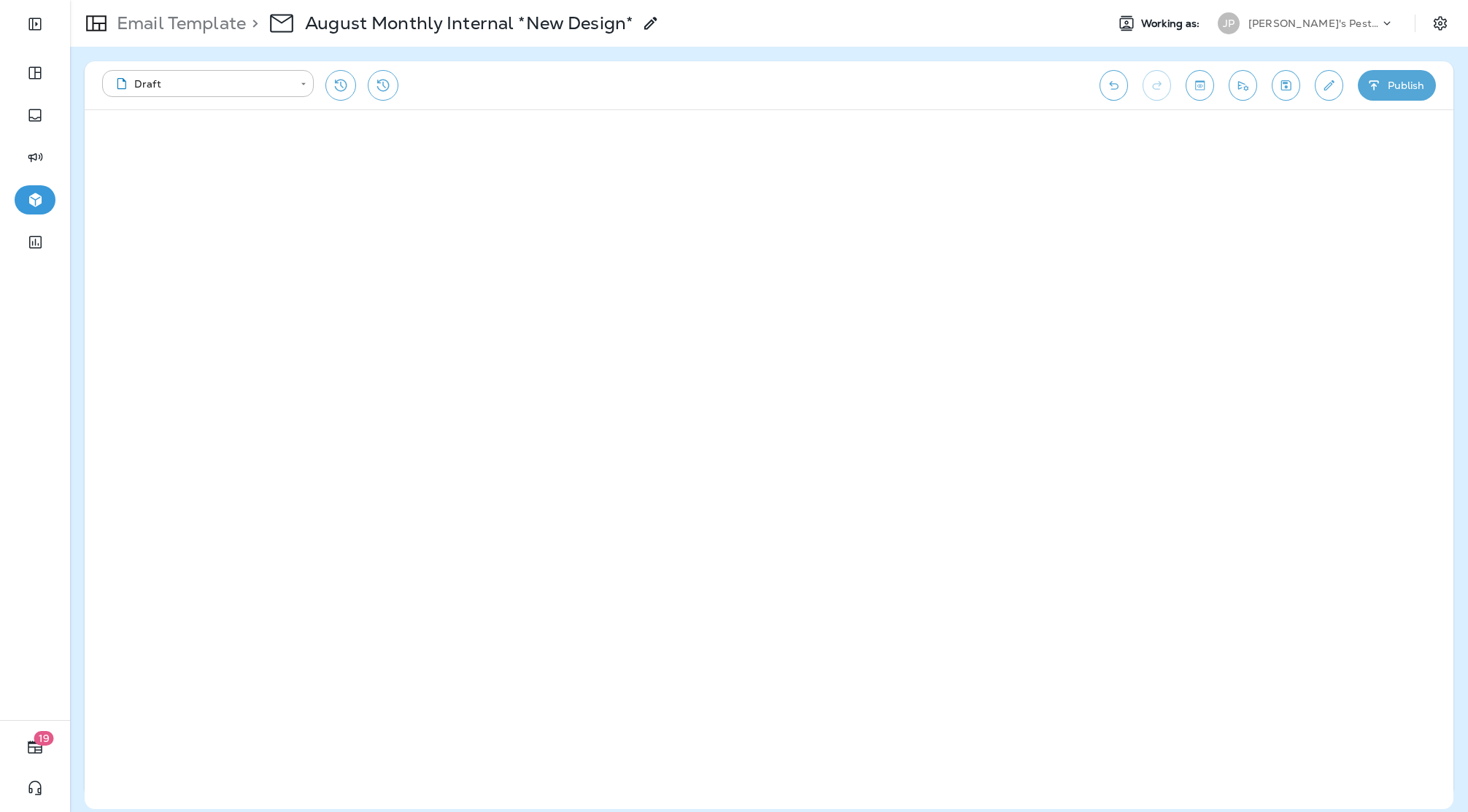
click at [805, 40] on div "Email Template > August Monthly Internal *New Design*" at bounding box center [583, 23] width 1024 height 41
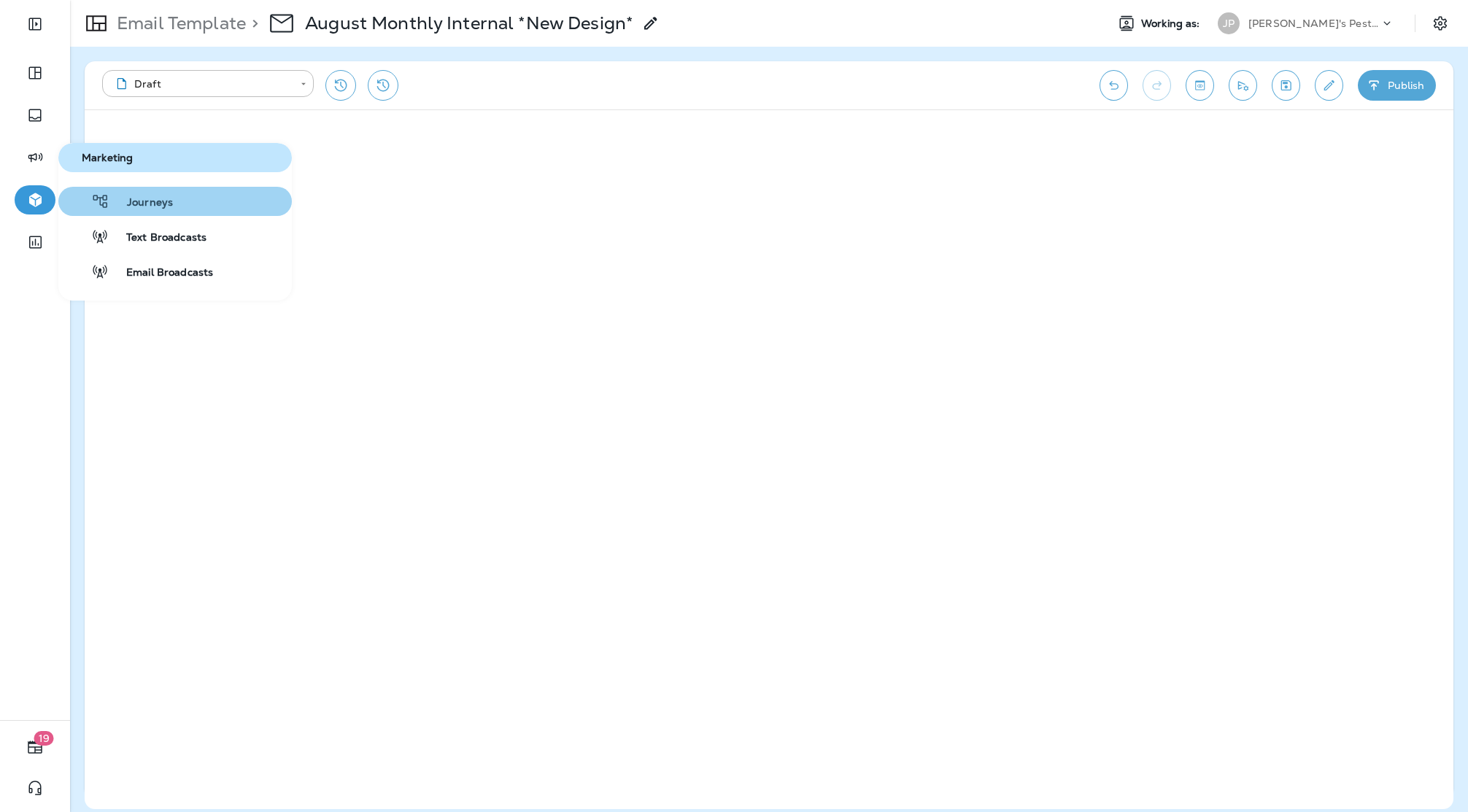
click at [120, 199] on span "Journeys" at bounding box center [141, 203] width 64 height 14
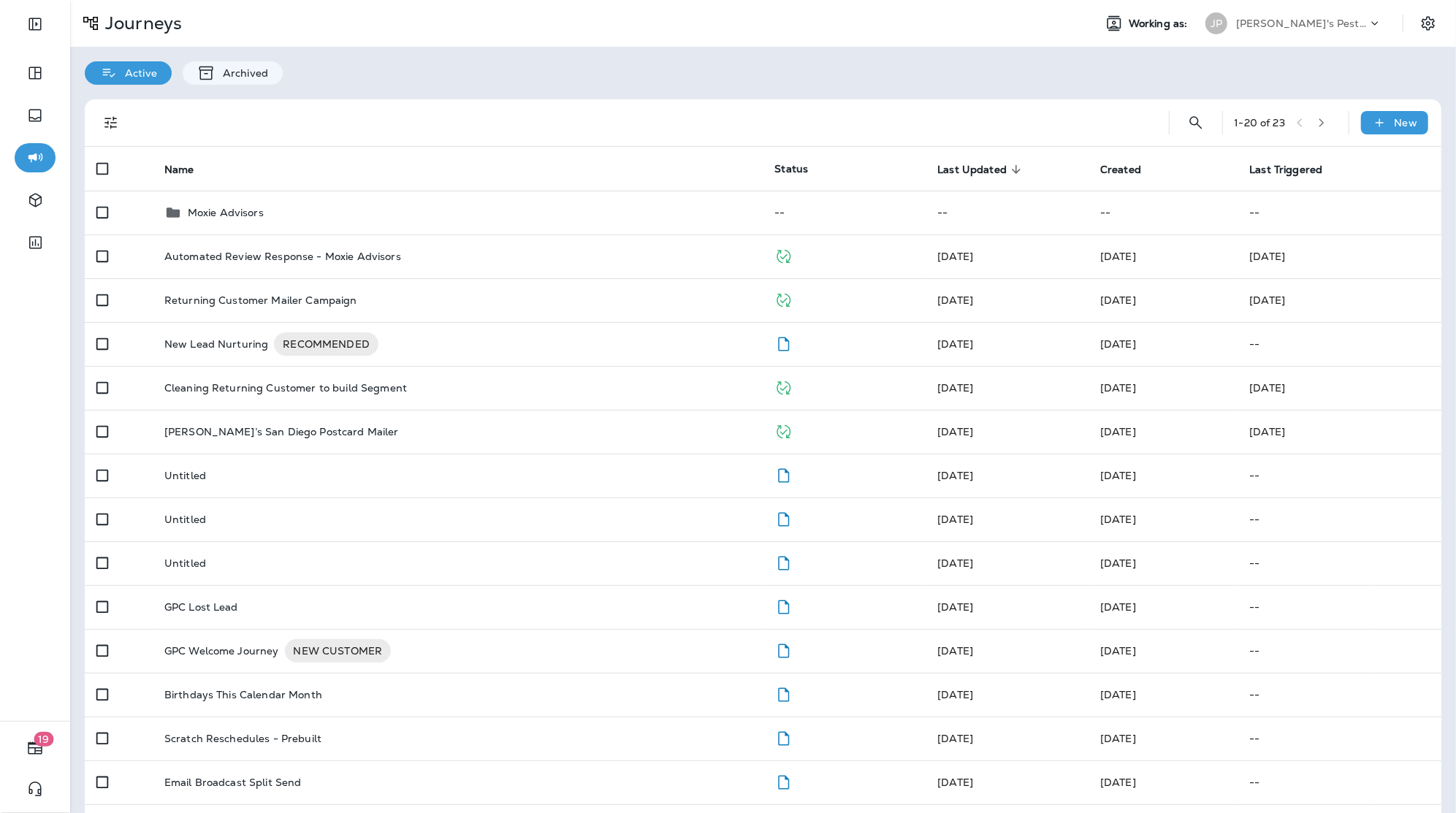
click at [1260, 26] on p "Joshua's Pest Control - San Diego" at bounding box center [1302, 23] width 132 height 12
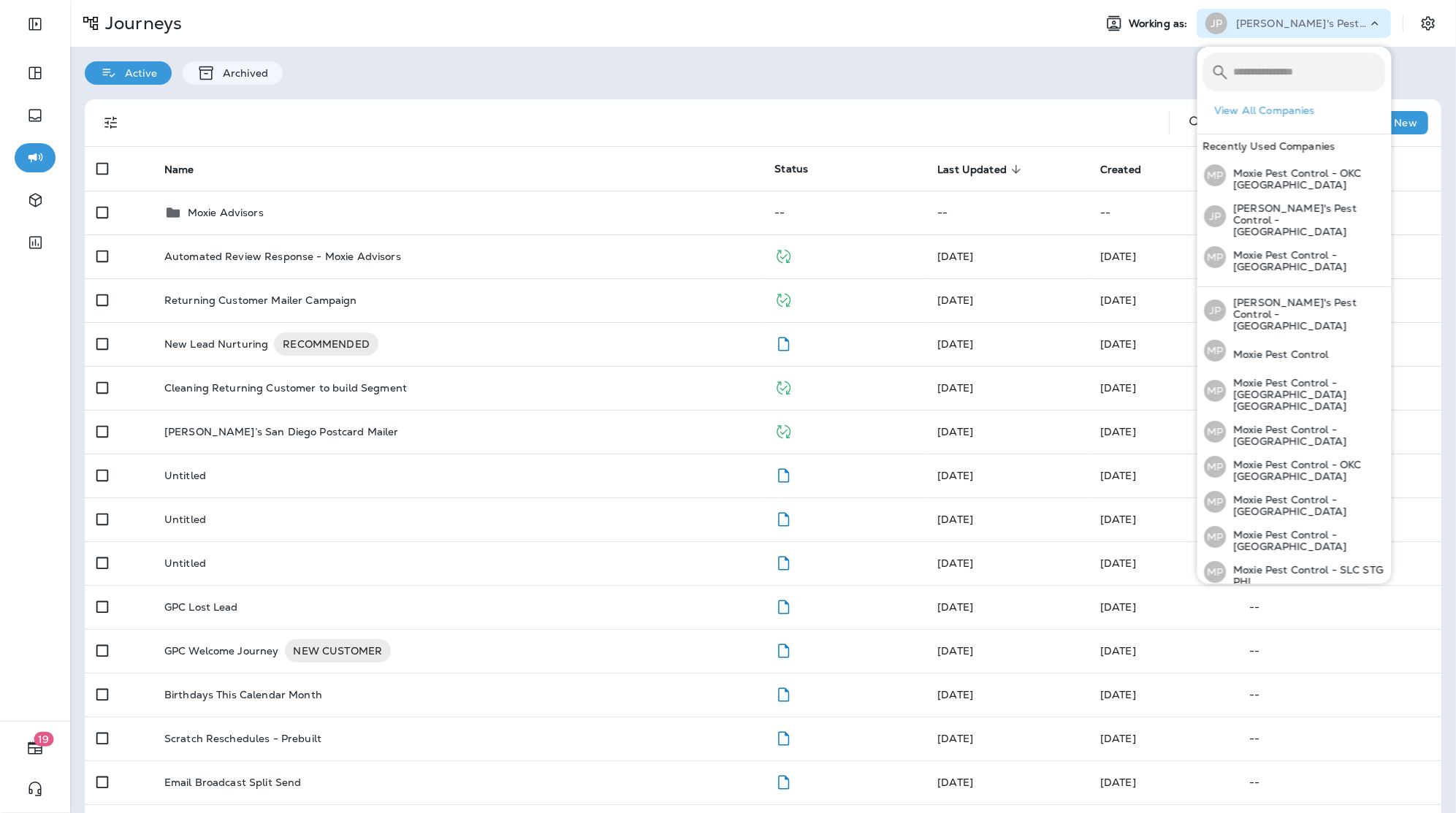
click at [1039, 71] on div "Active Archived" at bounding box center [763, 65] width 1386 height 38
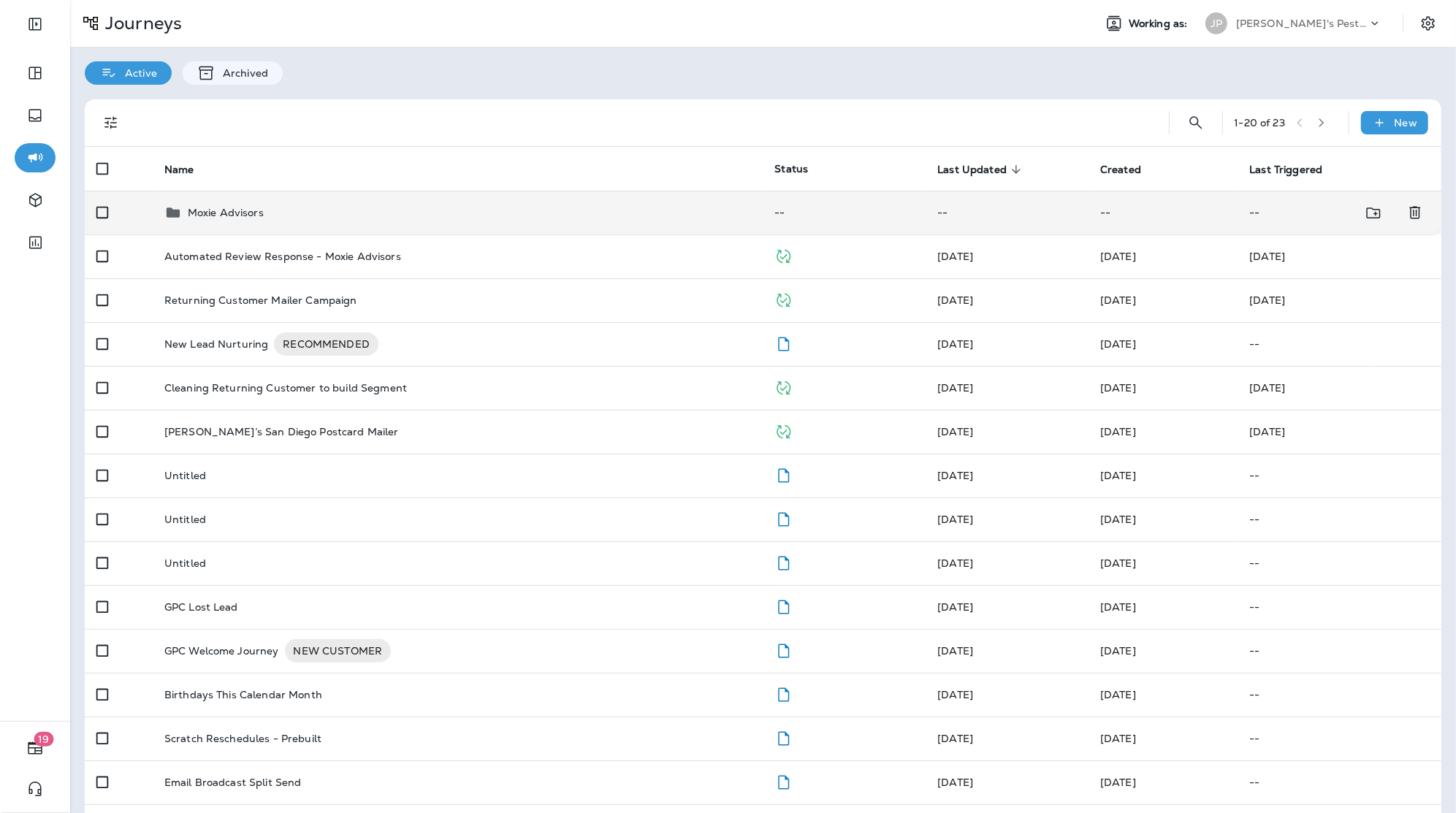
click at [677, 195] on td "Moxie Advisors" at bounding box center [458, 212] width 611 height 44
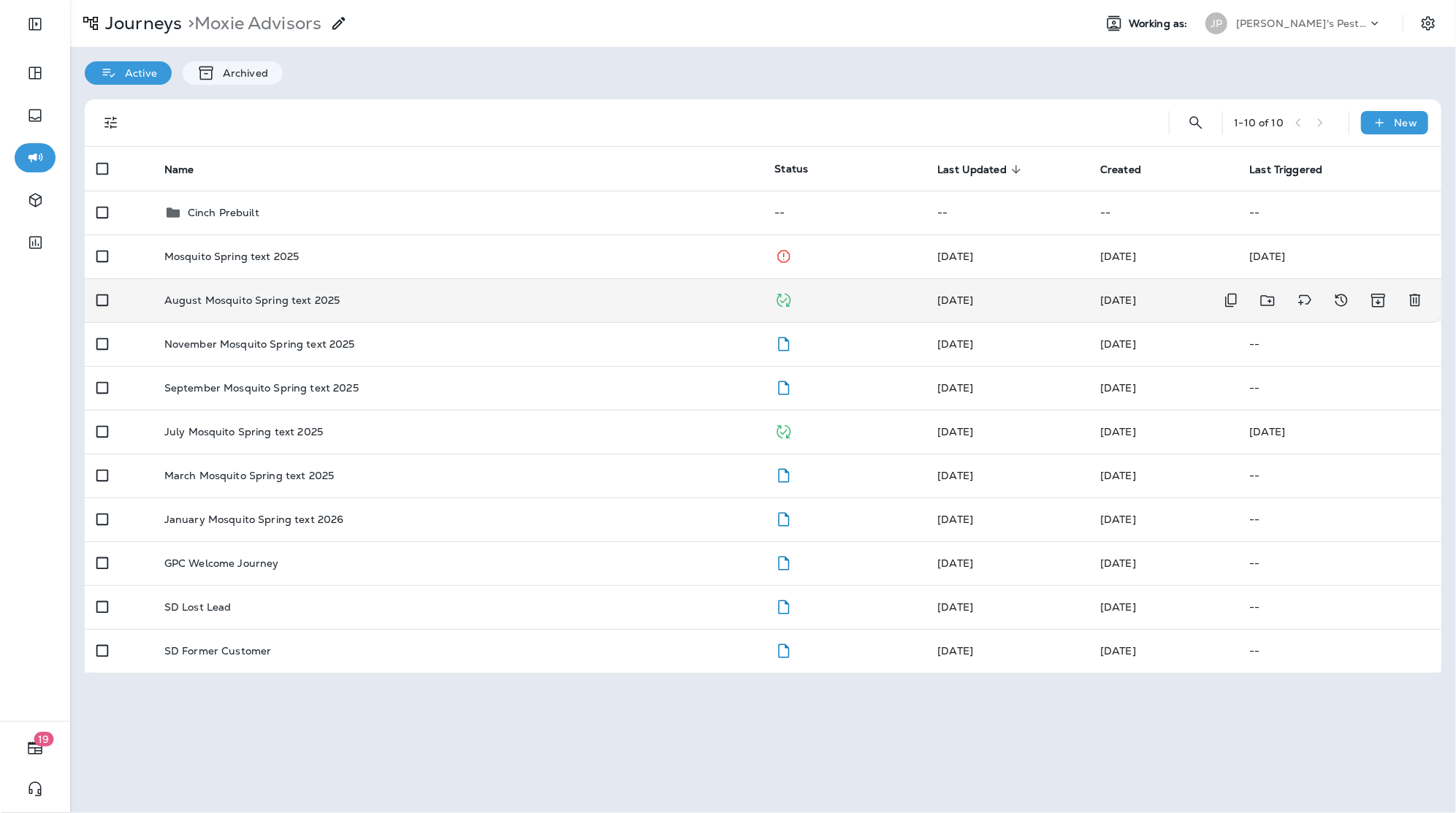
click at [351, 297] on div "August Mosquito Spring text 2025" at bounding box center [457, 300] width 587 height 12
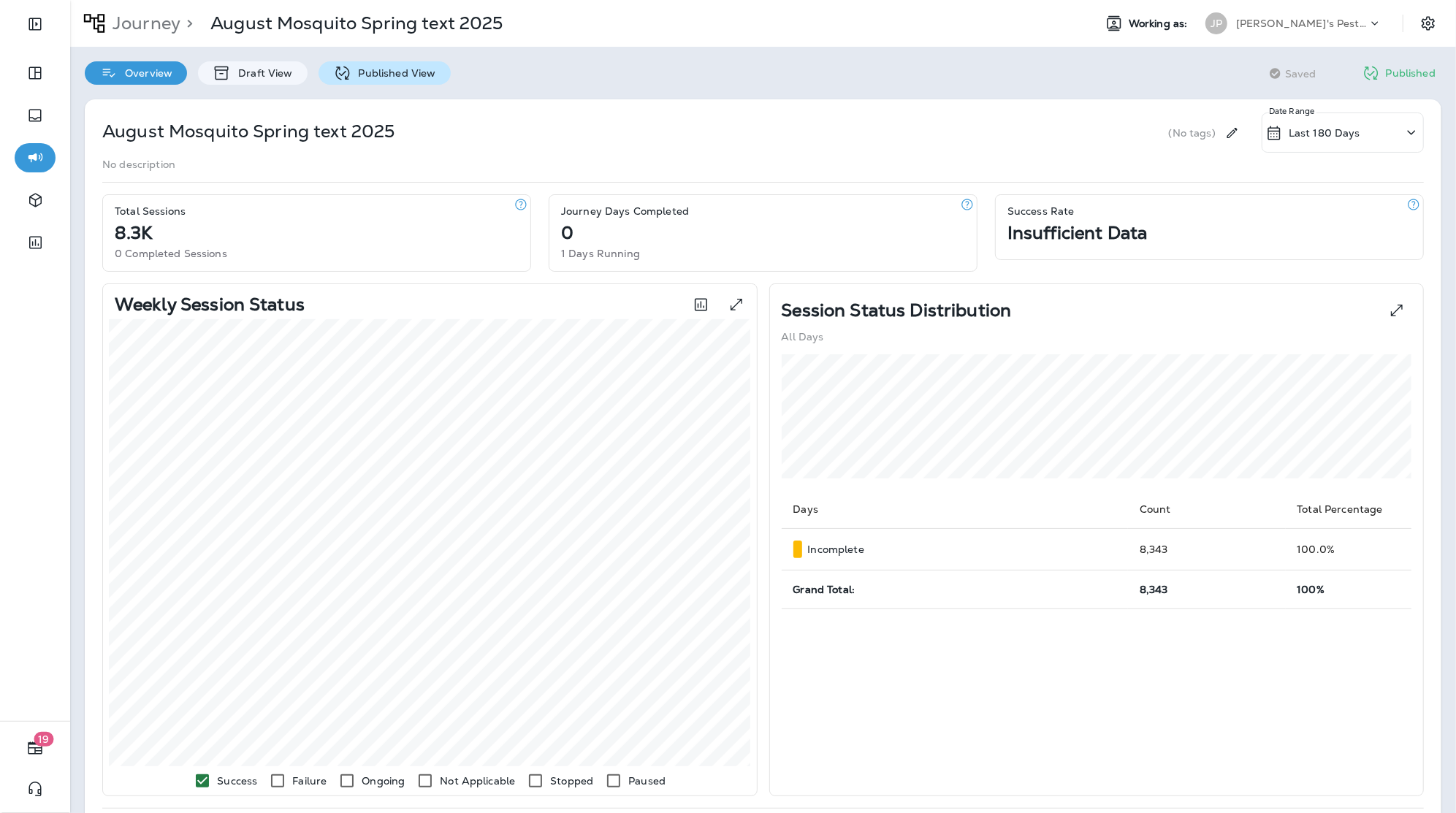
click at [381, 70] on p "Published View" at bounding box center [393, 72] width 84 height 12
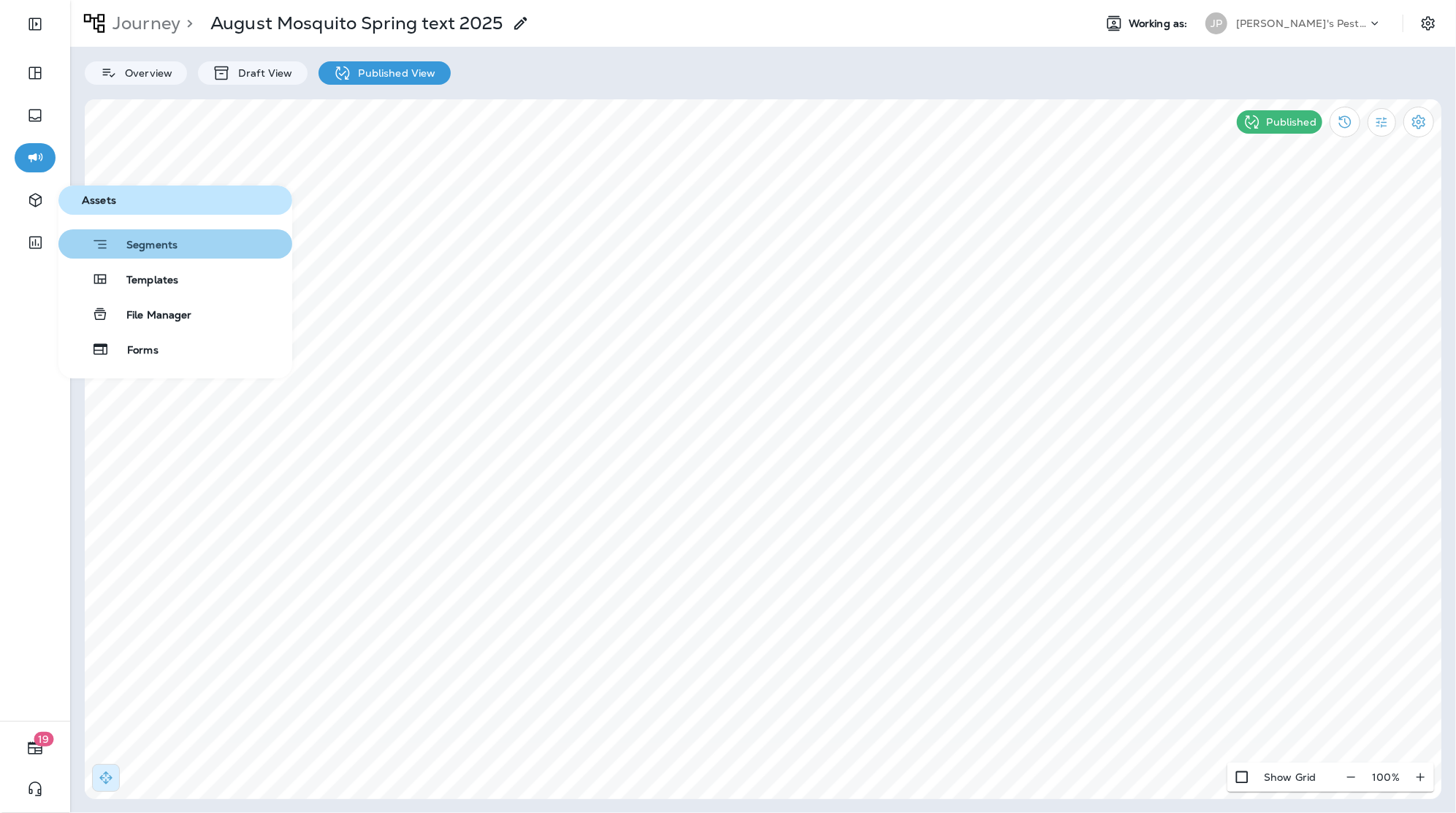
click at [172, 256] on button "Segments" at bounding box center [175, 244] width 234 height 30
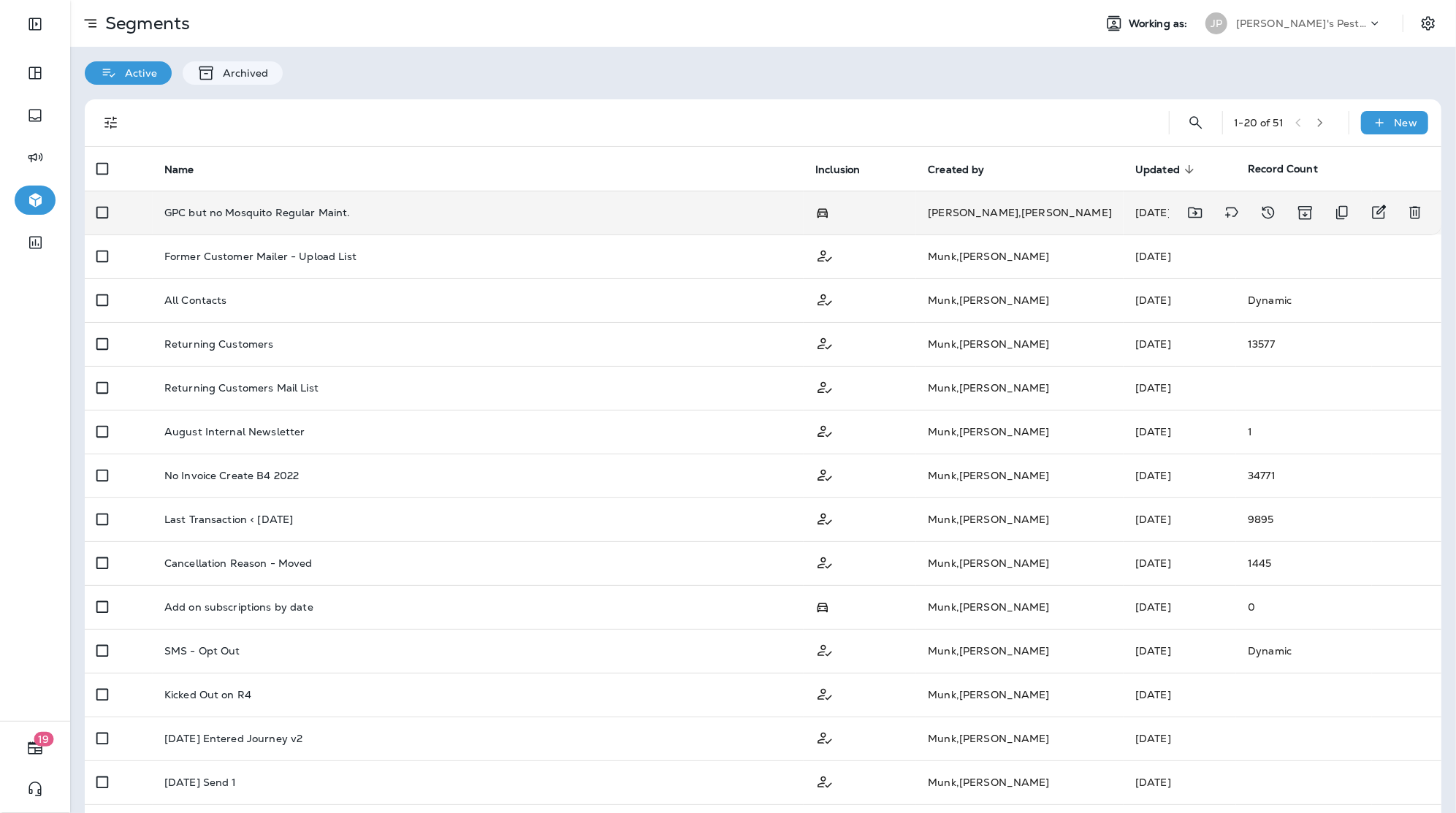
click at [364, 208] on div "GPC but no Mosquito Regular Maint." at bounding box center [478, 212] width 628 height 12
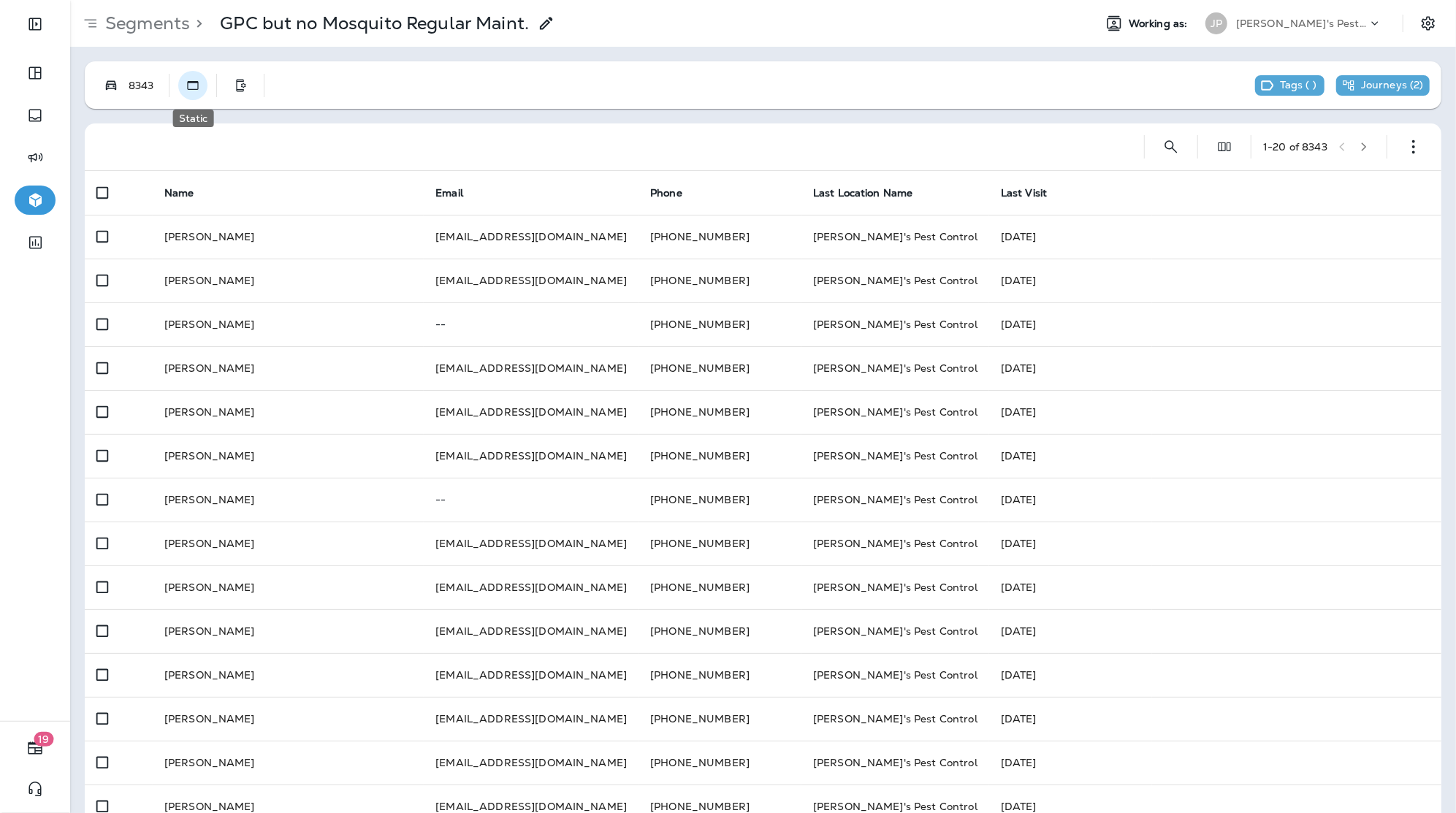
click at [193, 88] on use "Static" at bounding box center [193, 84] width 11 height 8
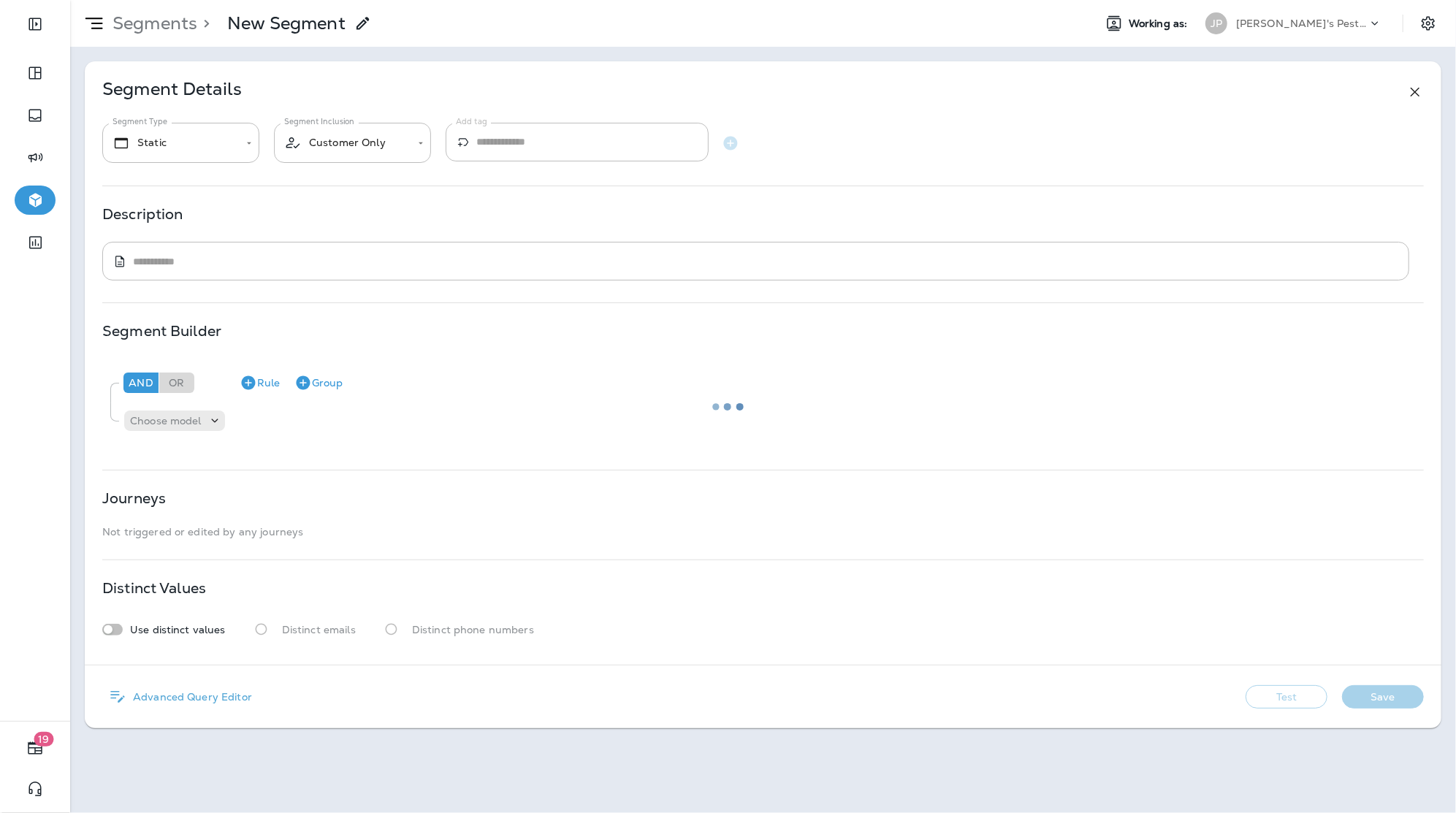
type input "**********"
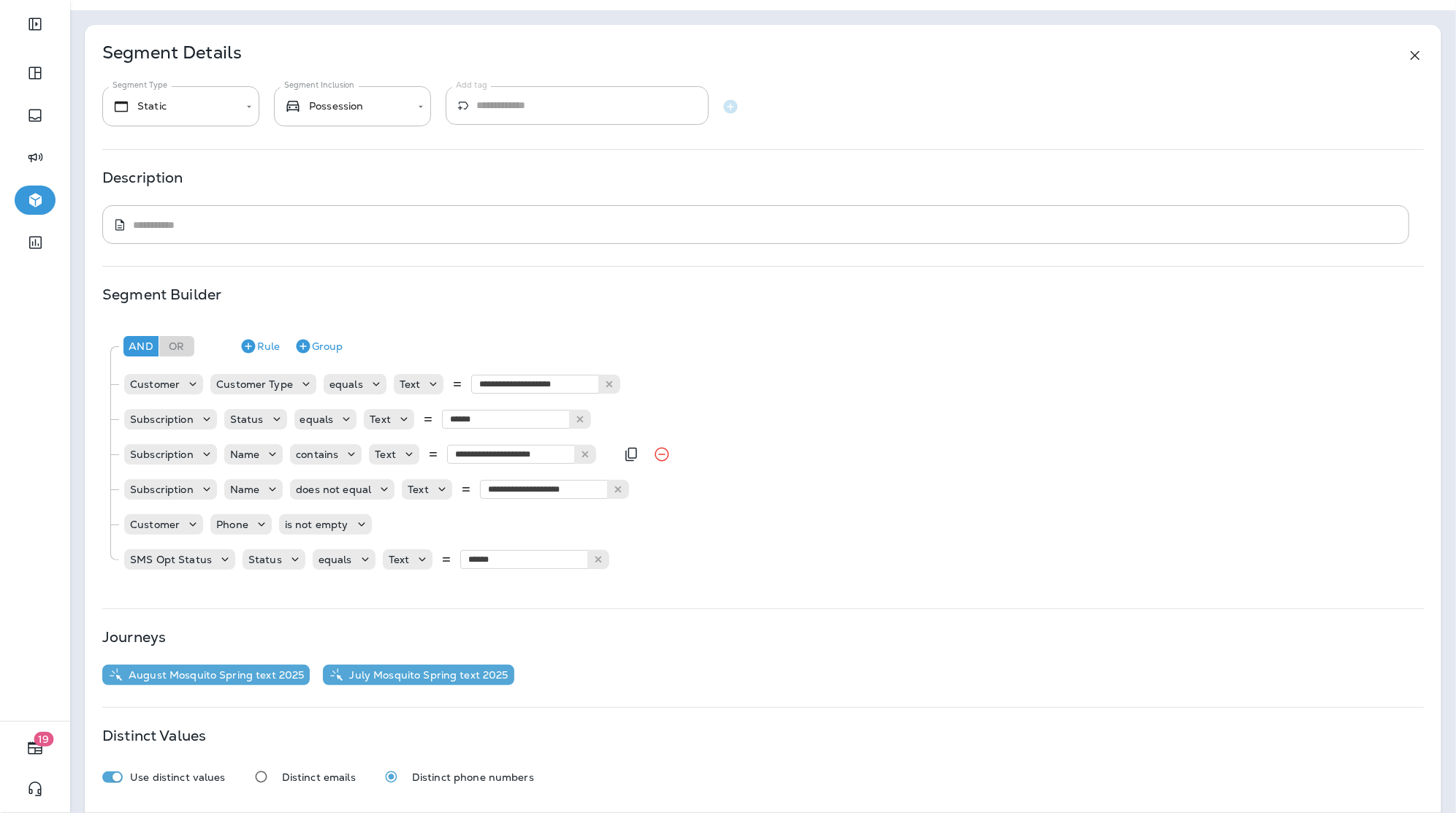
scroll to position [33, 0]
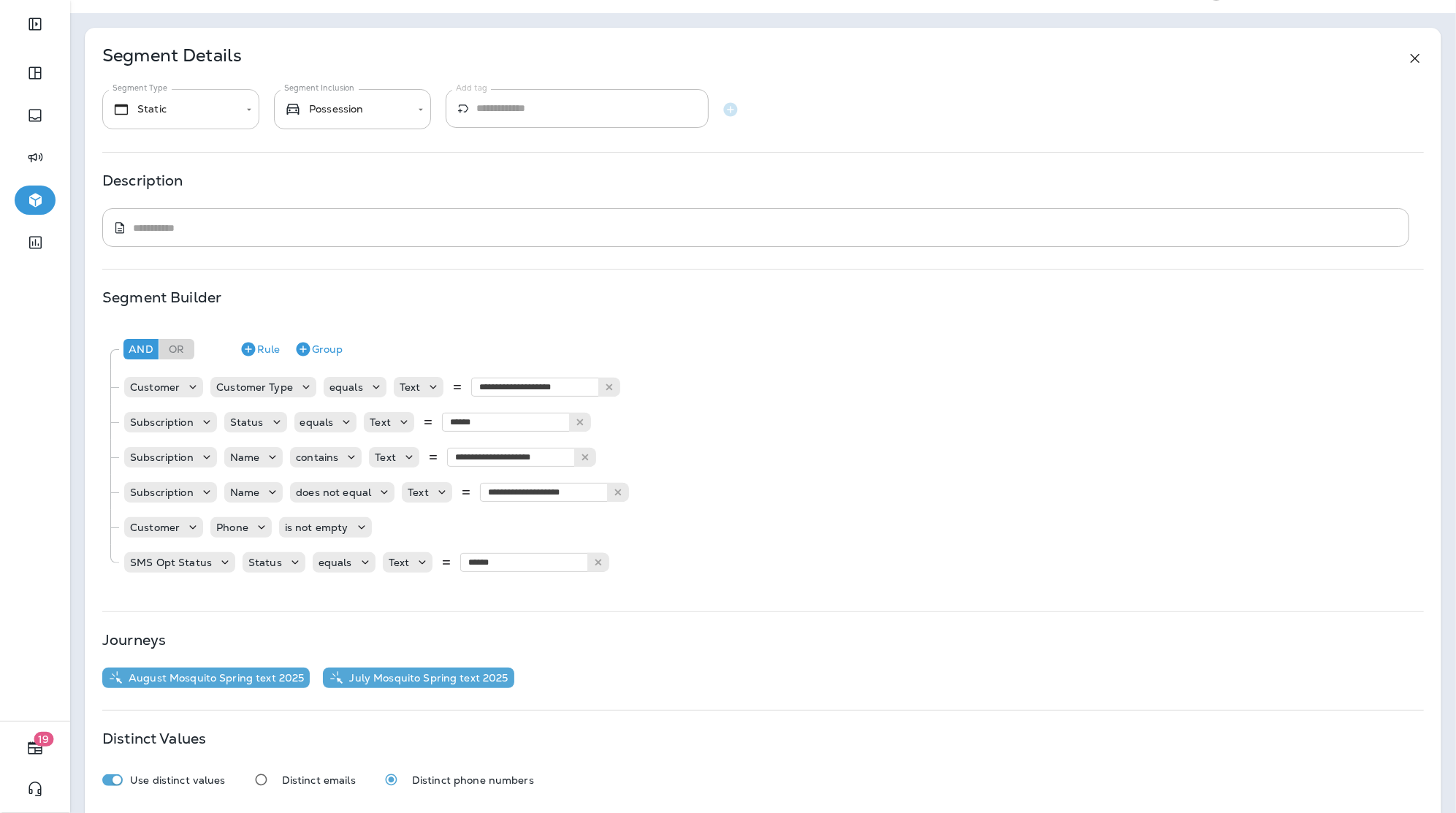
click at [244, 0] on body "**********" at bounding box center [728, 0] width 1456 height 0
click at [296, 46] on div at bounding box center [728, 406] width 1456 height 813
